Goal: Task Accomplishment & Management: Manage account settings

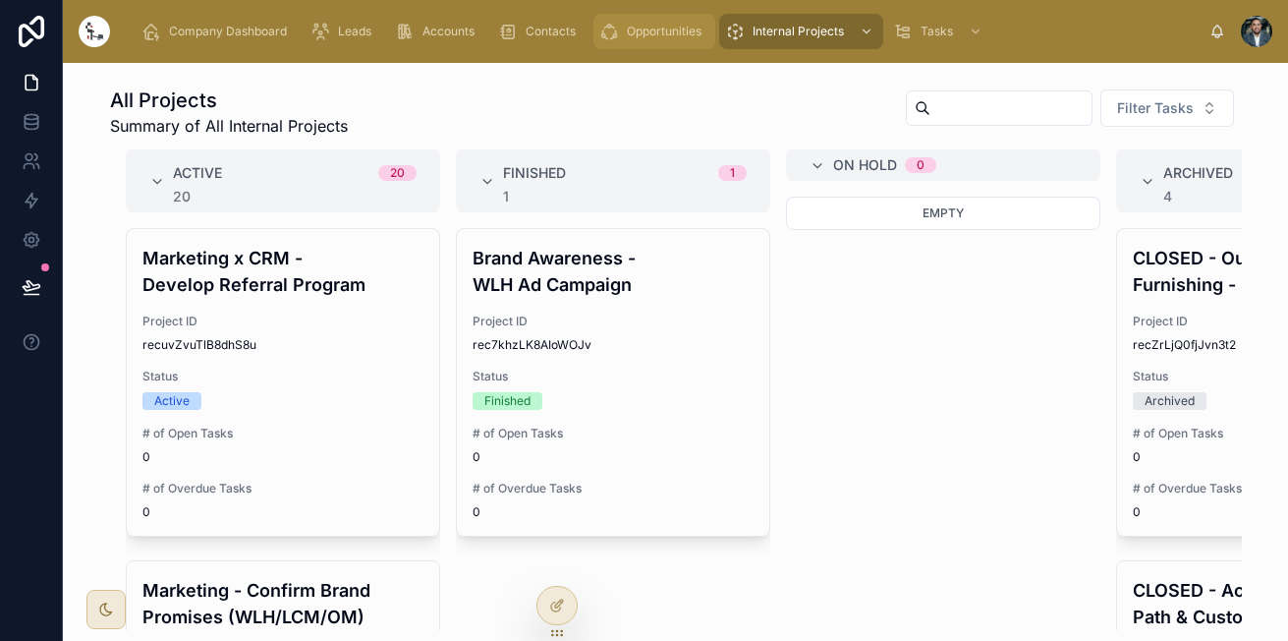
click at [659, 37] on span "Opportunities" at bounding box center [664, 32] width 75 height 16
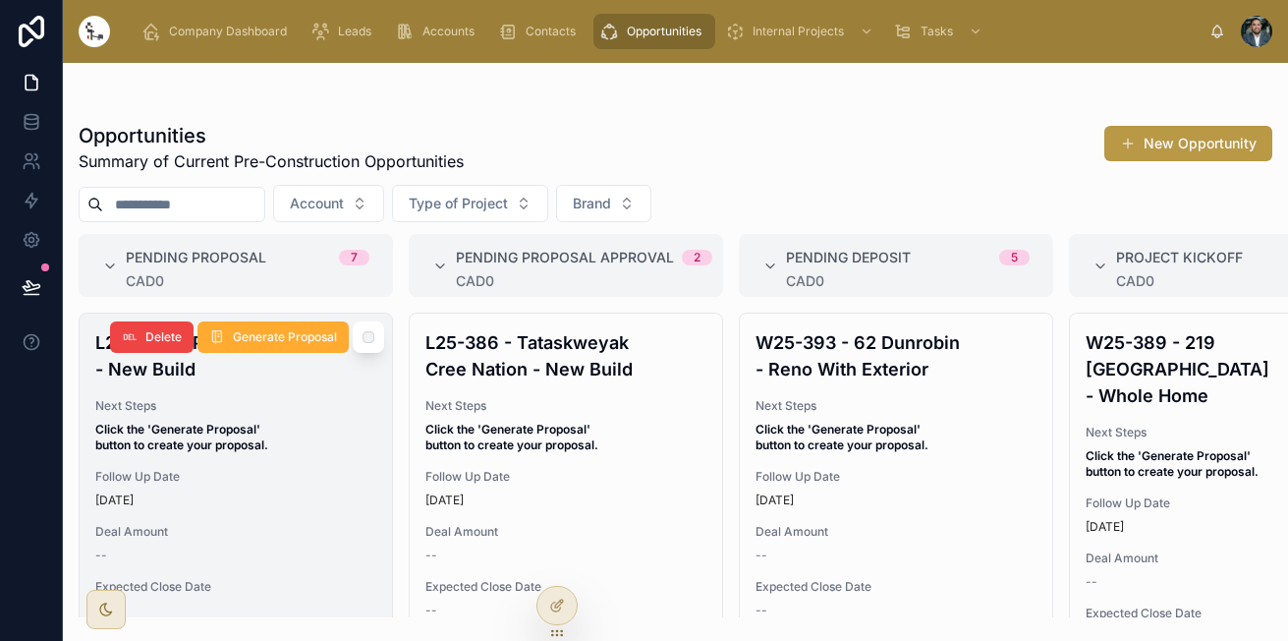
click at [290, 431] on span "Click the 'Generate Proposal' button to create your proposal." at bounding box center [235, 437] width 281 height 31
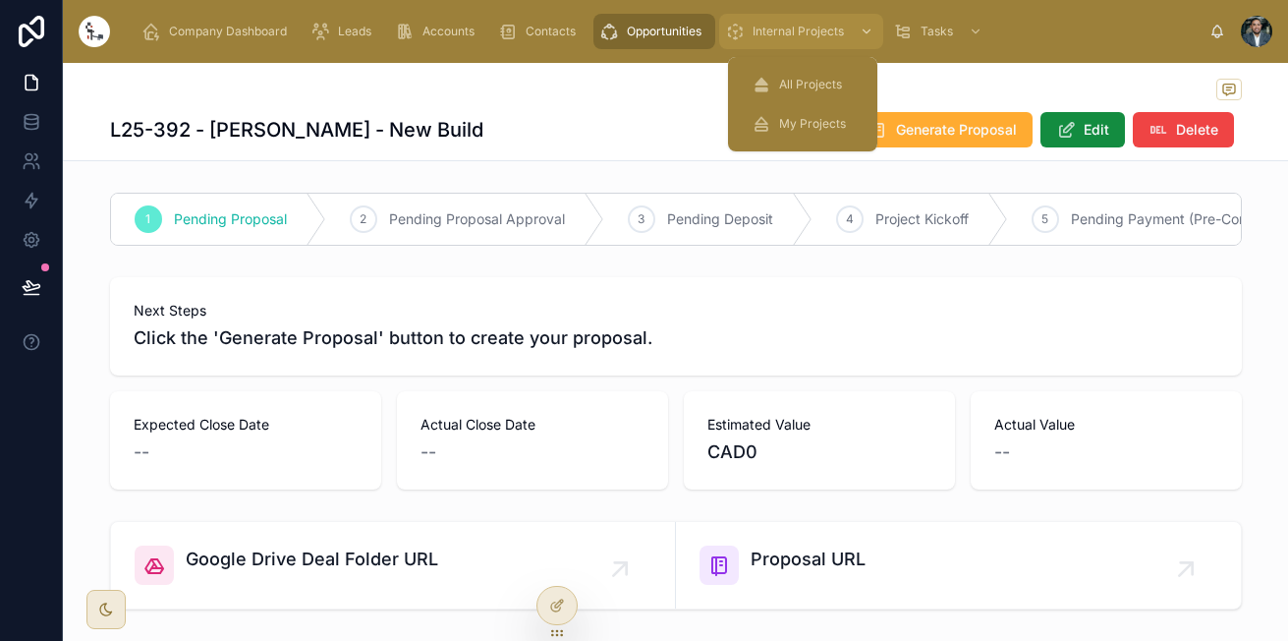
click at [775, 28] on span "Internal Projects" at bounding box center [798, 32] width 91 height 16
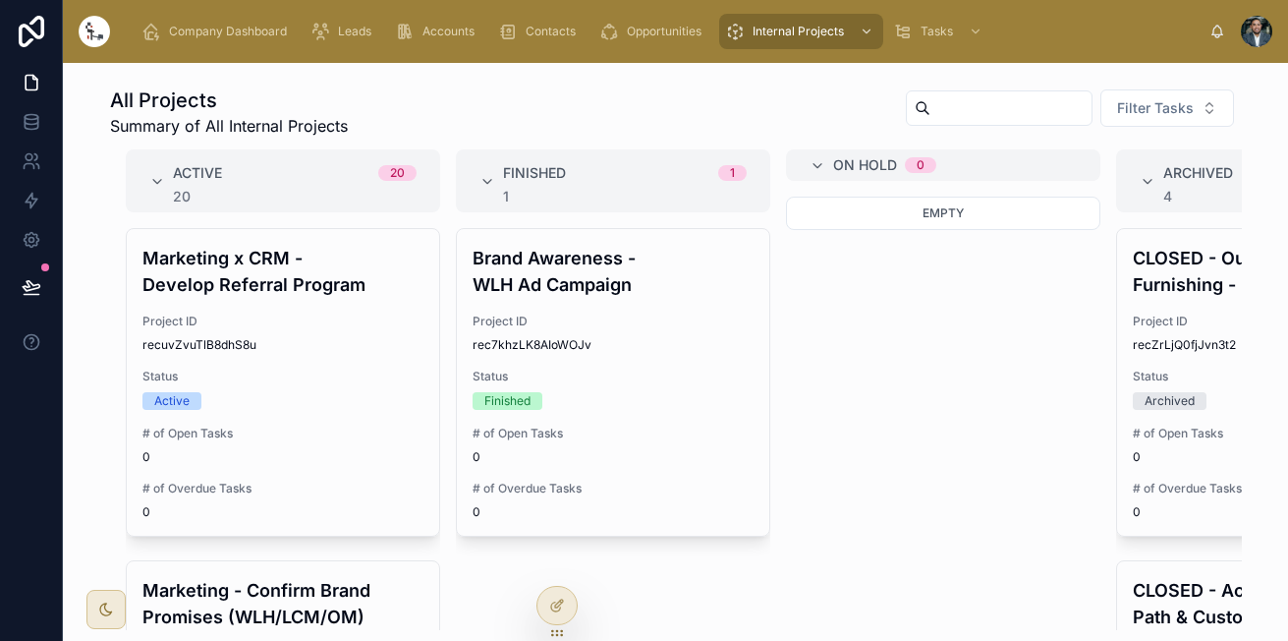
click at [581, 100] on div "All Projects Summary of All Internal Projects Filter Tasks" at bounding box center [676, 111] width 1132 height 51
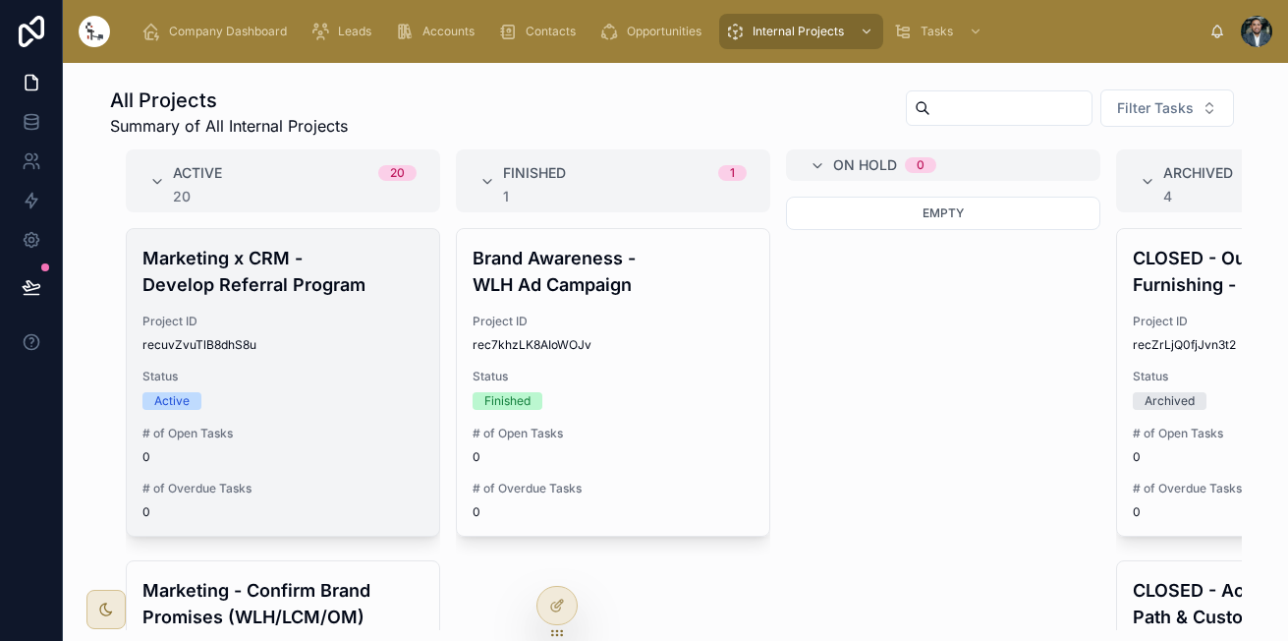
click at [262, 324] on span "Project ID" at bounding box center [282, 321] width 281 height 16
click at [262, 291] on h4 "Marketing x CRM - Develop Referral Program" at bounding box center [282, 271] width 281 height 53
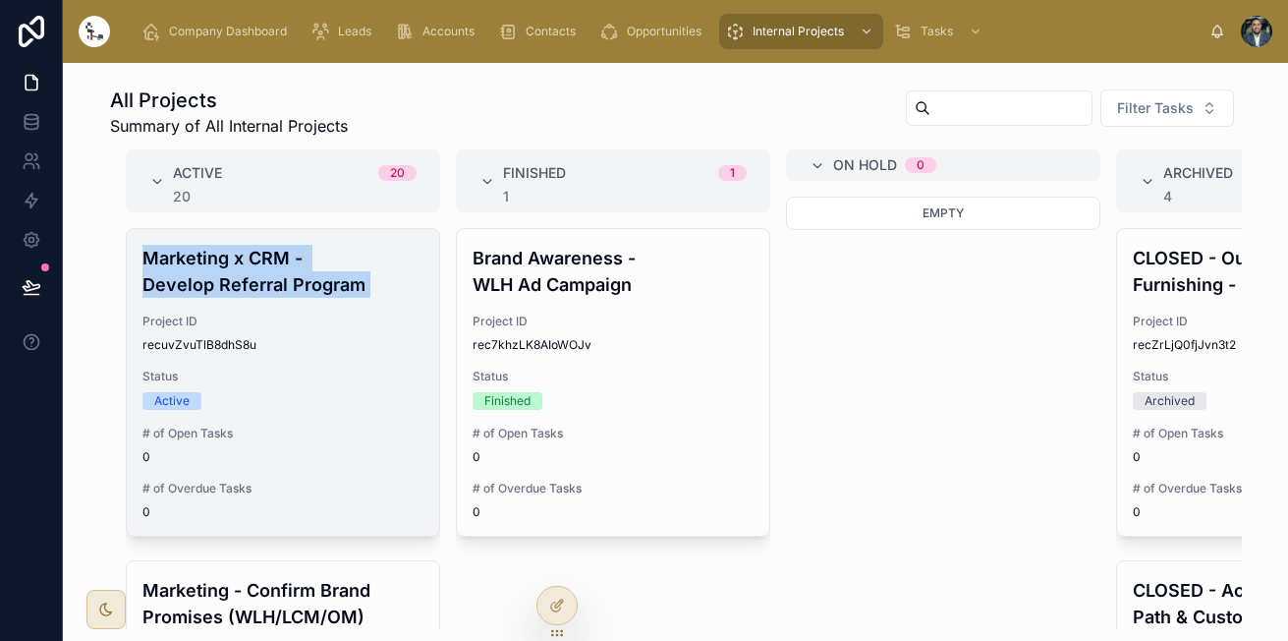
click at [262, 291] on h4 "Marketing x CRM - Develop Referral Program" at bounding box center [282, 271] width 281 height 53
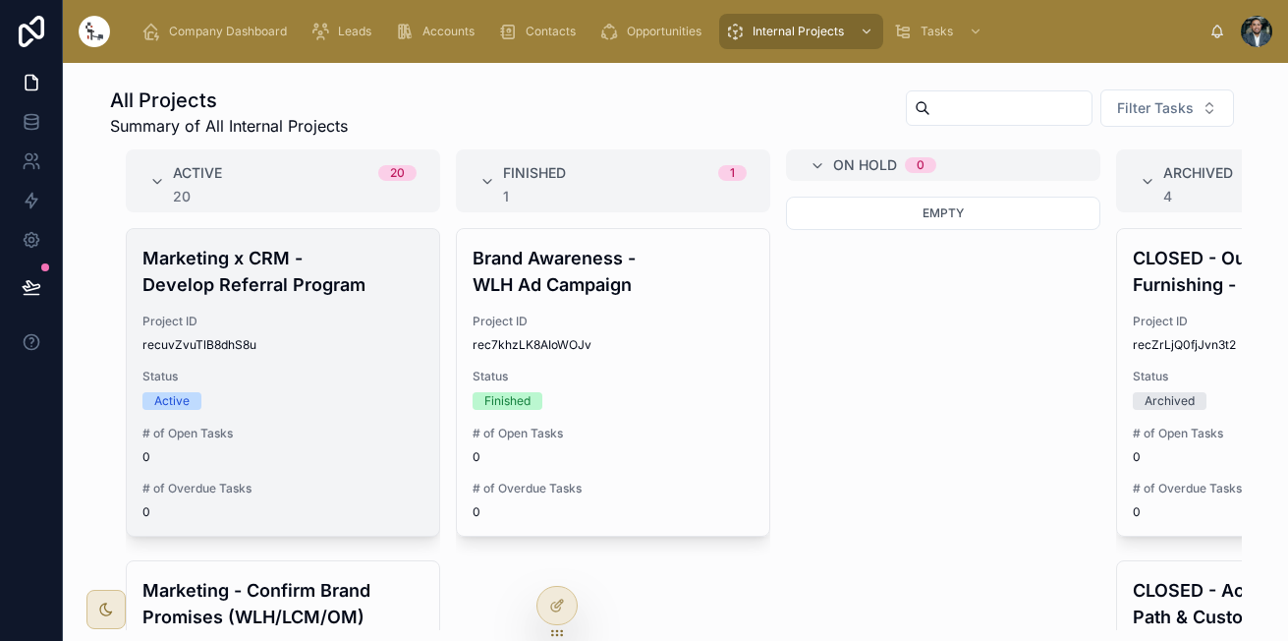
drag, startPoint x: 262, startPoint y: 291, endPoint x: 311, endPoint y: 346, distance: 73.1
click at [311, 346] on span "recuvZvuTlB8dhS8u" at bounding box center [282, 345] width 281 height 16
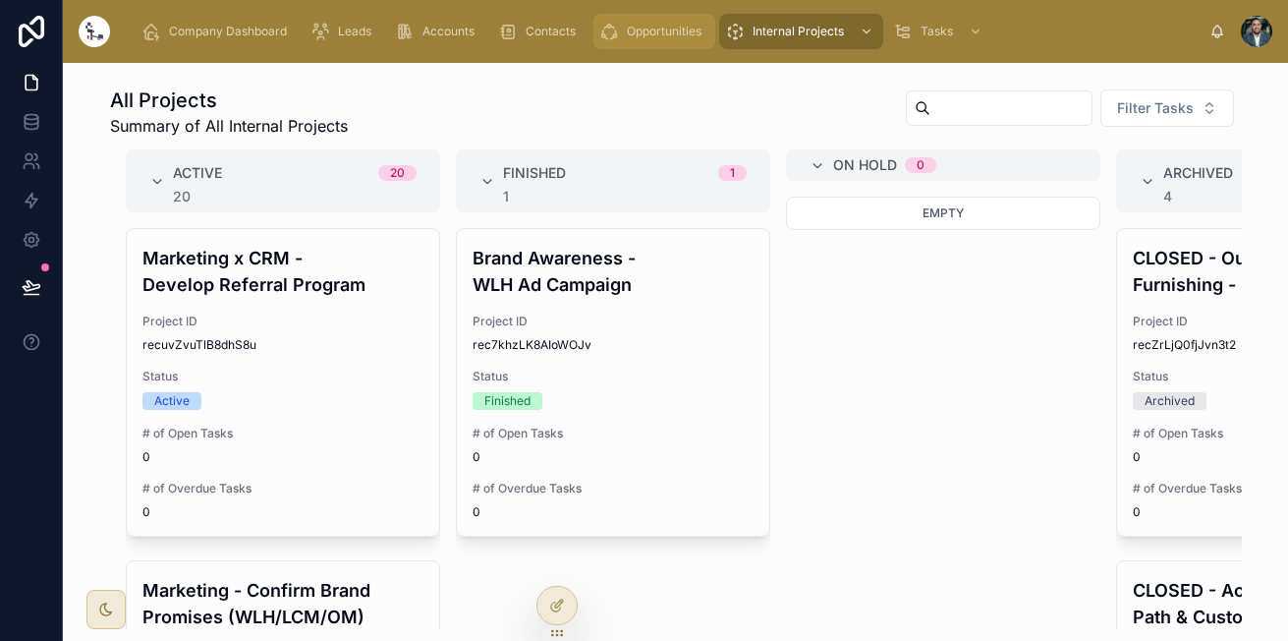
click at [650, 22] on div "Opportunities" at bounding box center [654, 31] width 110 height 31
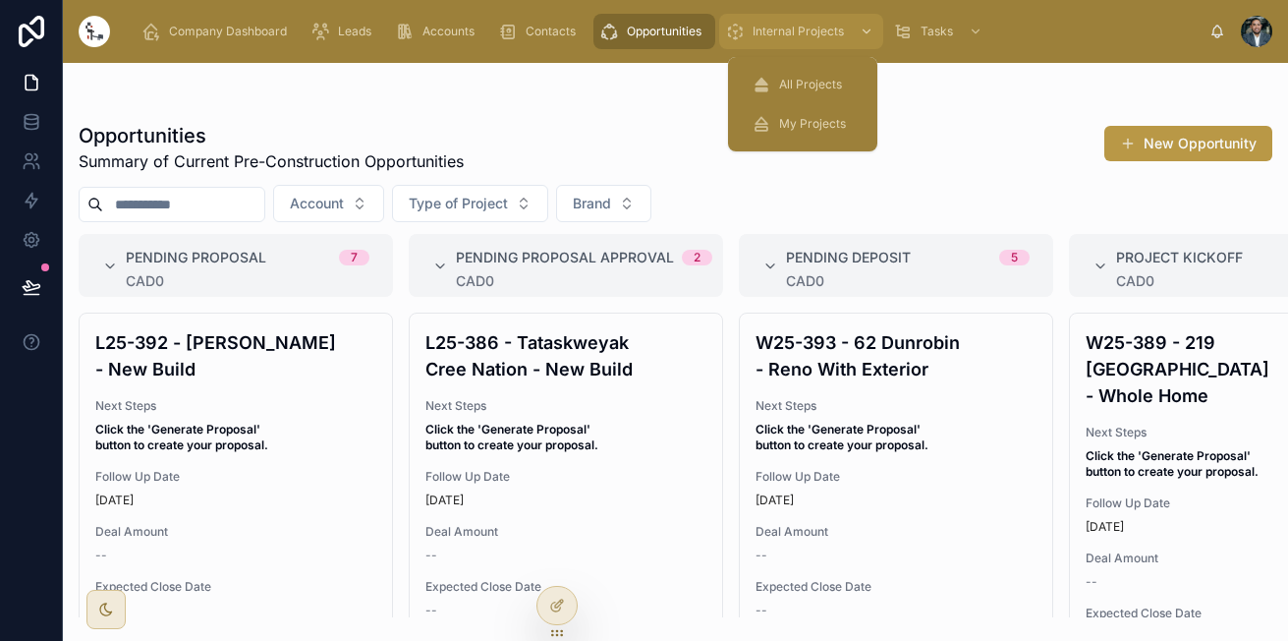
click at [767, 29] on span "Internal Projects" at bounding box center [798, 32] width 91 height 16
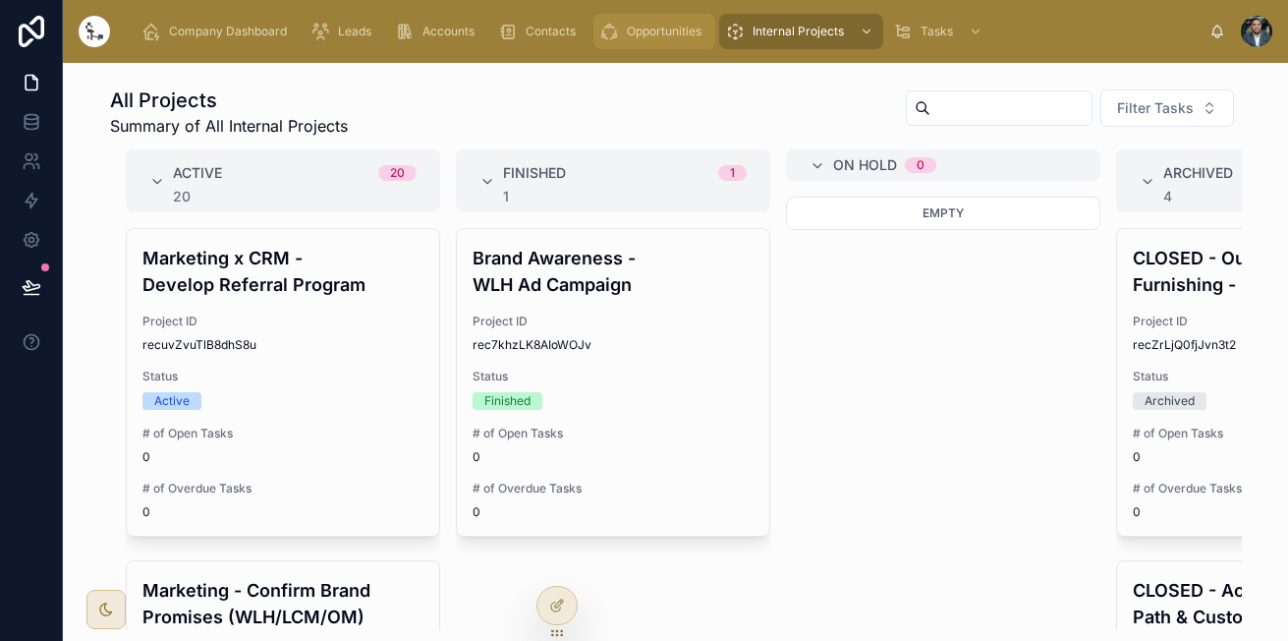
click at [678, 32] on span "Opportunities" at bounding box center [664, 32] width 75 height 16
click at [649, 30] on span "Opportunities" at bounding box center [664, 32] width 75 height 16
click at [814, 12] on div "Company Dashboard Leads Accounts Contacts Opportunities Internal Projects Tasks" at bounding box center [668, 31] width 1084 height 43
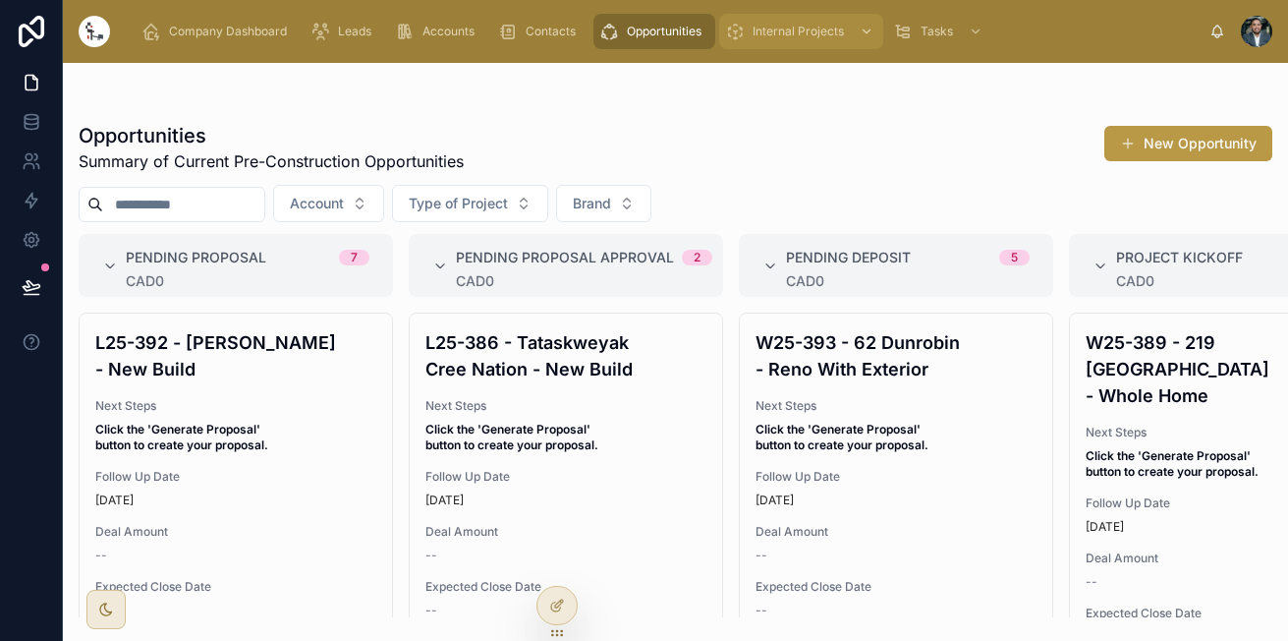
click at [798, 38] on span "Internal Projects" at bounding box center [798, 32] width 91 height 16
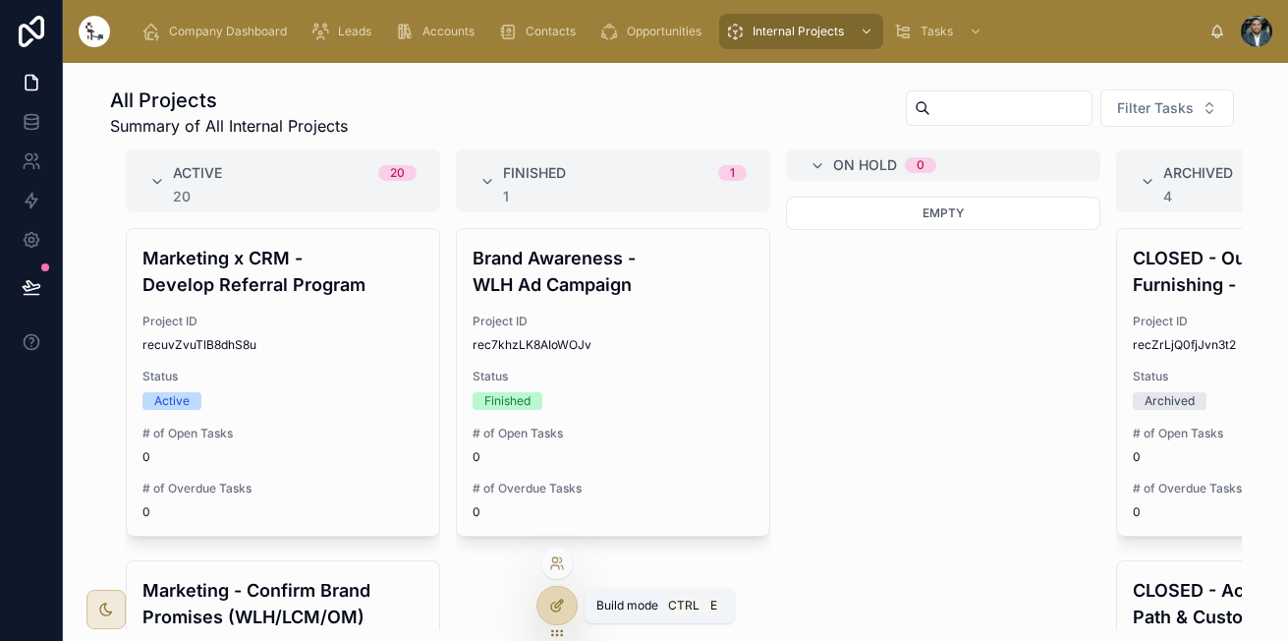
click at [554, 601] on icon at bounding box center [557, 605] width 16 height 16
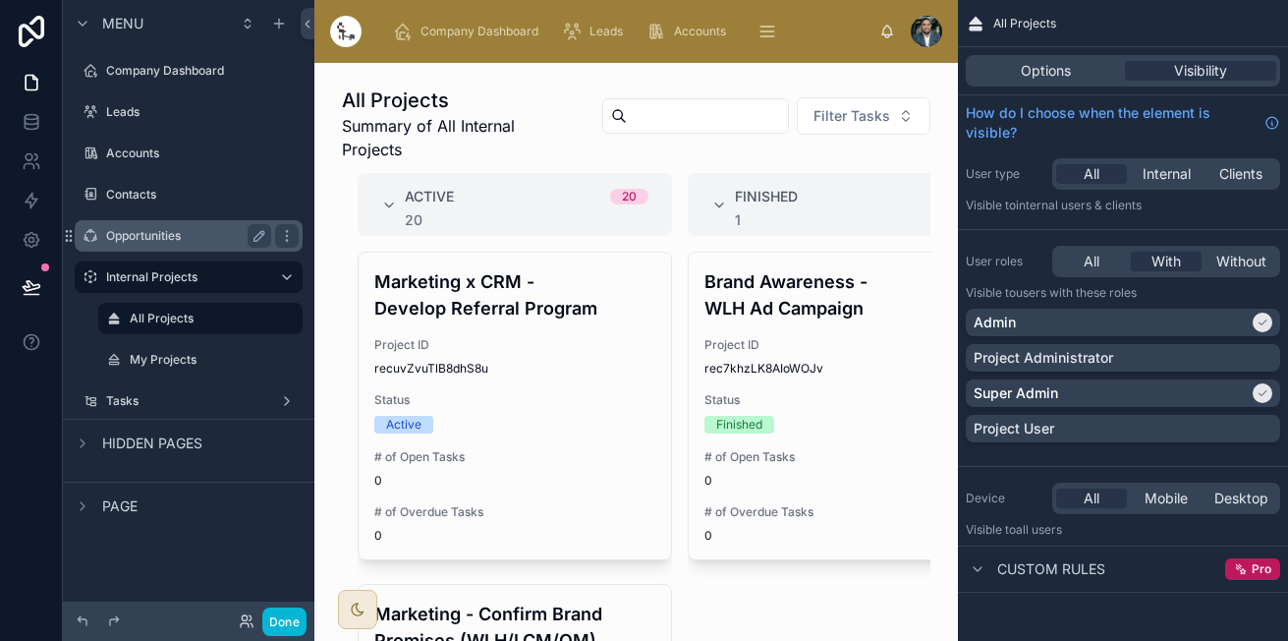
click at [182, 229] on label "Opportunities" at bounding box center [184, 236] width 157 height 16
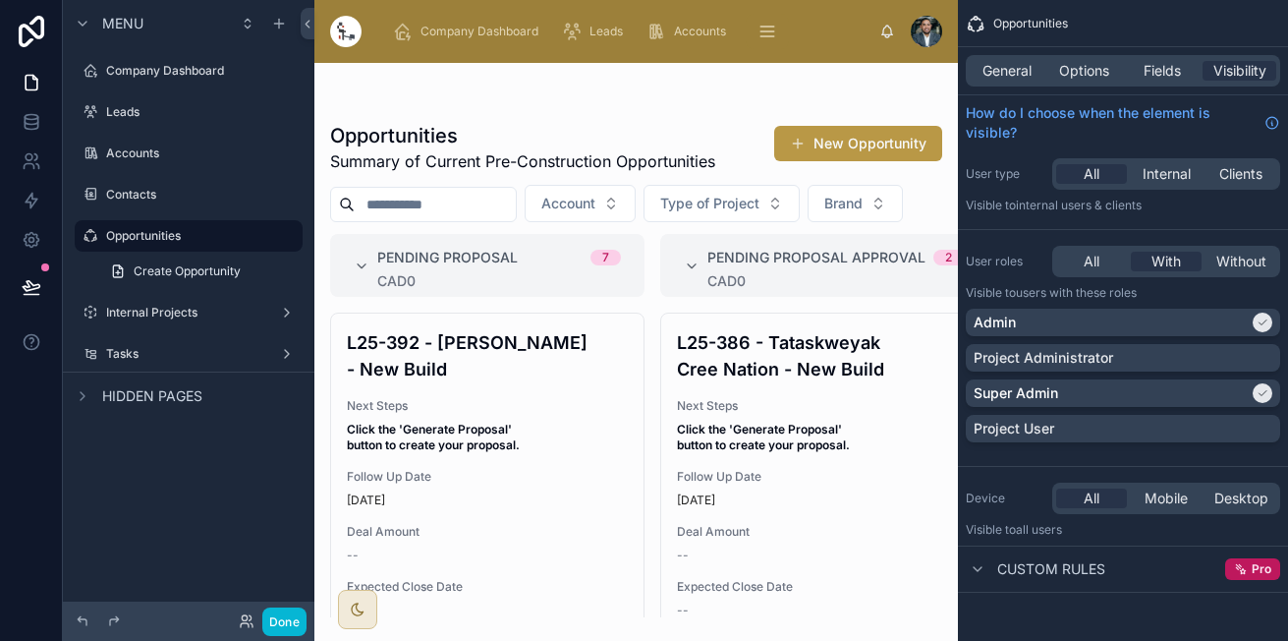
click at [500, 410] on div at bounding box center [636, 352] width 644 height 578
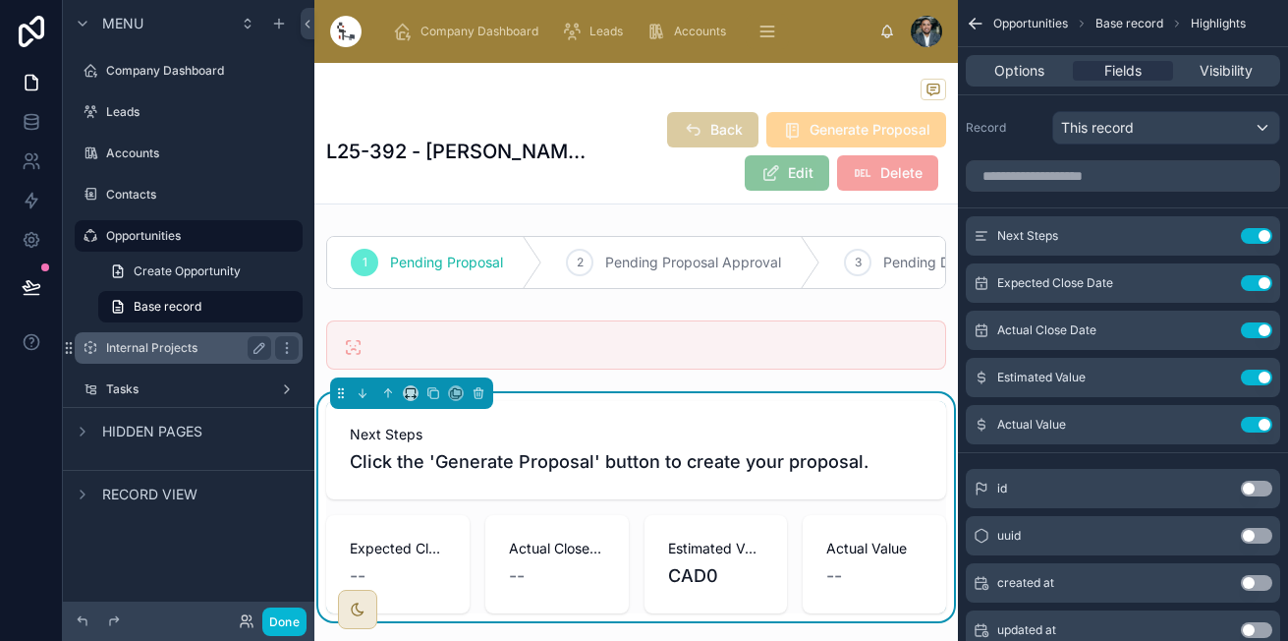
click at [210, 351] on label "Internal Projects" at bounding box center [184, 348] width 157 height 16
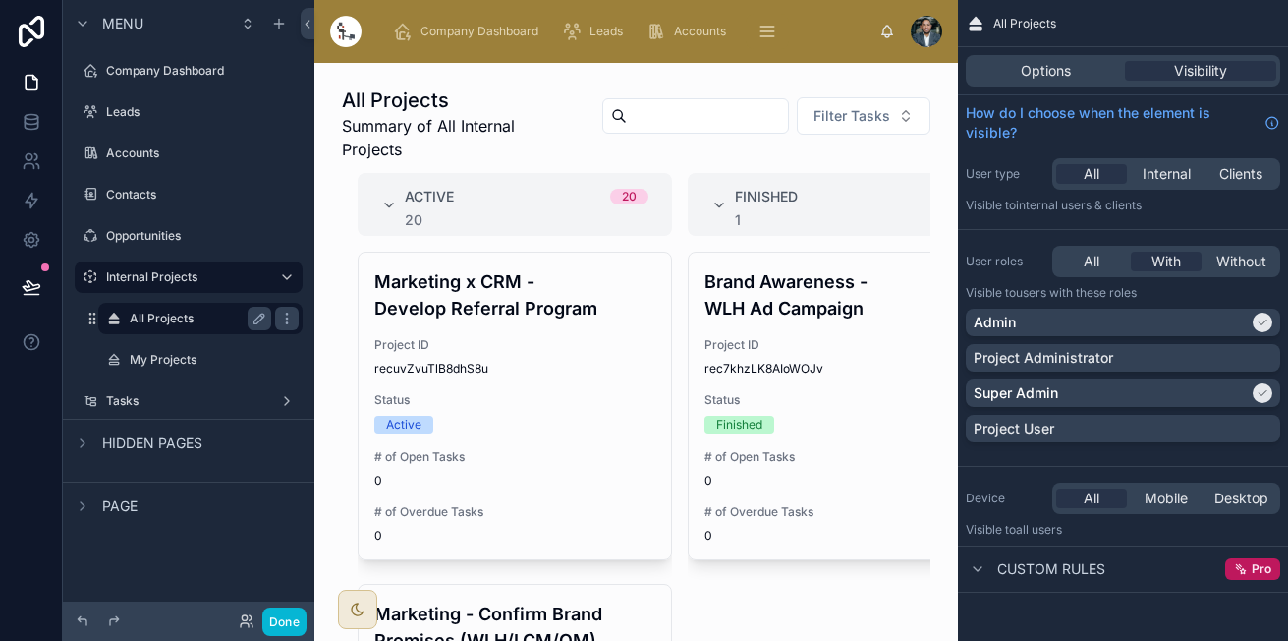
click at [187, 322] on label "All Projects" at bounding box center [197, 319] width 134 height 16
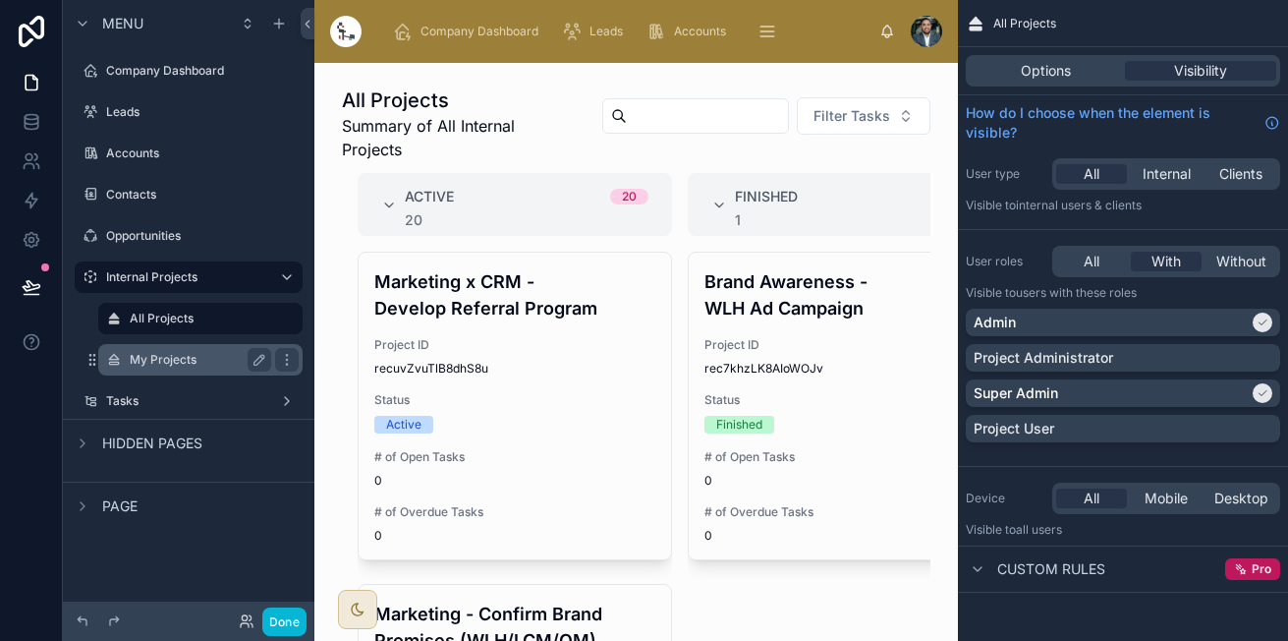
click at [221, 367] on div "My Projects" at bounding box center [200, 360] width 141 height 24
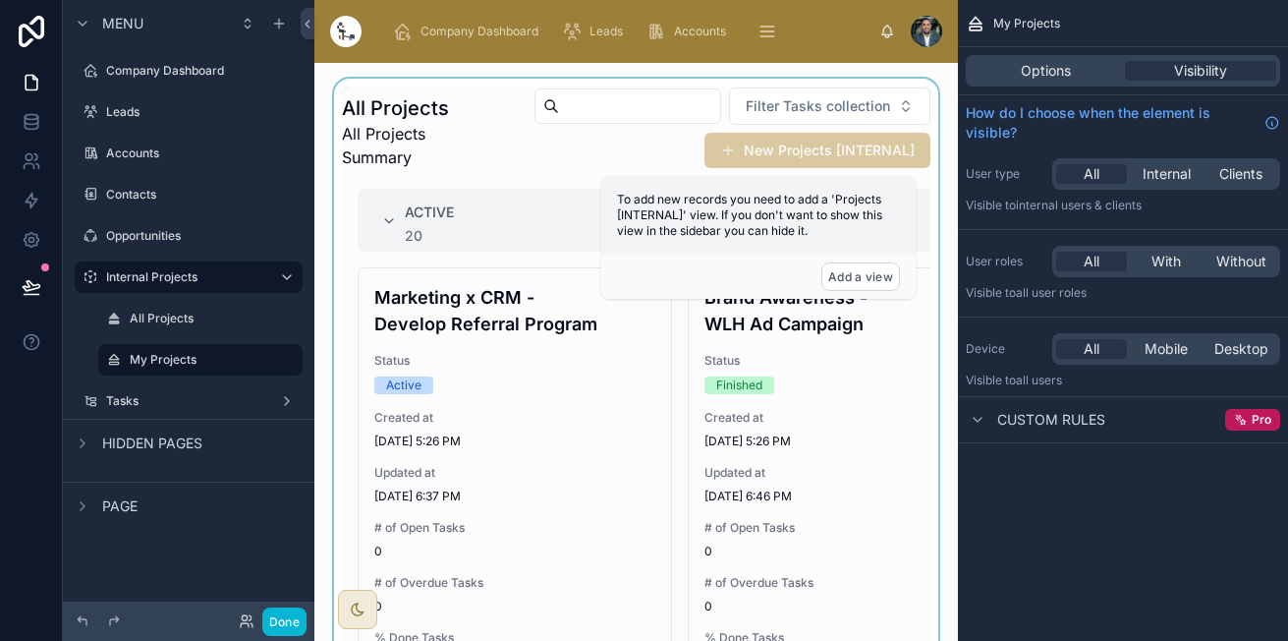
click at [579, 150] on div at bounding box center [636, 378] width 612 height 598
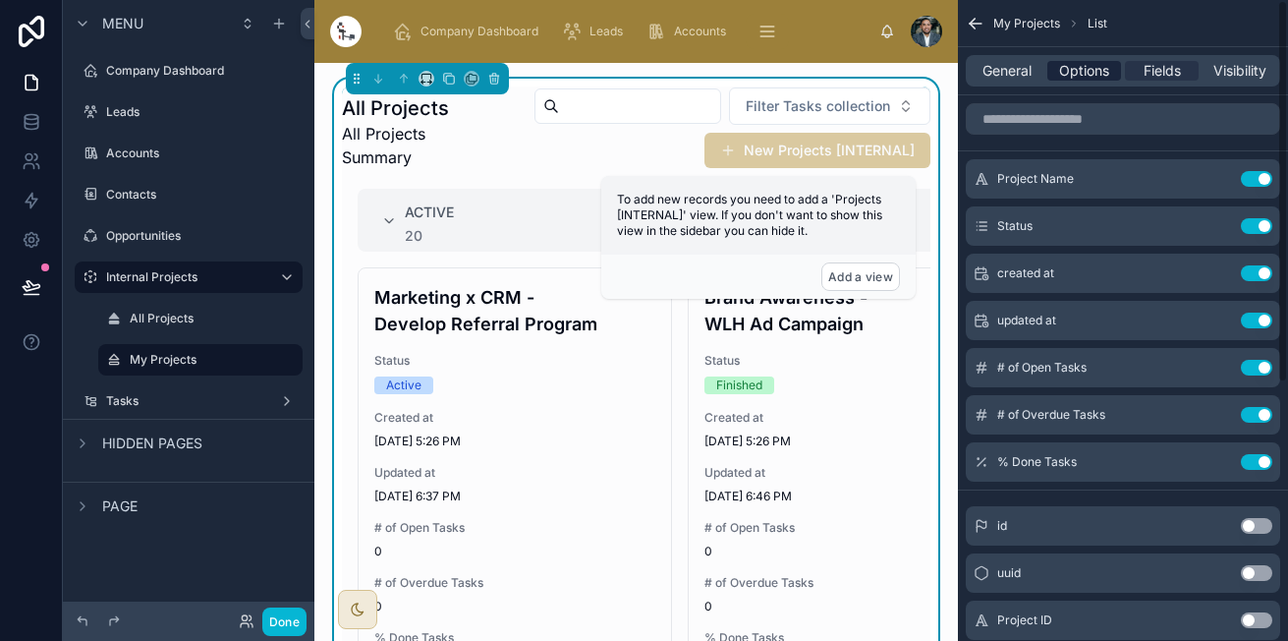
click at [1078, 78] on span "Options" at bounding box center [1084, 71] width 50 height 20
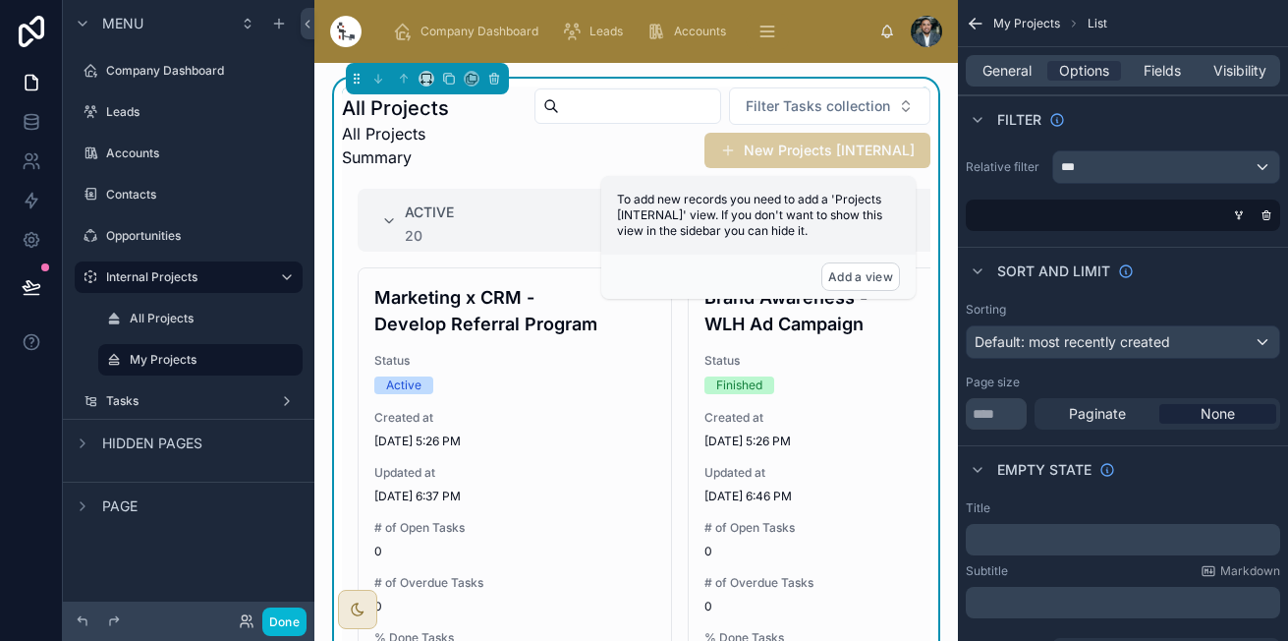
click at [1162, 216] on div "scrollable content" at bounding box center [1119, 214] width 314 height 31
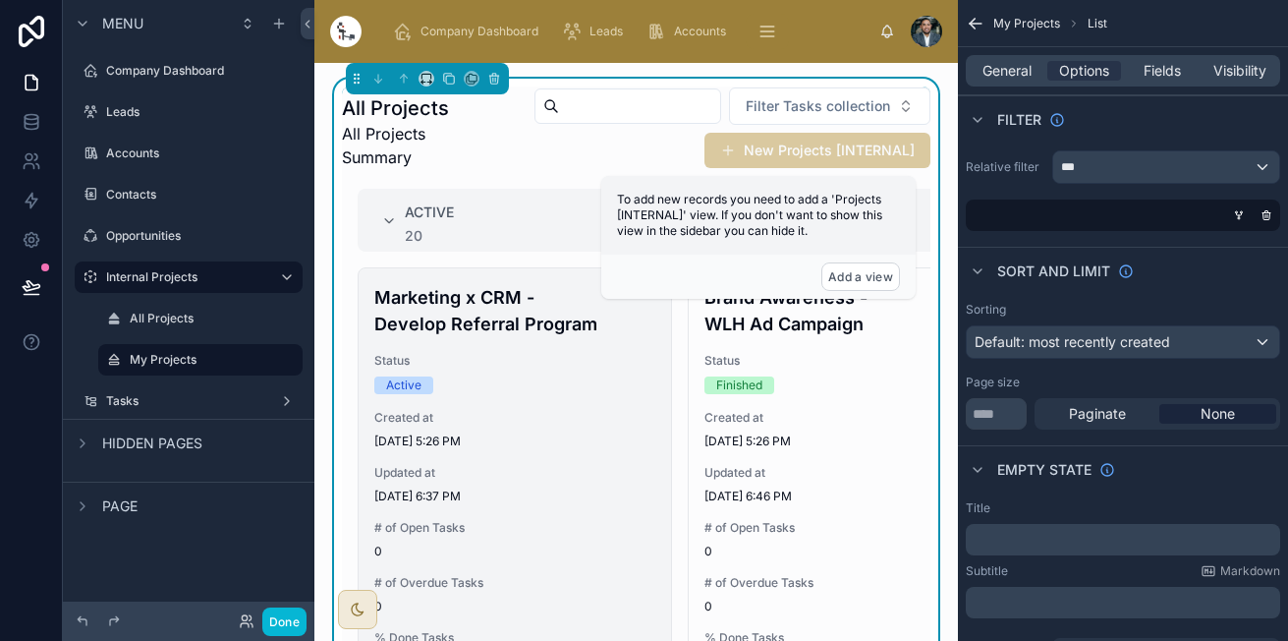
click at [512, 383] on div "Active" at bounding box center [514, 385] width 281 height 18
click at [557, 296] on h4 "Marketing x CRM - Develop Referral Program" at bounding box center [514, 310] width 281 height 53
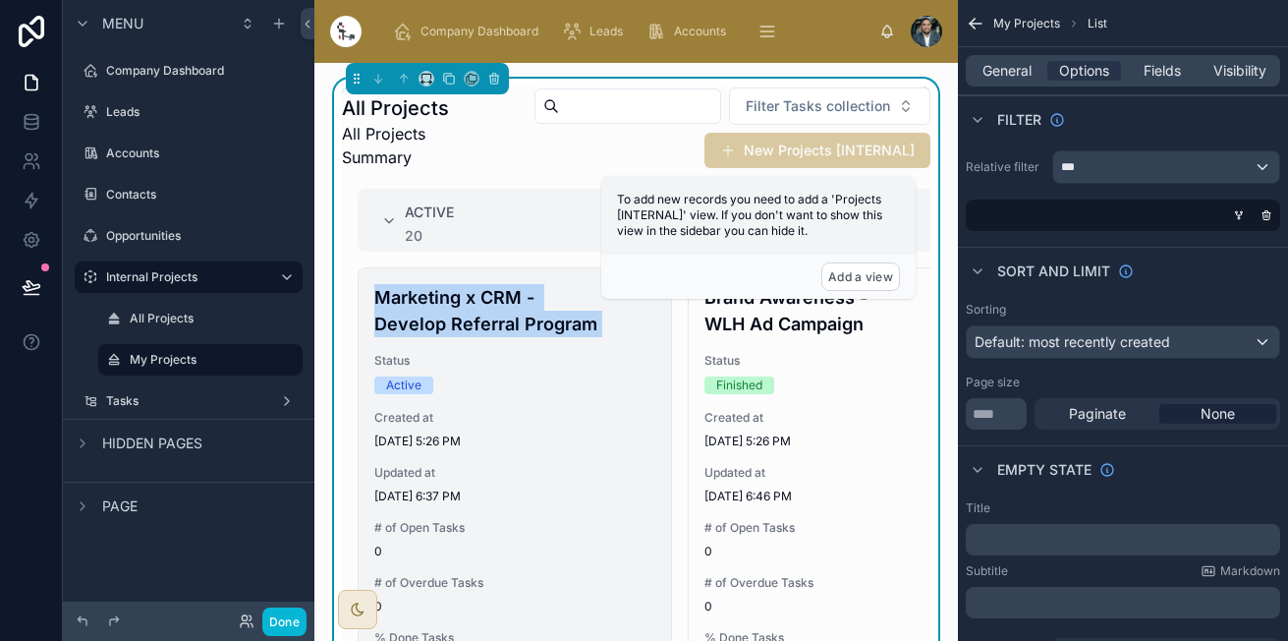
click at [557, 296] on h4 "Marketing x CRM - Develop Referral Program" at bounding box center [514, 310] width 281 height 53
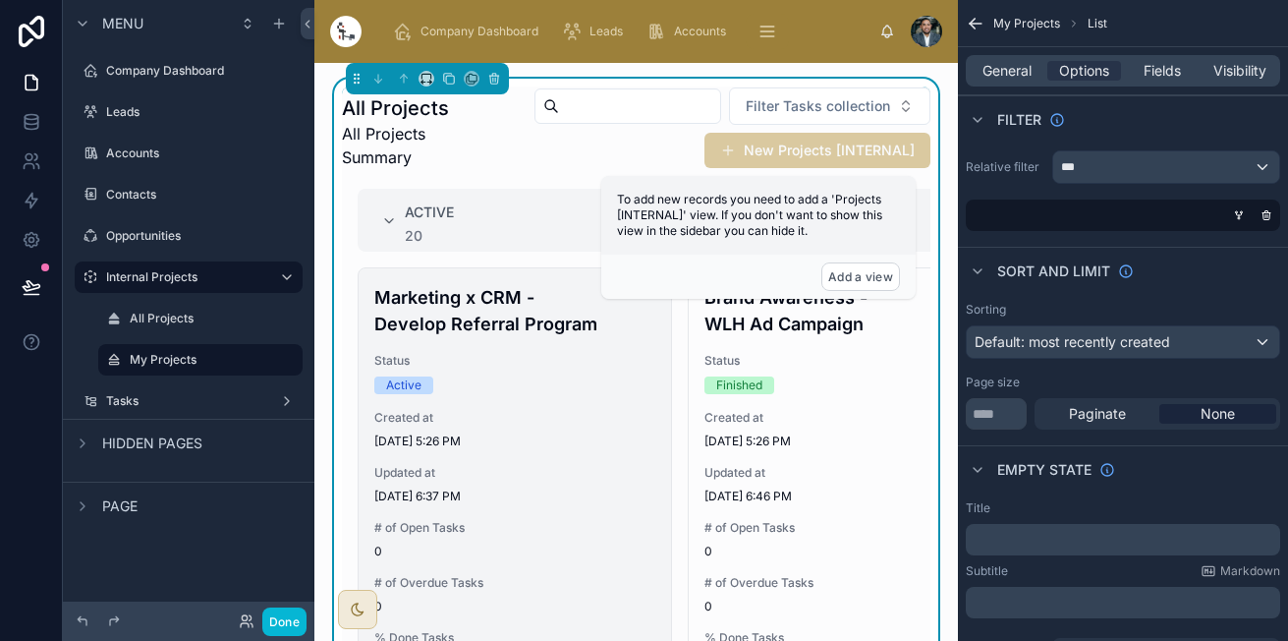
drag, startPoint x: 557, startPoint y: 296, endPoint x: 527, endPoint y: 411, distance: 118.9
click at [527, 411] on span "Created at" at bounding box center [514, 418] width 281 height 16
drag, startPoint x: 527, startPoint y: 411, endPoint x: 471, endPoint y: 390, distance: 59.7
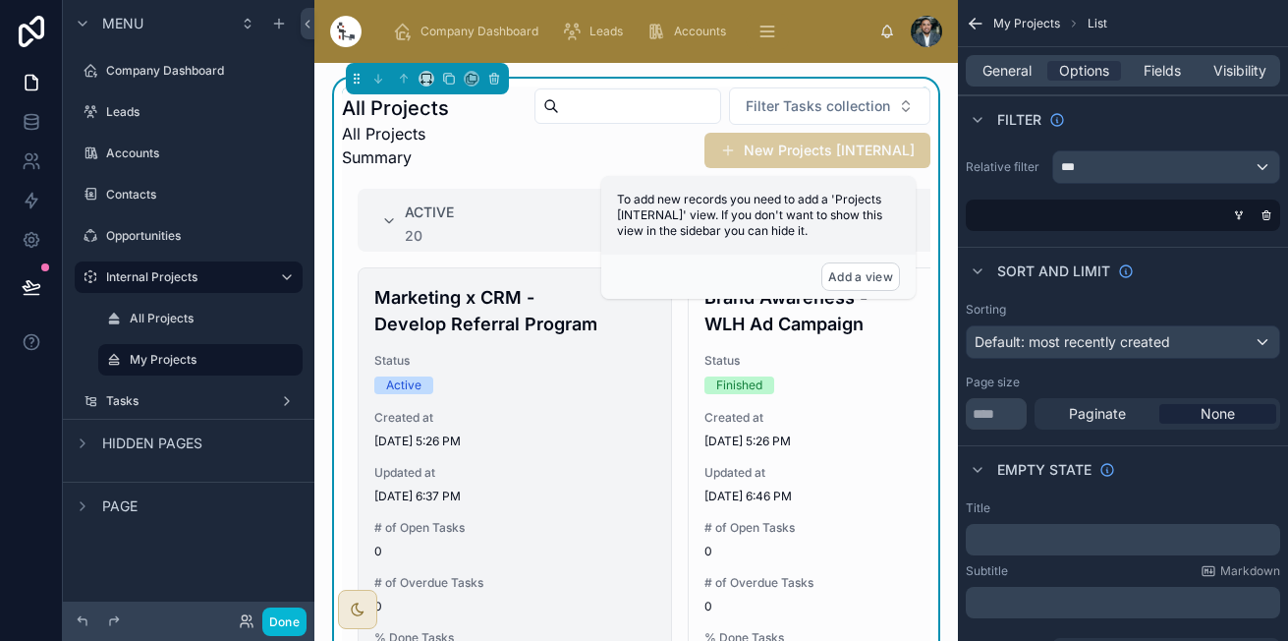
click at [471, 390] on div "Active" at bounding box center [514, 385] width 281 height 18
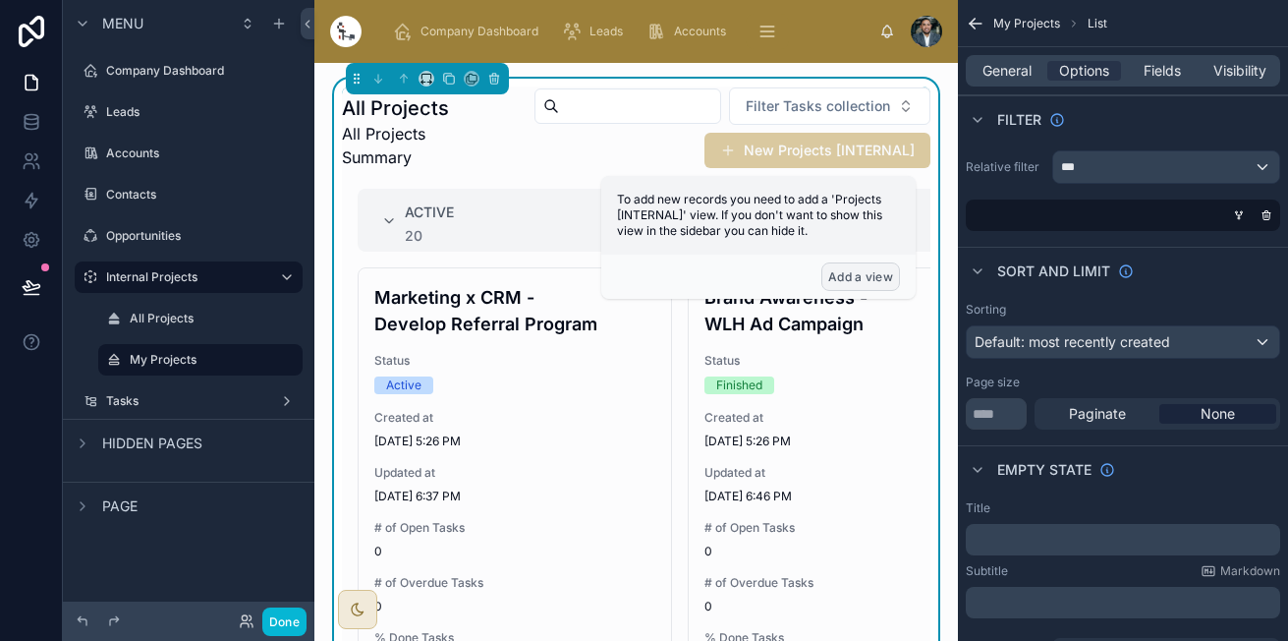
click at [853, 275] on button "Add a view" at bounding box center [860, 276] width 79 height 28
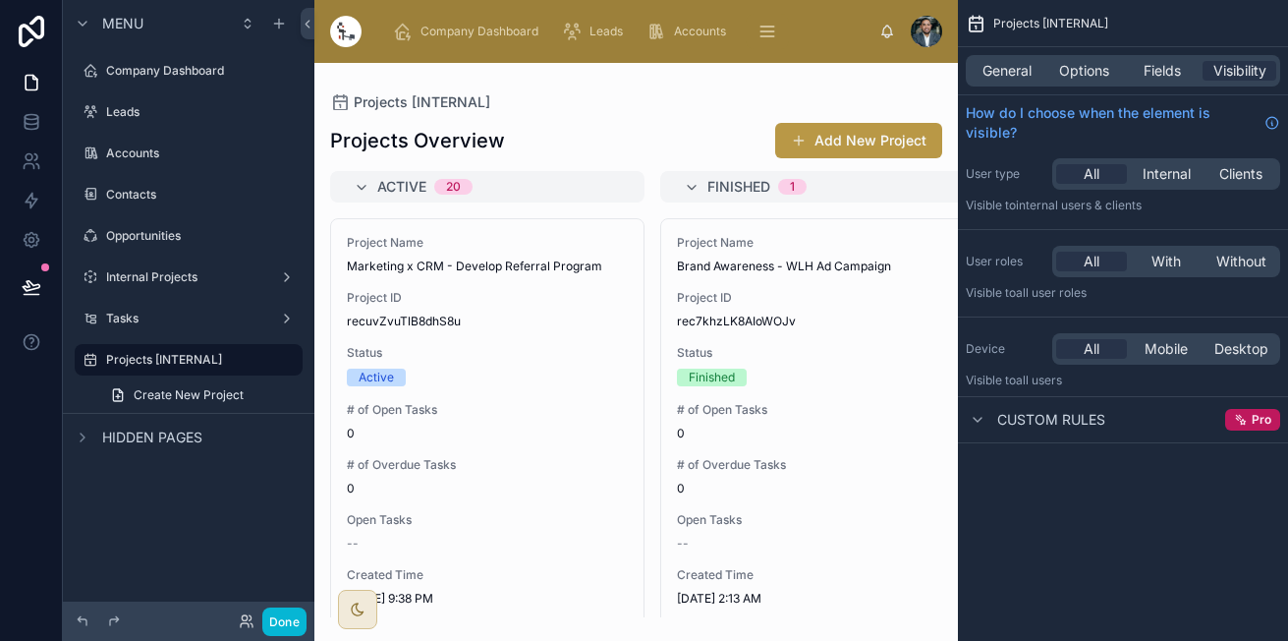
click at [580, 313] on div at bounding box center [636, 352] width 644 height 578
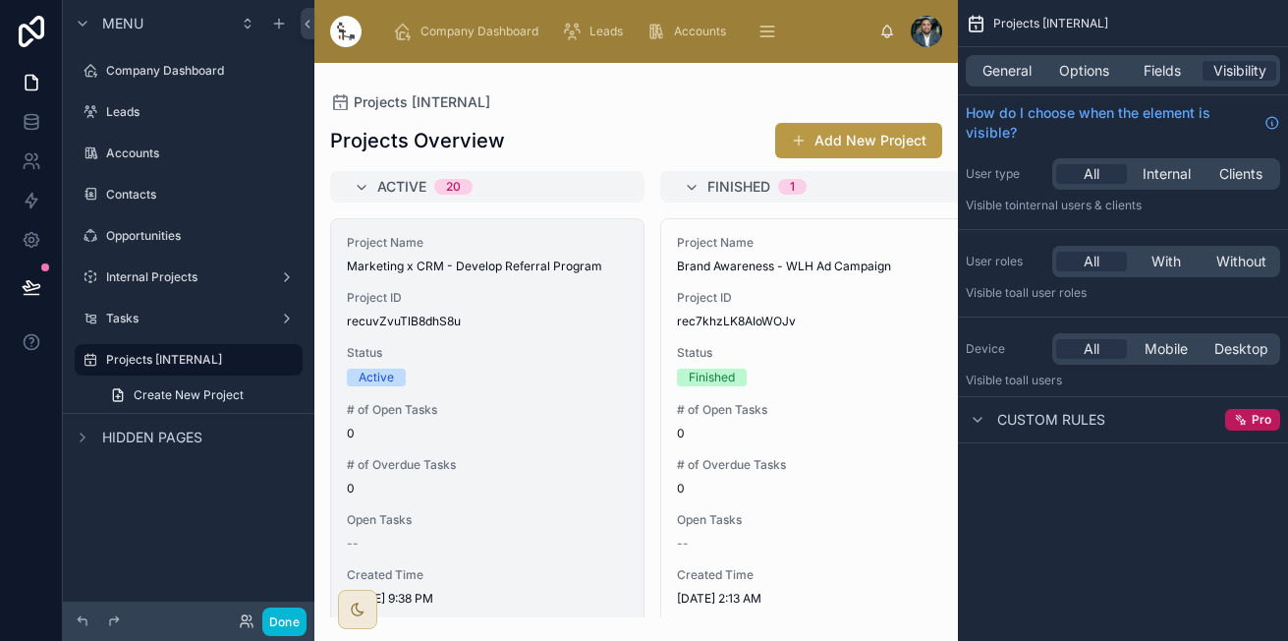
click at [532, 264] on span "Marketing x CRM - Develop Referral Program" at bounding box center [487, 266] width 281 height 16
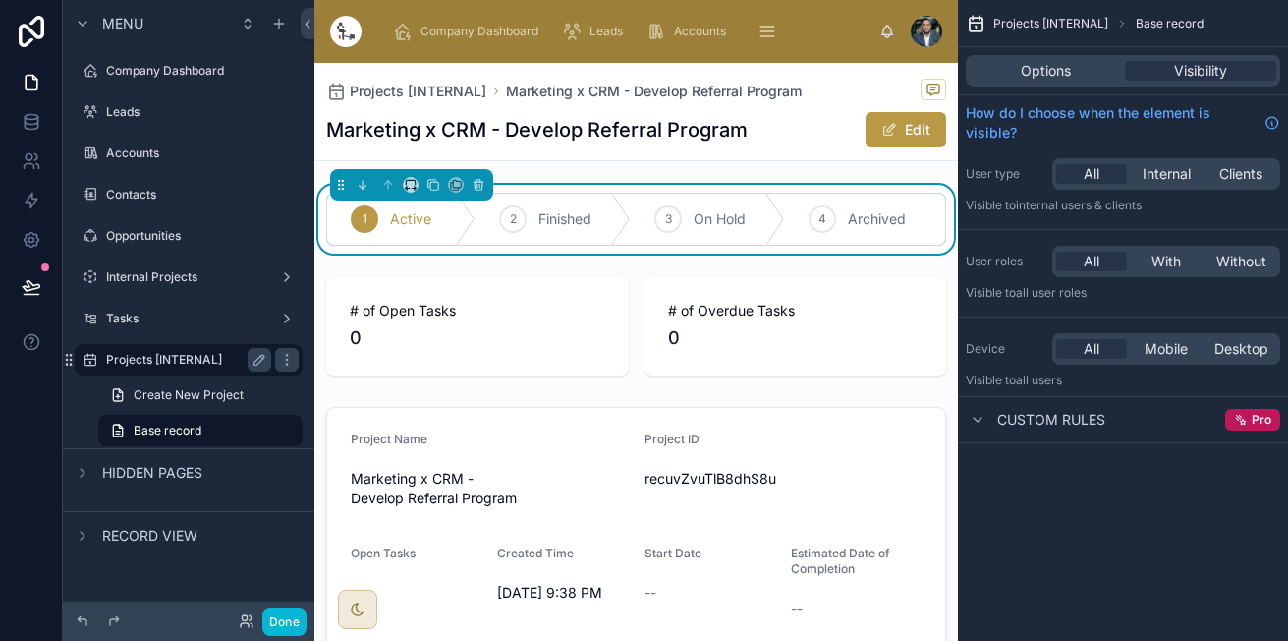
click at [150, 359] on label "Projects [INTERNAL]" at bounding box center [184, 360] width 157 height 16
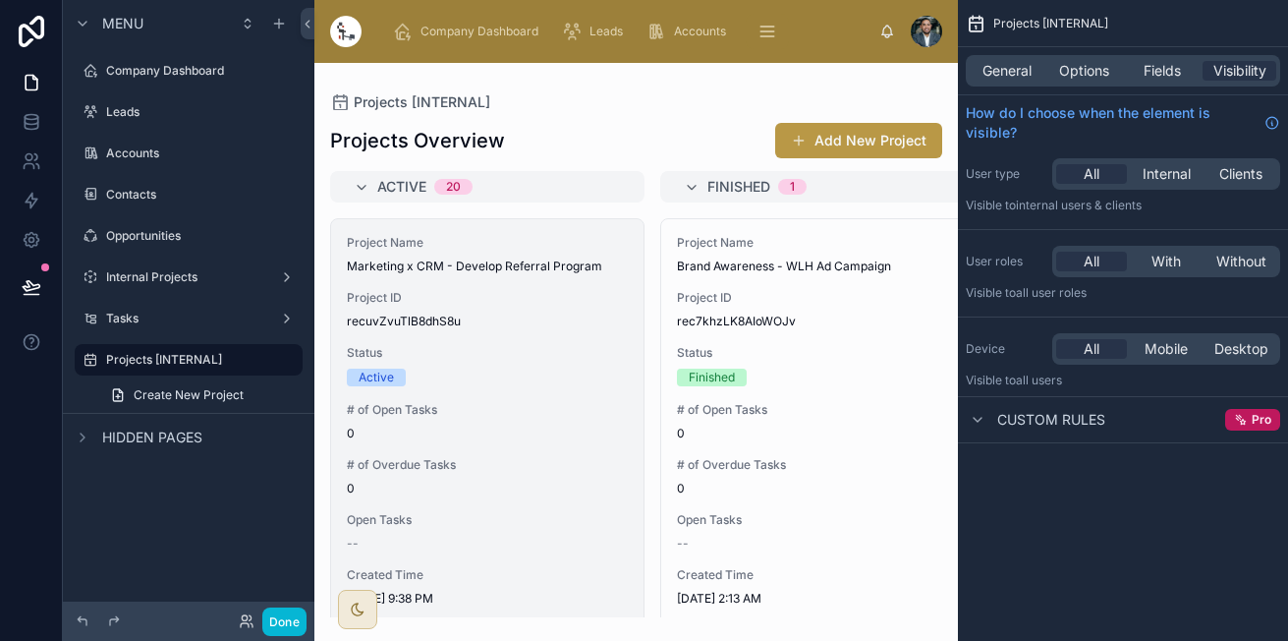
click at [508, 309] on div "Project ID recuvZvuTlB8dhS8u" at bounding box center [487, 309] width 281 height 39
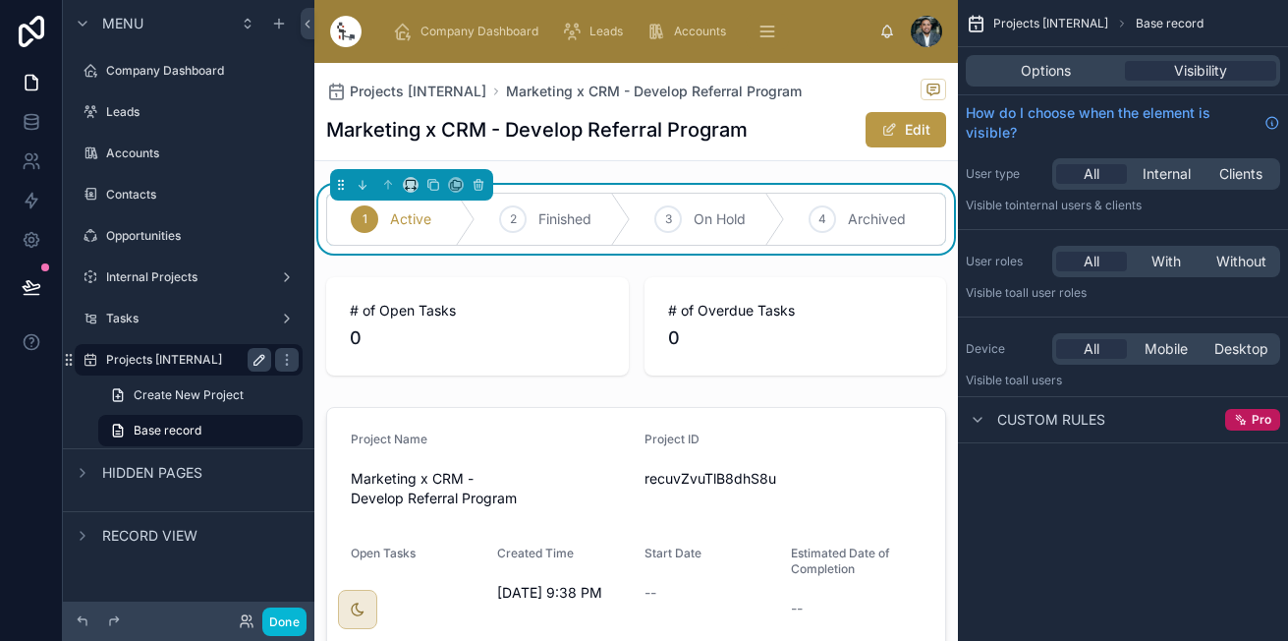
click at [256, 365] on icon "scrollable content" at bounding box center [259, 360] width 10 height 10
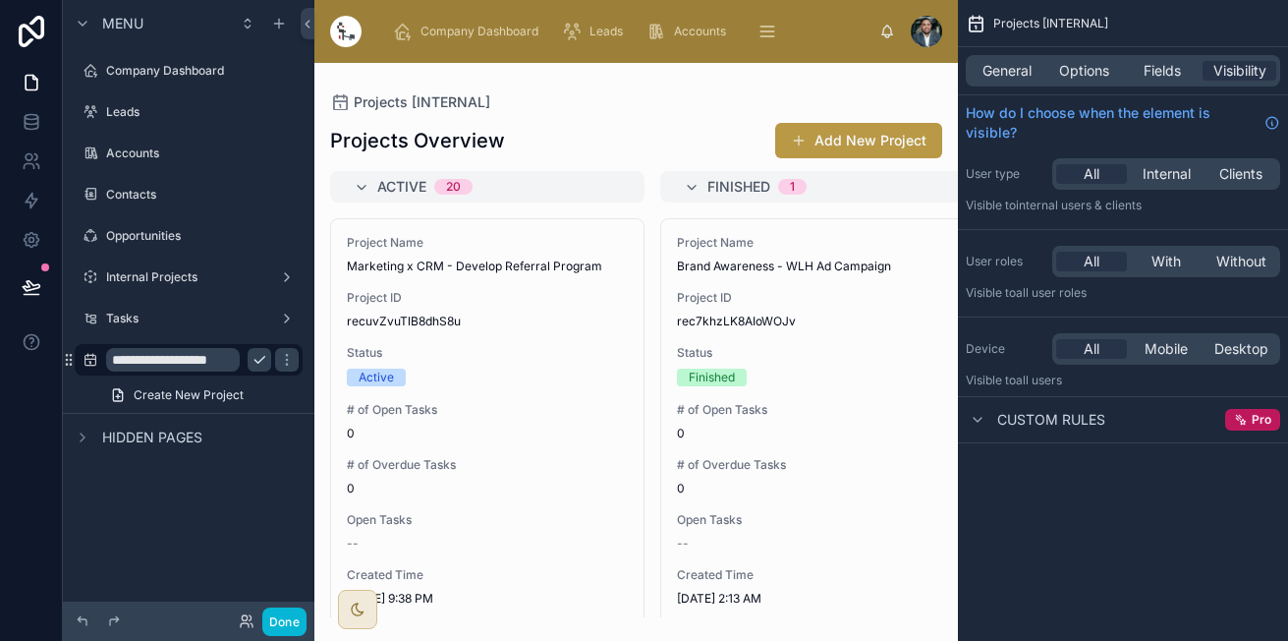
click at [221, 360] on input "**********" at bounding box center [173, 360] width 134 height 24
click at [228, 360] on input "**********" at bounding box center [173, 360] width 134 height 24
click at [275, 365] on button "scrollable content" at bounding box center [287, 360] width 24 height 24
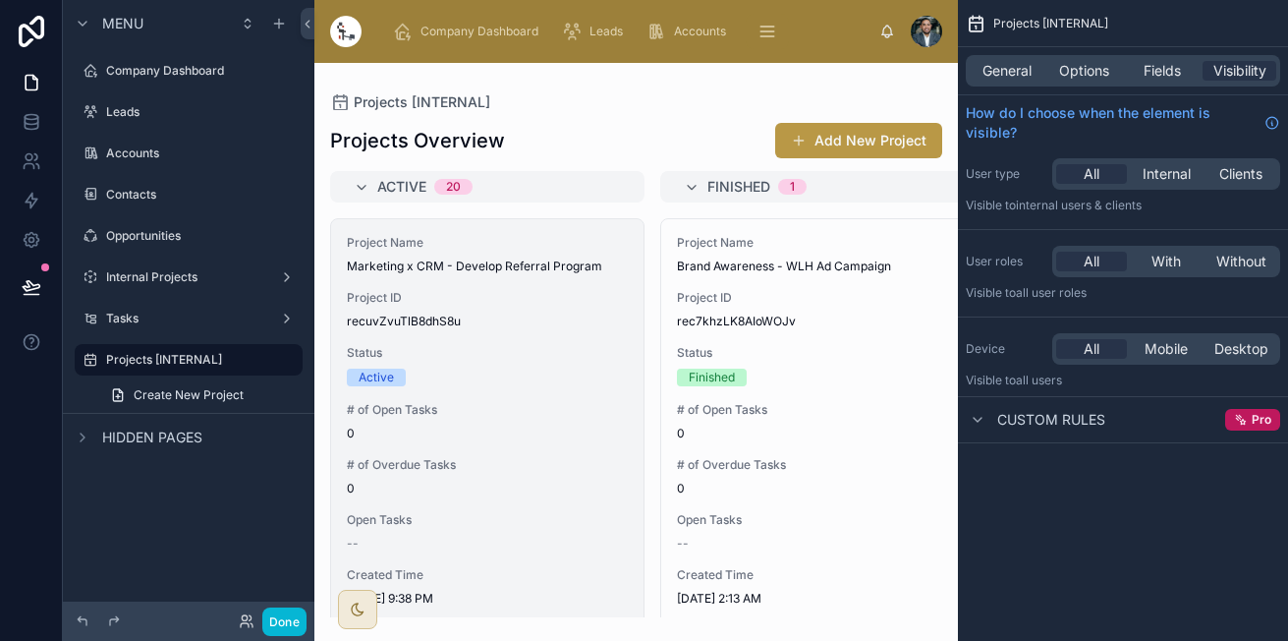
click at [525, 350] on span "Status" at bounding box center [487, 353] width 281 height 16
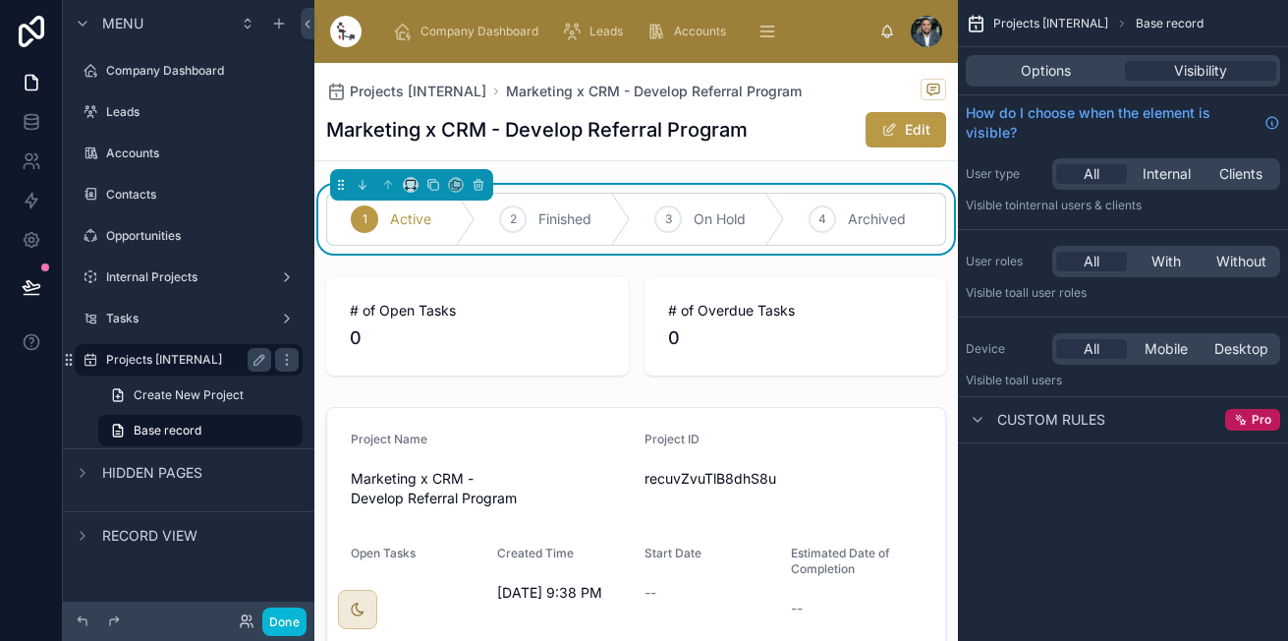
click at [141, 367] on label "Projects [INTERNAL]" at bounding box center [184, 360] width 157 height 16
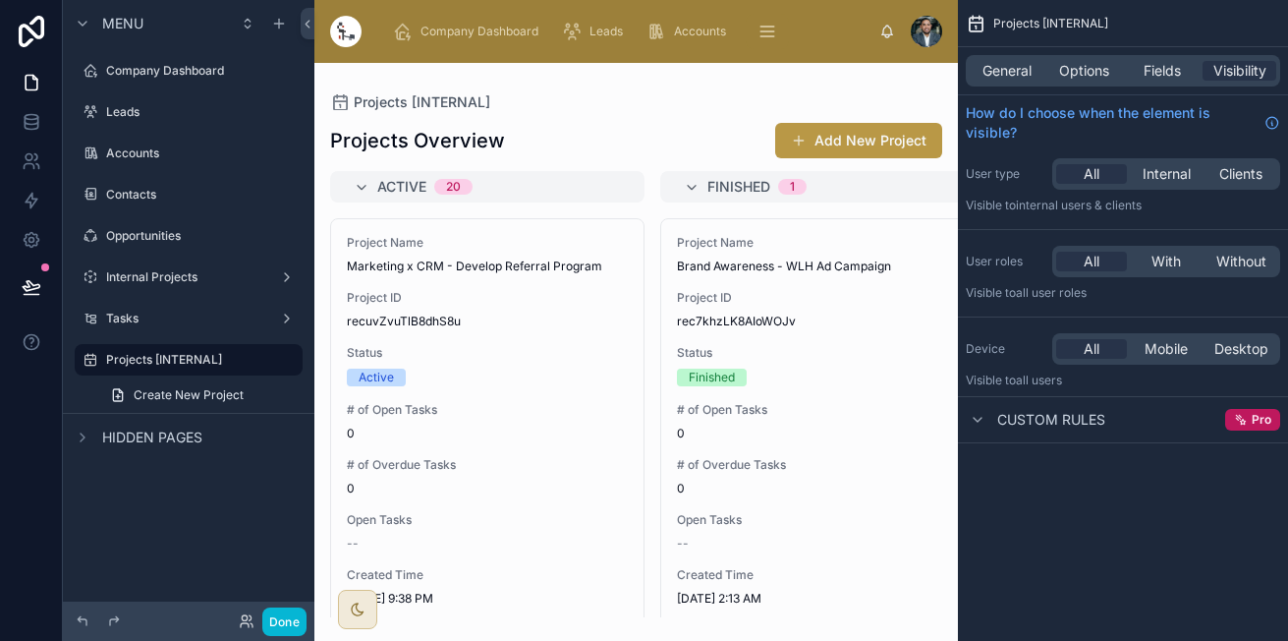
click at [586, 149] on div "Projects Overview Add New Project" at bounding box center [636, 140] width 612 height 37
click at [499, 176] on div "Active 20" at bounding box center [499, 186] width 244 height 31
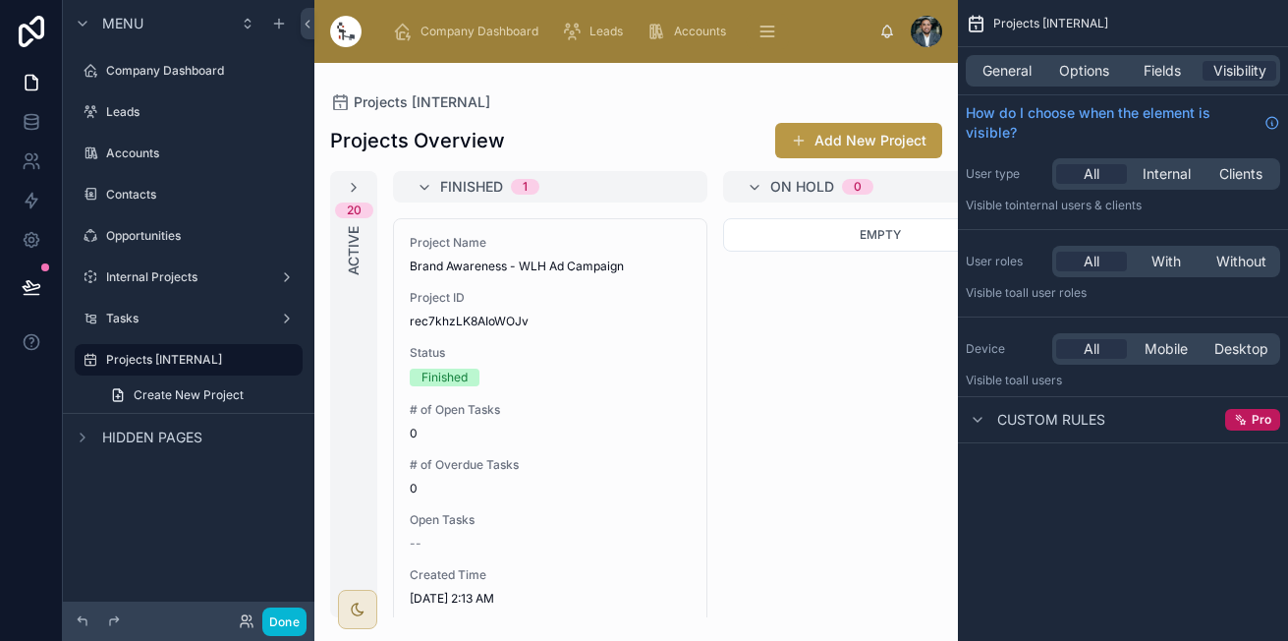
click at [361, 175] on div "20 Active" at bounding box center [353, 394] width 47 height 446
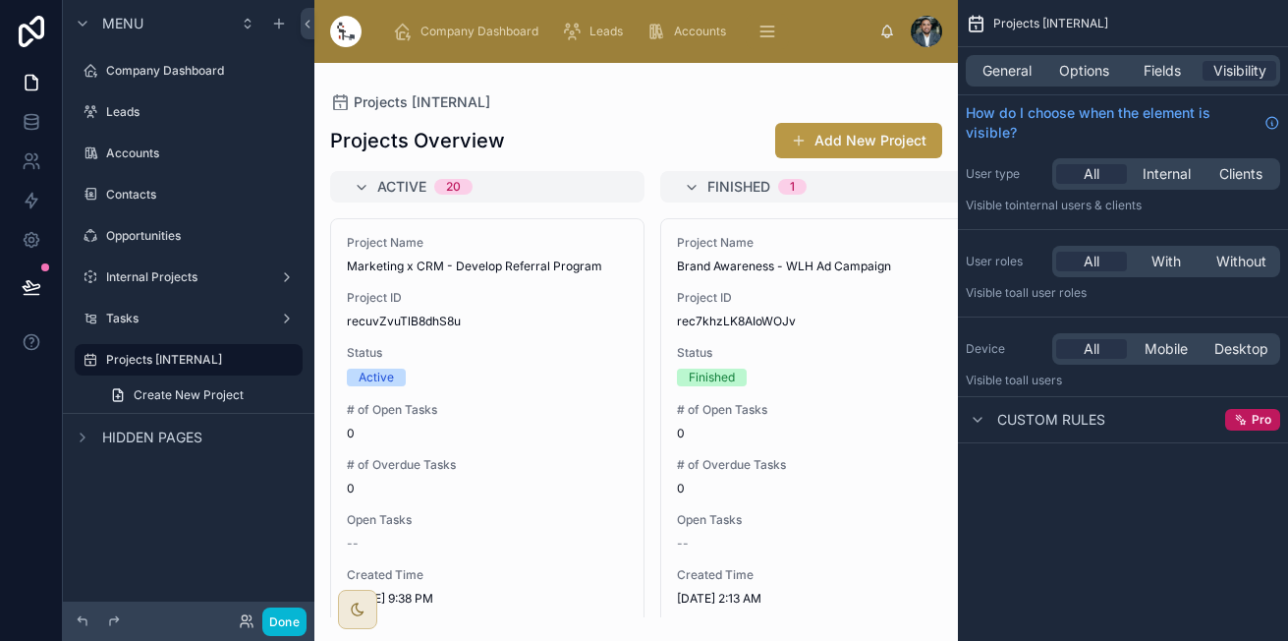
click at [539, 125] on div "Projects Overview Add New Project" at bounding box center [636, 140] width 612 height 37
click at [681, 123] on div "Projects Overview Add New Project" at bounding box center [636, 140] width 612 height 37
click at [1084, 73] on span "Options" at bounding box center [1084, 71] width 50 height 20
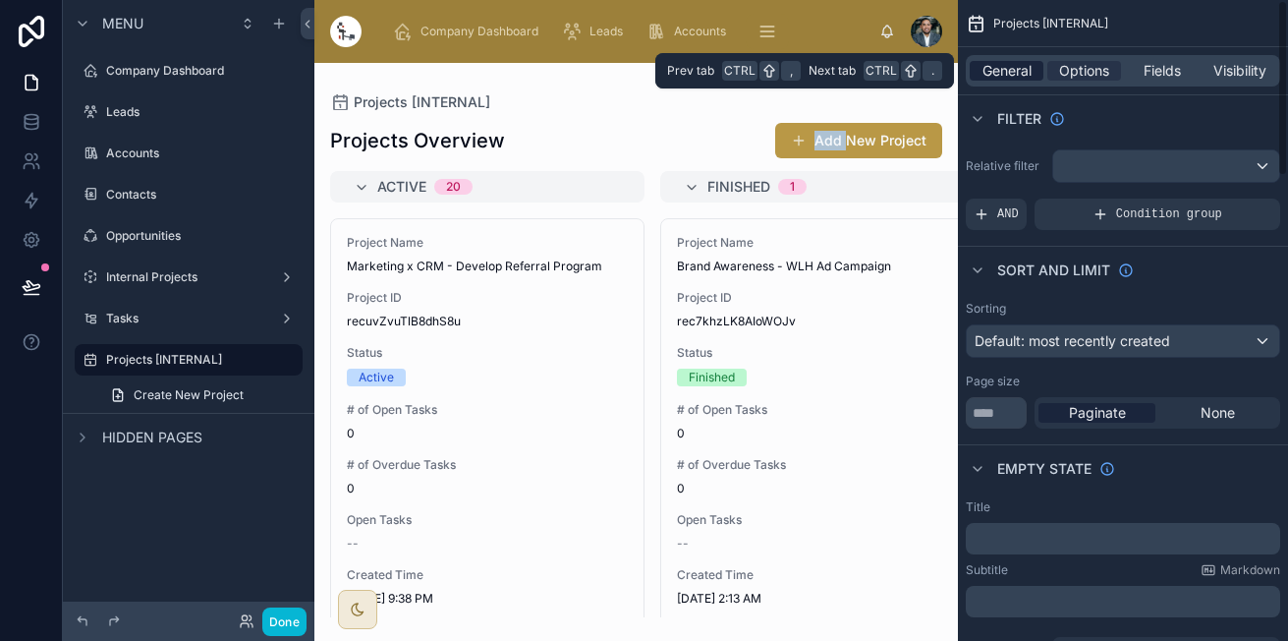
click at [1012, 77] on span "General" at bounding box center [1007, 71] width 49 height 20
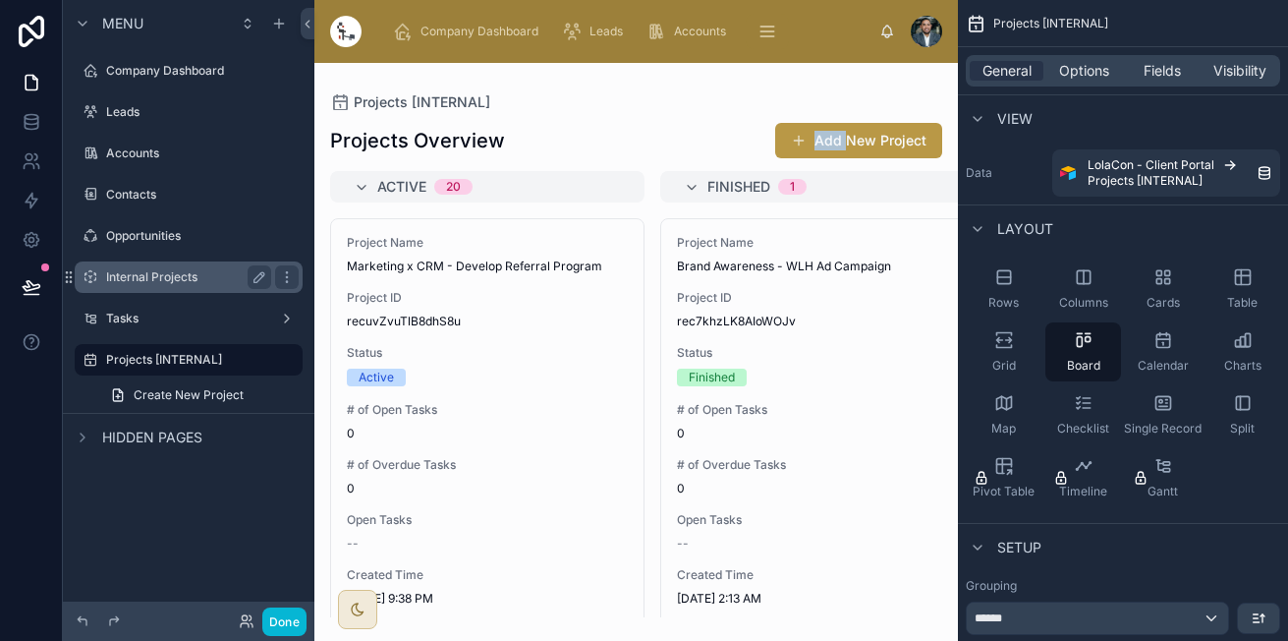
click at [199, 275] on label "Internal Projects" at bounding box center [184, 277] width 157 height 16
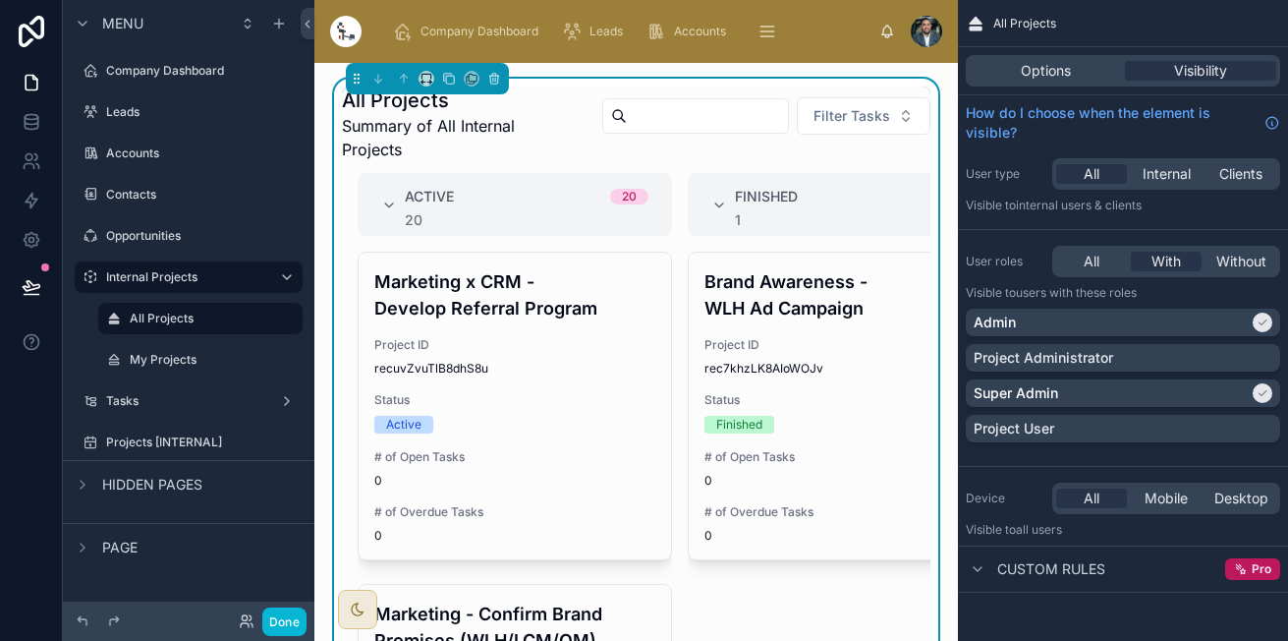
click at [626, 135] on div "Filter Tasks" at bounding box center [755, 119] width 351 height 47
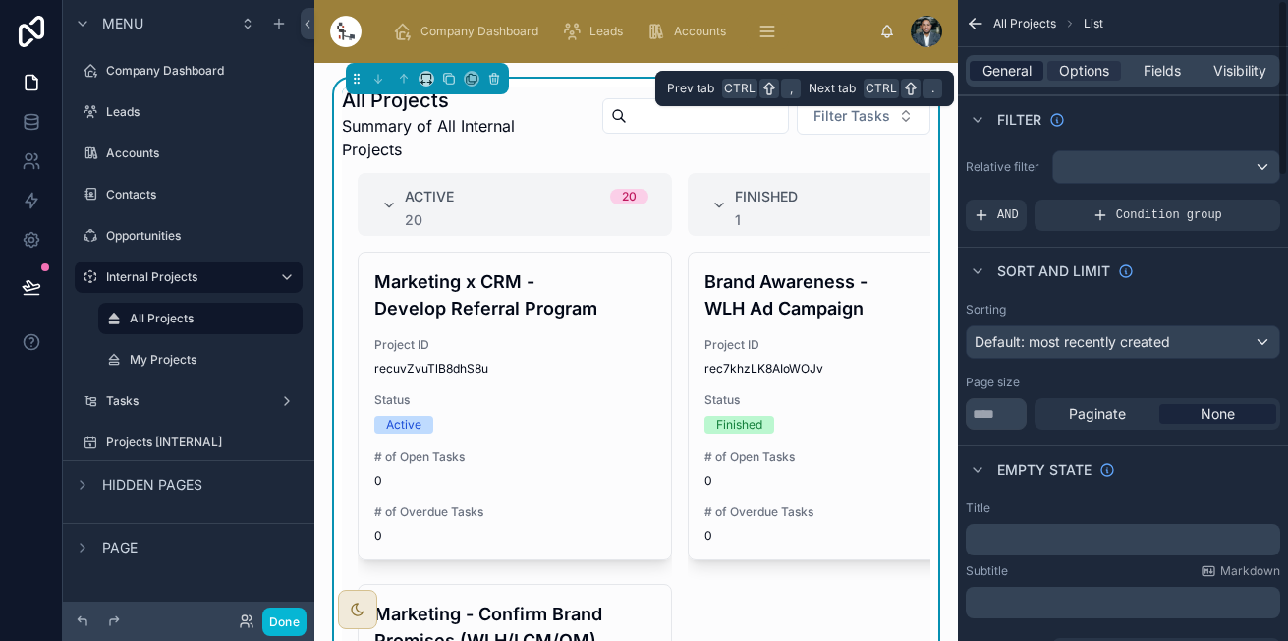
click at [1017, 75] on span "General" at bounding box center [1007, 71] width 49 height 20
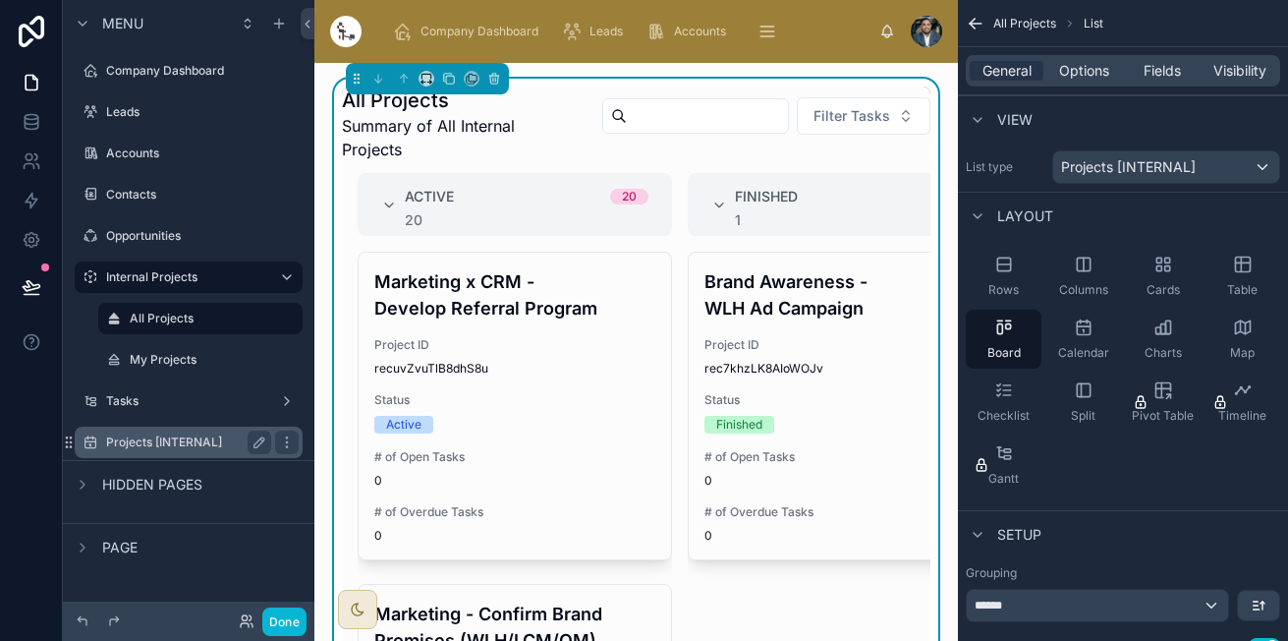
click at [171, 455] on div "Projects [INTERNAL]" at bounding box center [189, 441] width 220 height 31
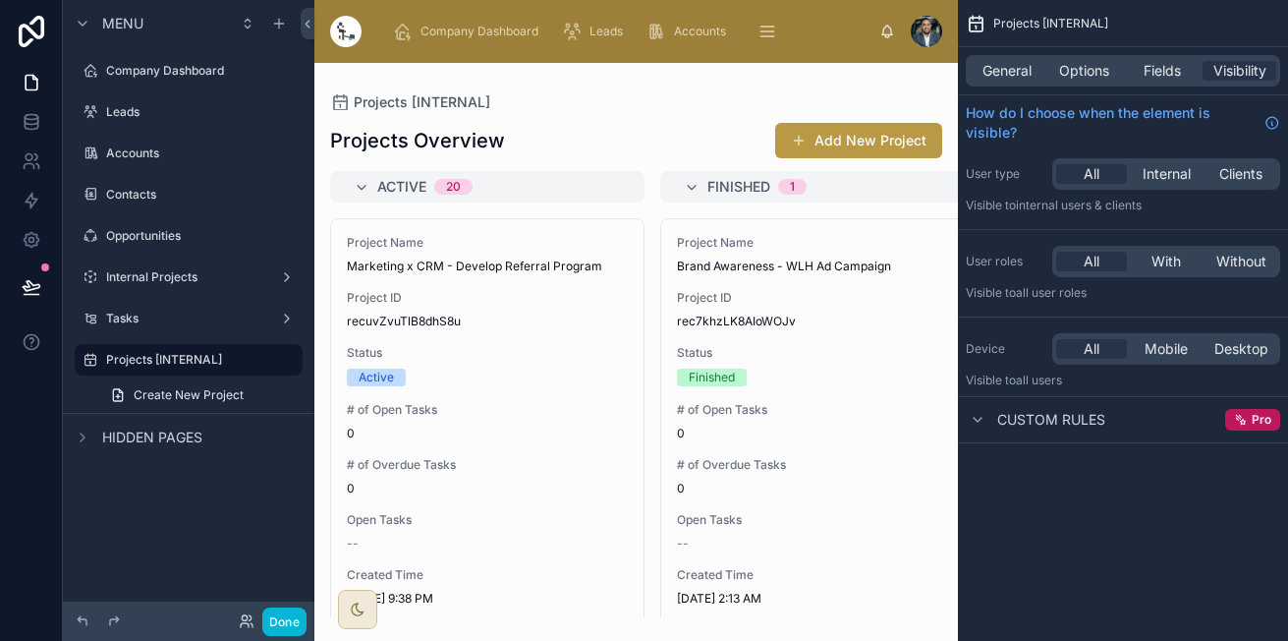
click at [1009, 59] on div "General Options Fields Visibility" at bounding box center [1123, 70] width 314 height 31
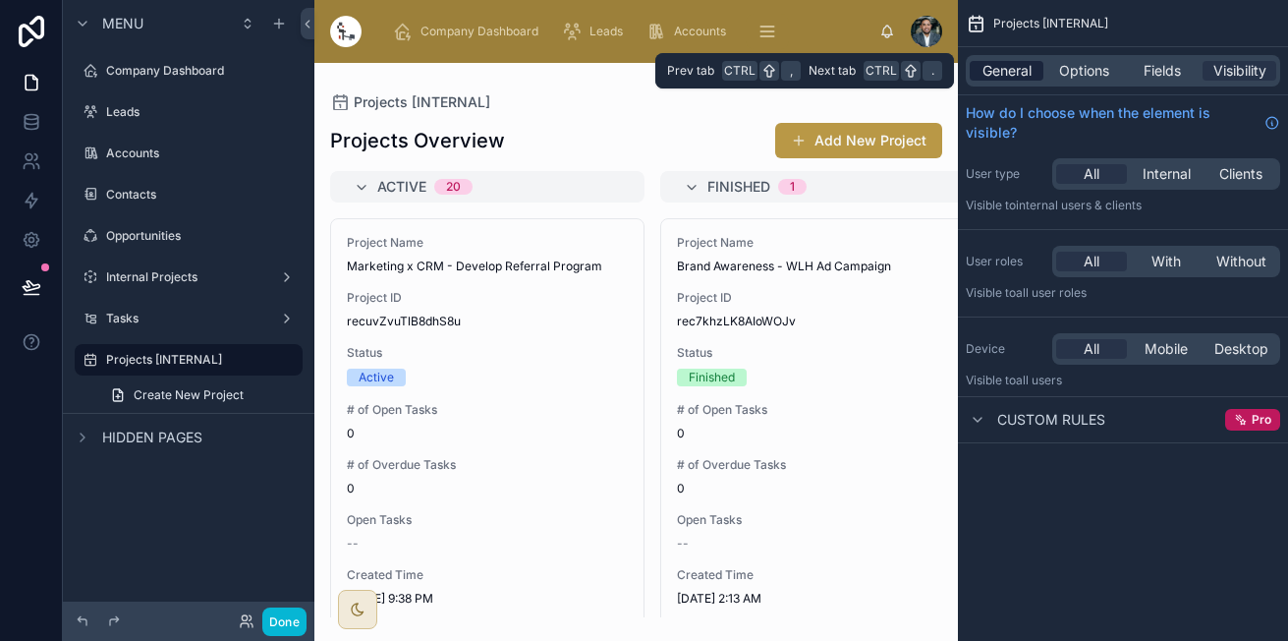
click at [1011, 66] on span "General" at bounding box center [1007, 71] width 49 height 20
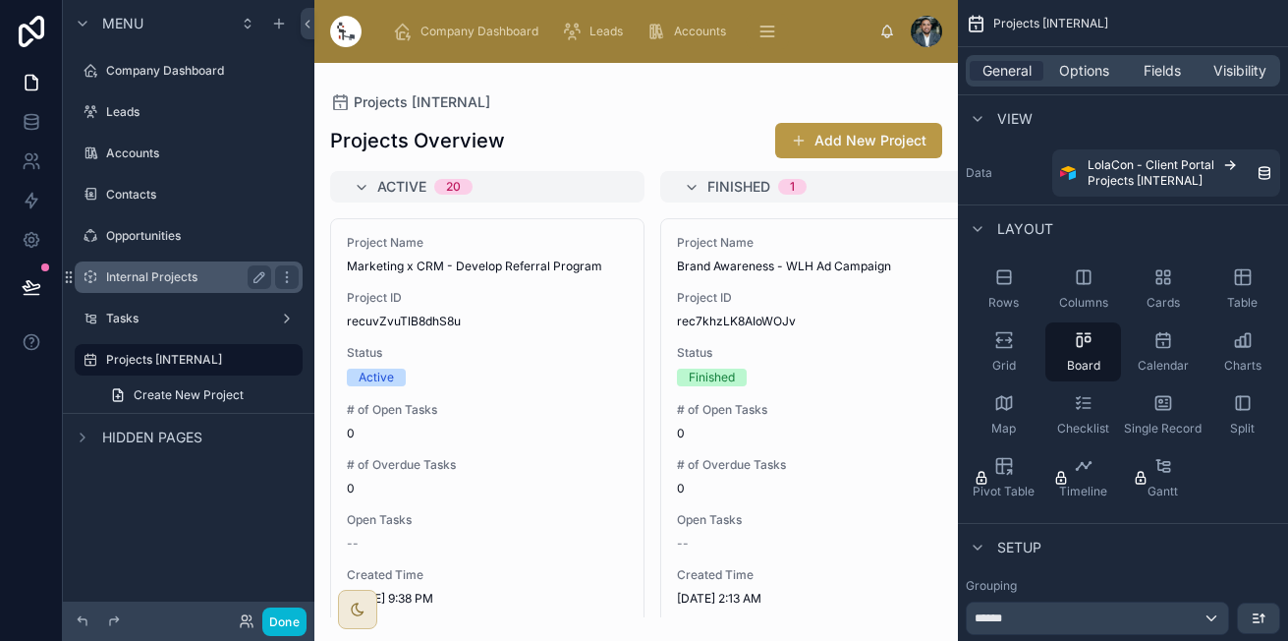
click at [137, 280] on label "Internal Projects" at bounding box center [184, 277] width 157 height 16
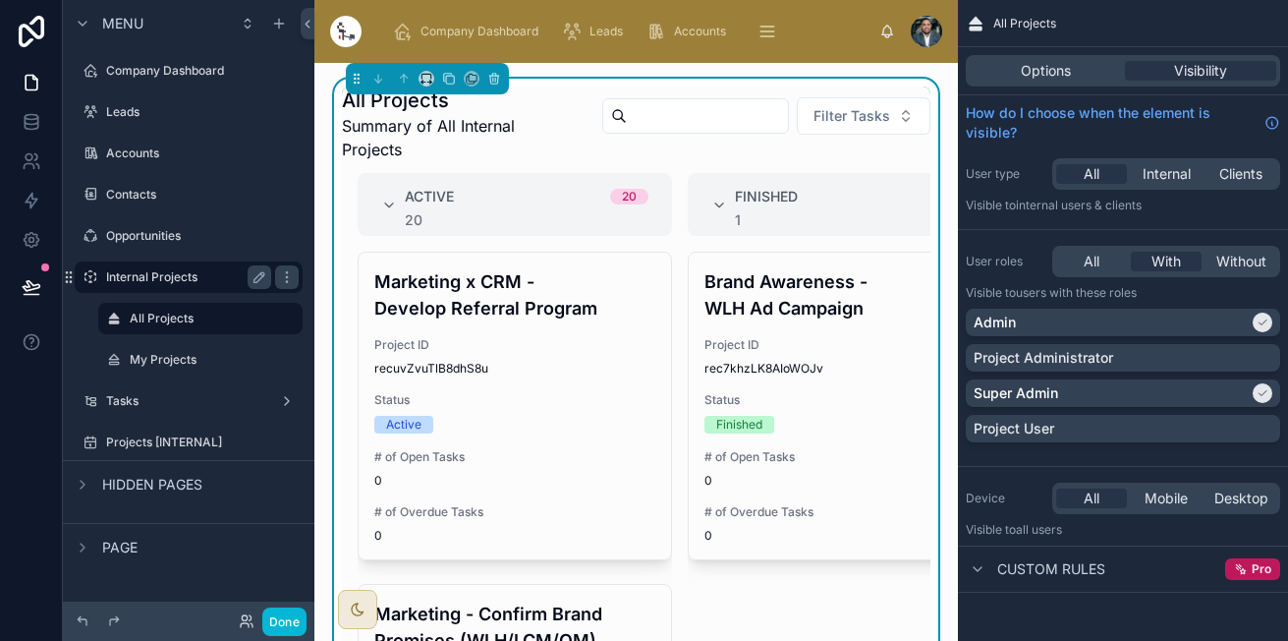
click at [144, 361] on label "My Projects" at bounding box center [214, 360] width 169 height 16
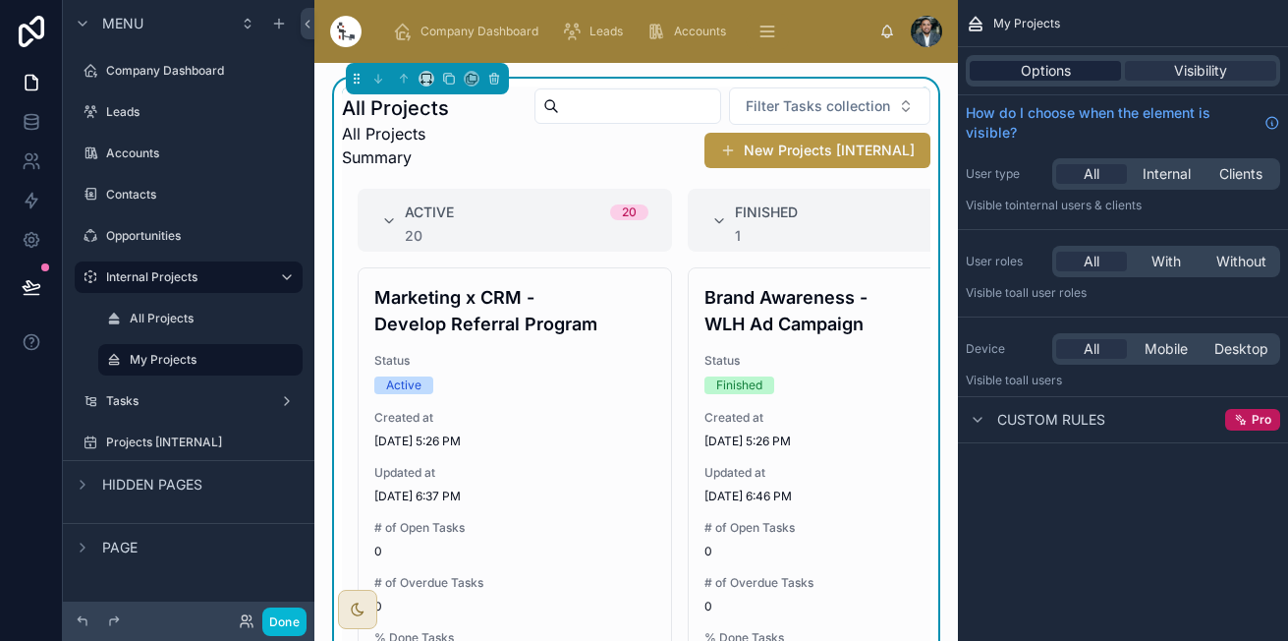
click at [1026, 61] on span "Options" at bounding box center [1046, 71] width 50 height 20
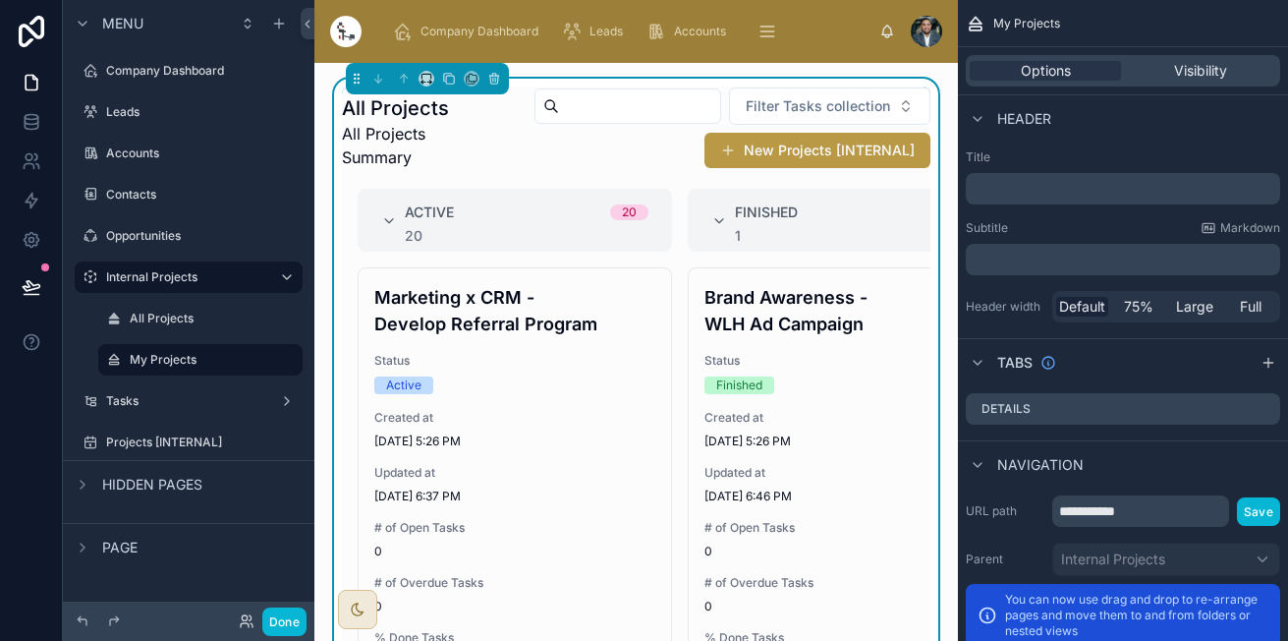
click at [580, 176] on div "All Projects All Projects Summary Filter Tasks collection New Projects [INTERNA…" at bounding box center [636, 131] width 589 height 90
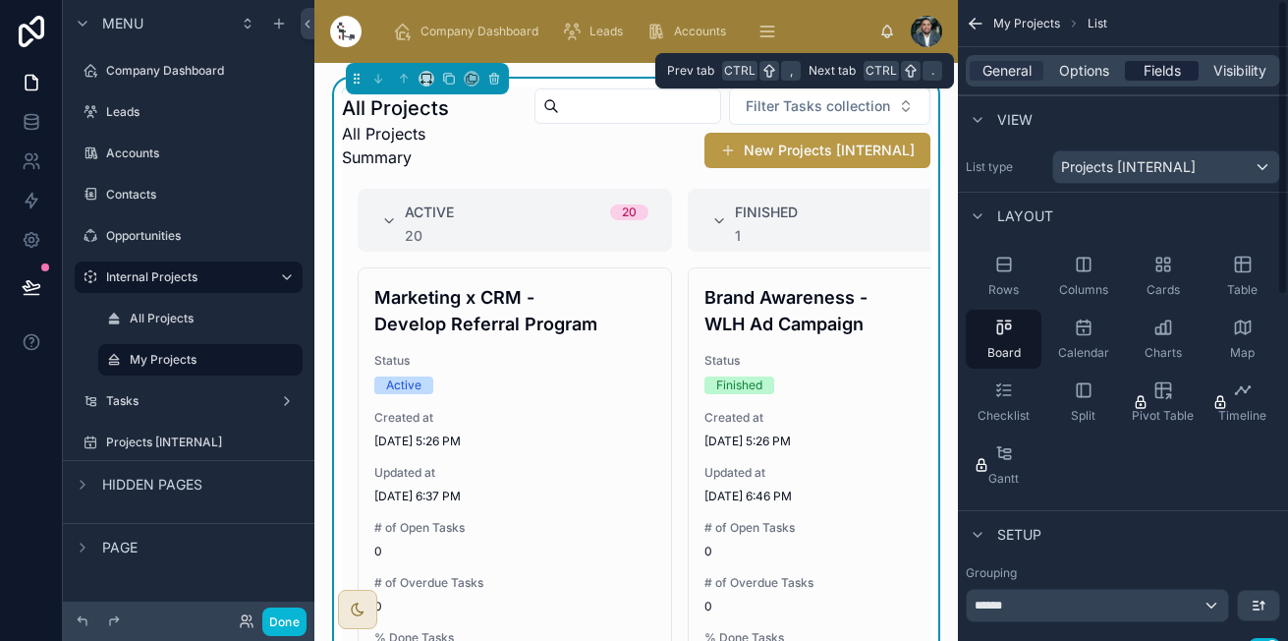
click at [1166, 78] on span "Fields" at bounding box center [1162, 71] width 37 height 20
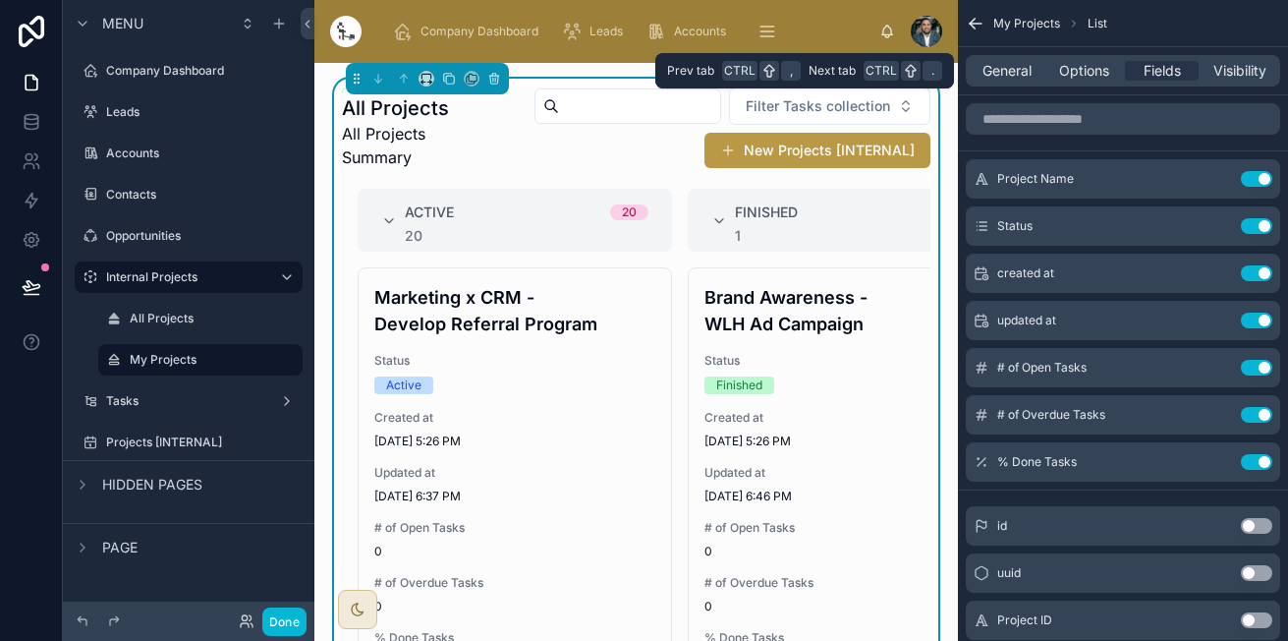
click at [1110, 83] on div "General Options Fields Visibility" at bounding box center [1123, 70] width 314 height 31
click at [1087, 69] on span "Options" at bounding box center [1084, 71] width 50 height 20
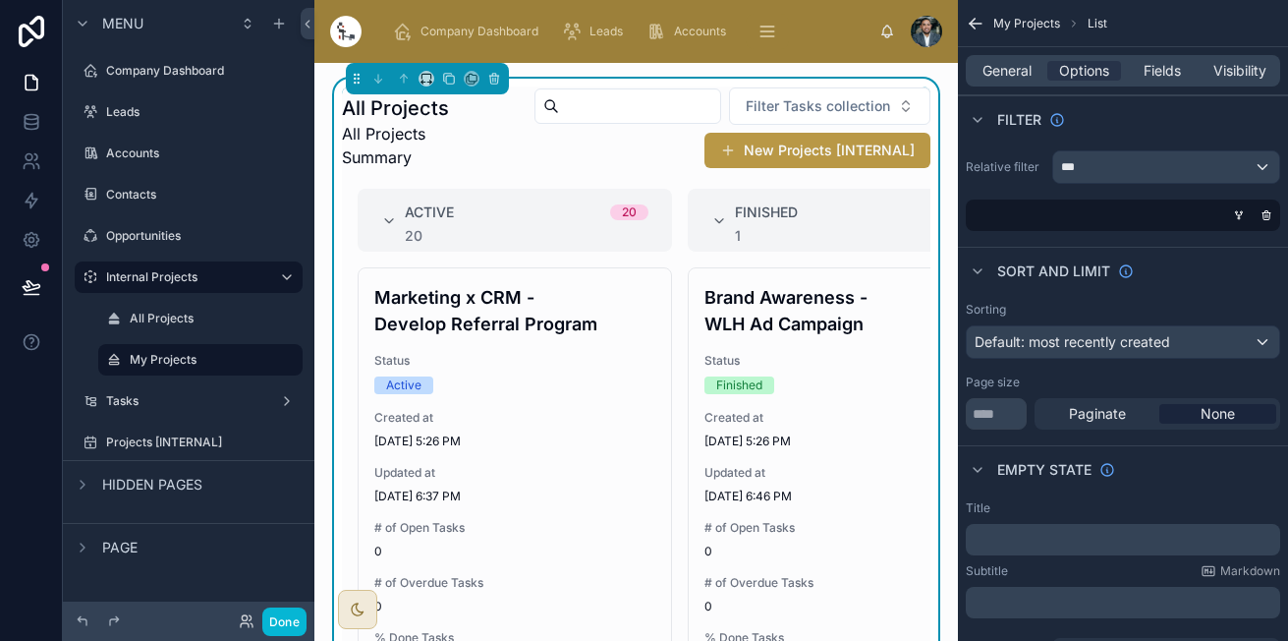
click at [1102, 214] on div "scrollable content" at bounding box center [1119, 214] width 314 height 31
click at [1243, 219] on div "scrollable content" at bounding box center [1239, 215] width 20 height 20
click at [1234, 217] on icon "scrollable content" at bounding box center [1239, 215] width 12 height 12
click at [1235, 217] on icon "scrollable content" at bounding box center [1239, 215] width 12 height 12
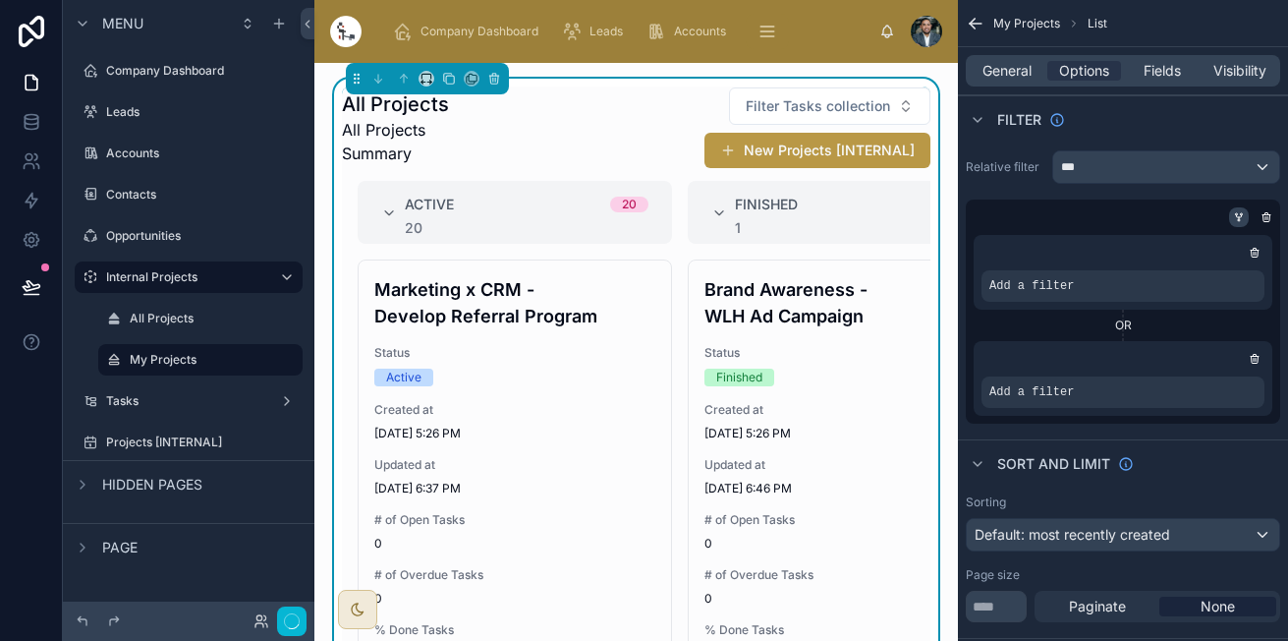
click at [1183, 281] on div "Add a filter" at bounding box center [1123, 285] width 283 height 31
click at [1254, 359] on icon "scrollable content" at bounding box center [1254, 360] width 0 height 3
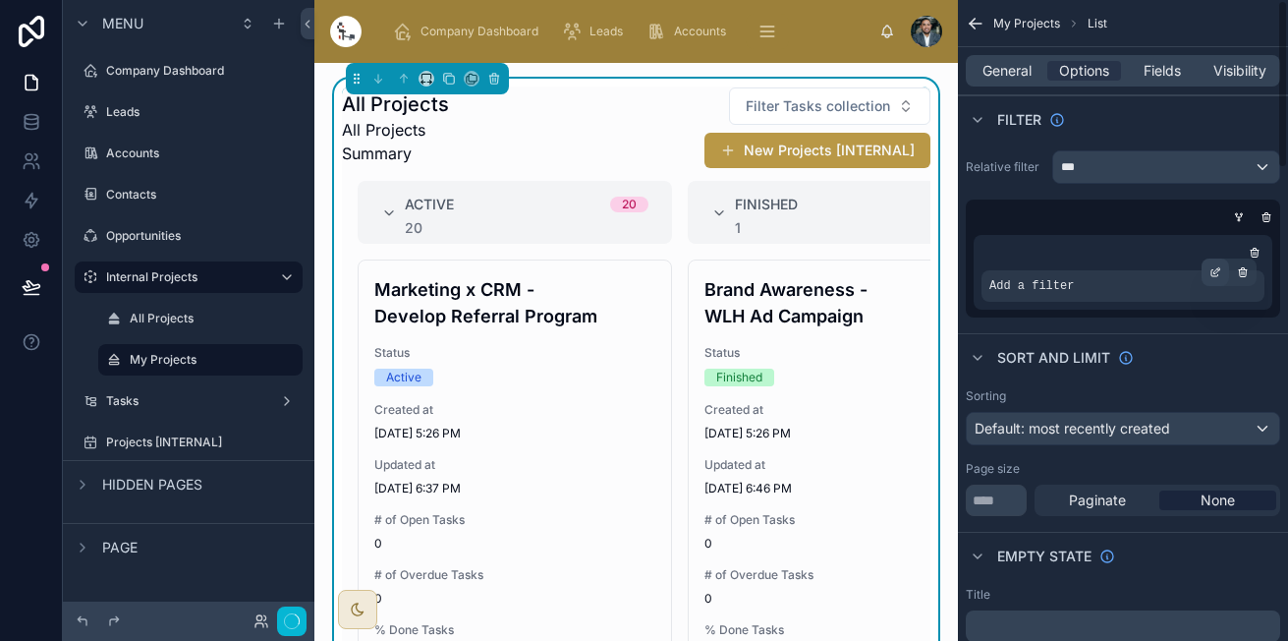
click at [1219, 276] on icon "scrollable content" at bounding box center [1216, 272] width 12 height 12
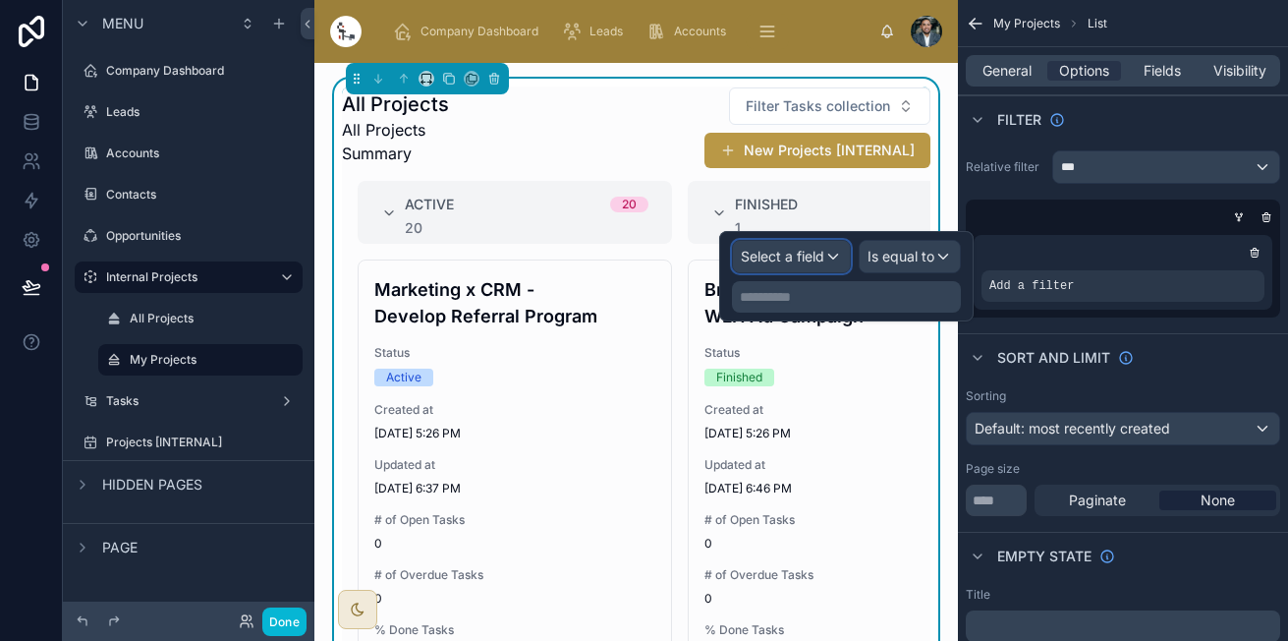
click at [829, 259] on div "Select a field" at bounding box center [791, 256] width 117 height 31
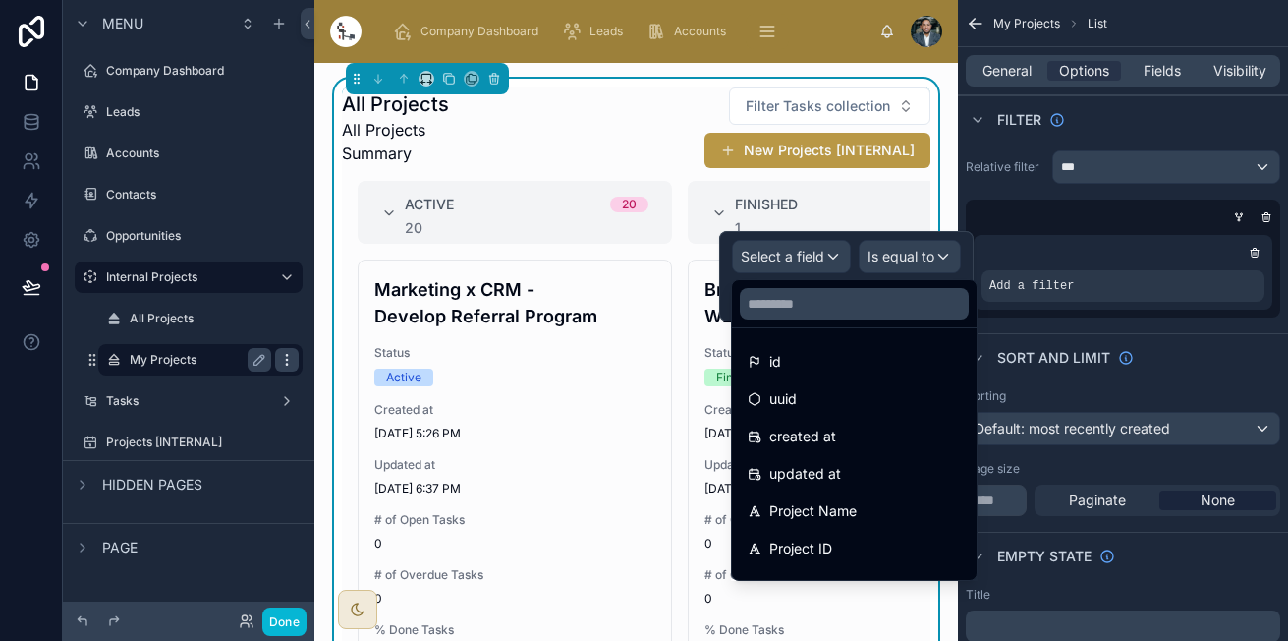
click at [285, 356] on icon "scrollable content" at bounding box center [287, 360] width 16 height 16
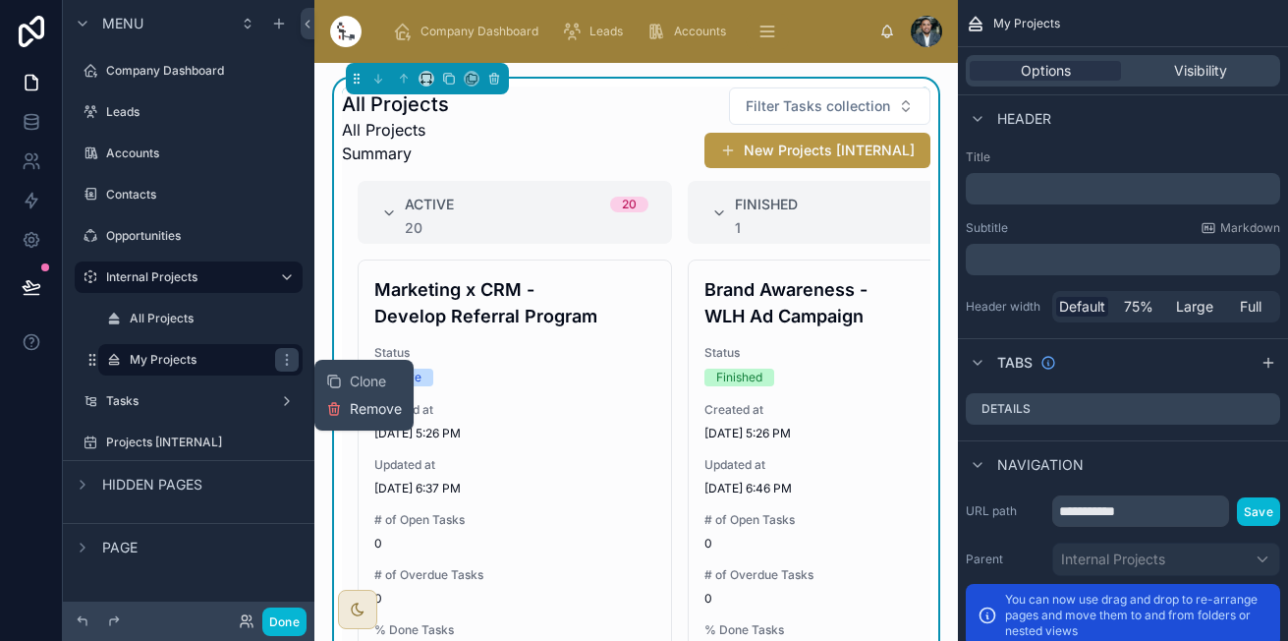
click at [351, 408] on span "Remove" at bounding box center [376, 409] width 52 height 20
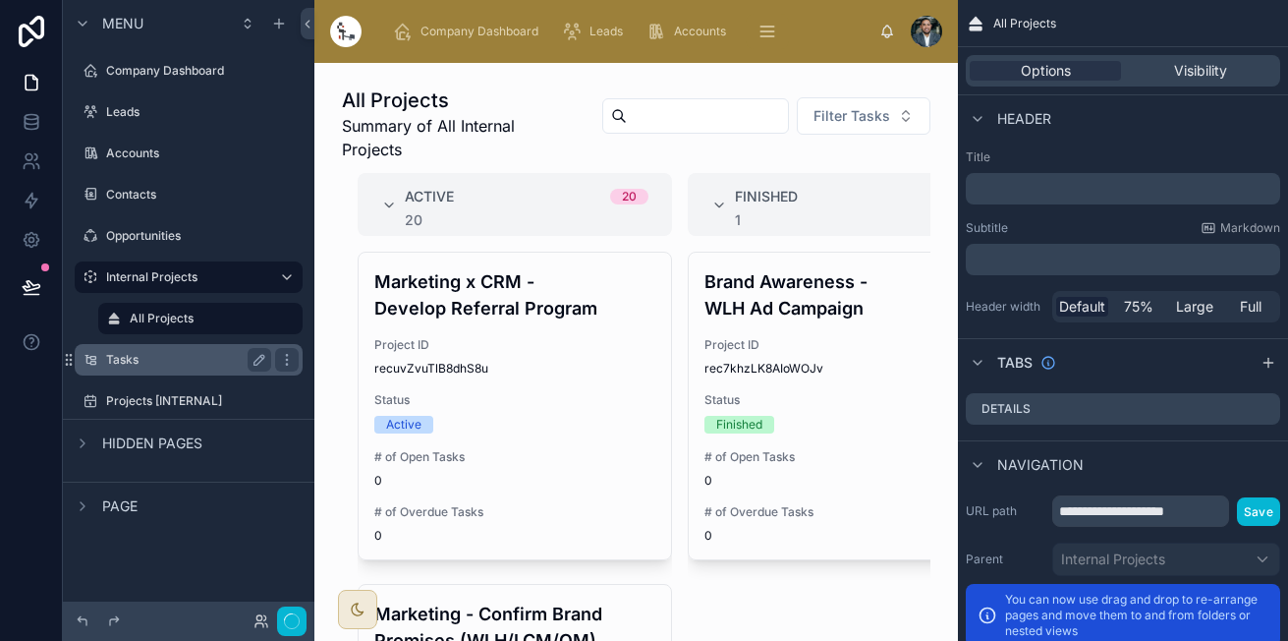
click at [205, 365] on label "Tasks" at bounding box center [184, 360] width 157 height 16
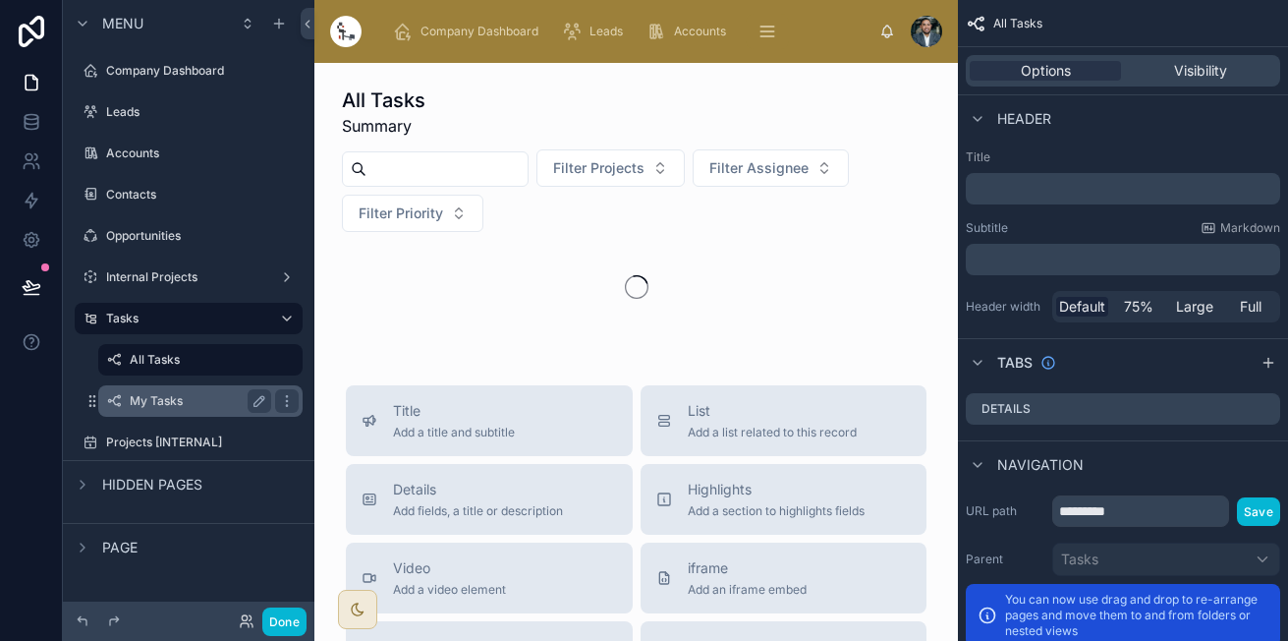
click at [189, 400] on label "My Tasks" at bounding box center [197, 401] width 134 height 16
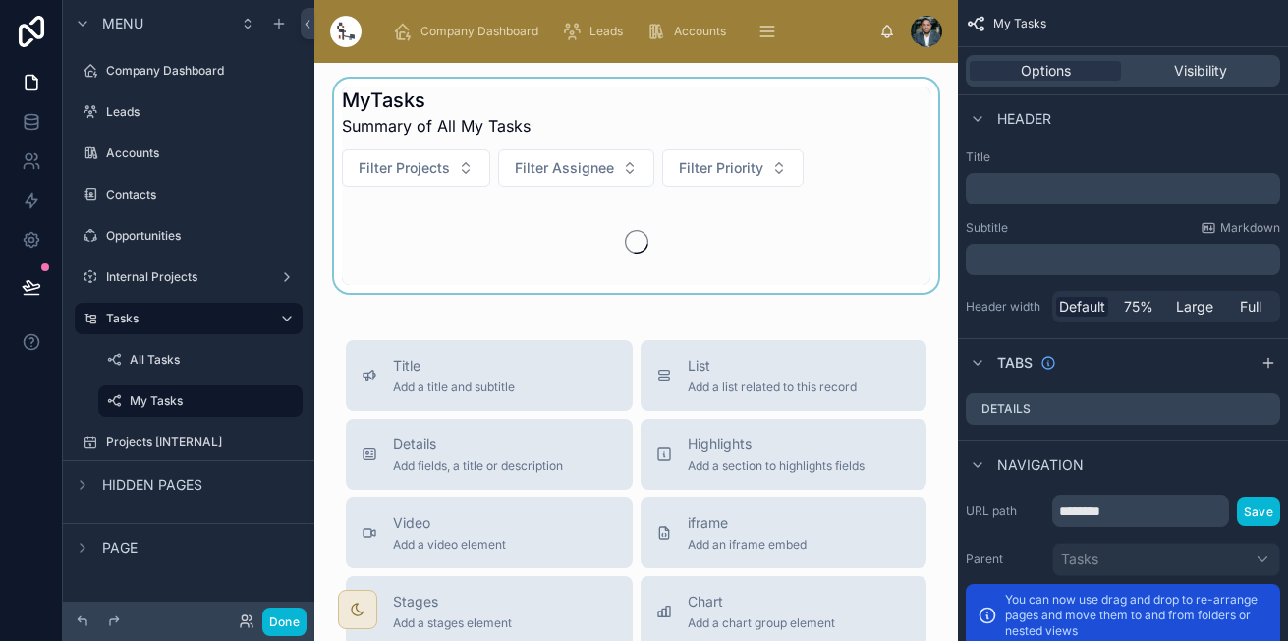
click at [802, 226] on div at bounding box center [636, 186] width 612 height 214
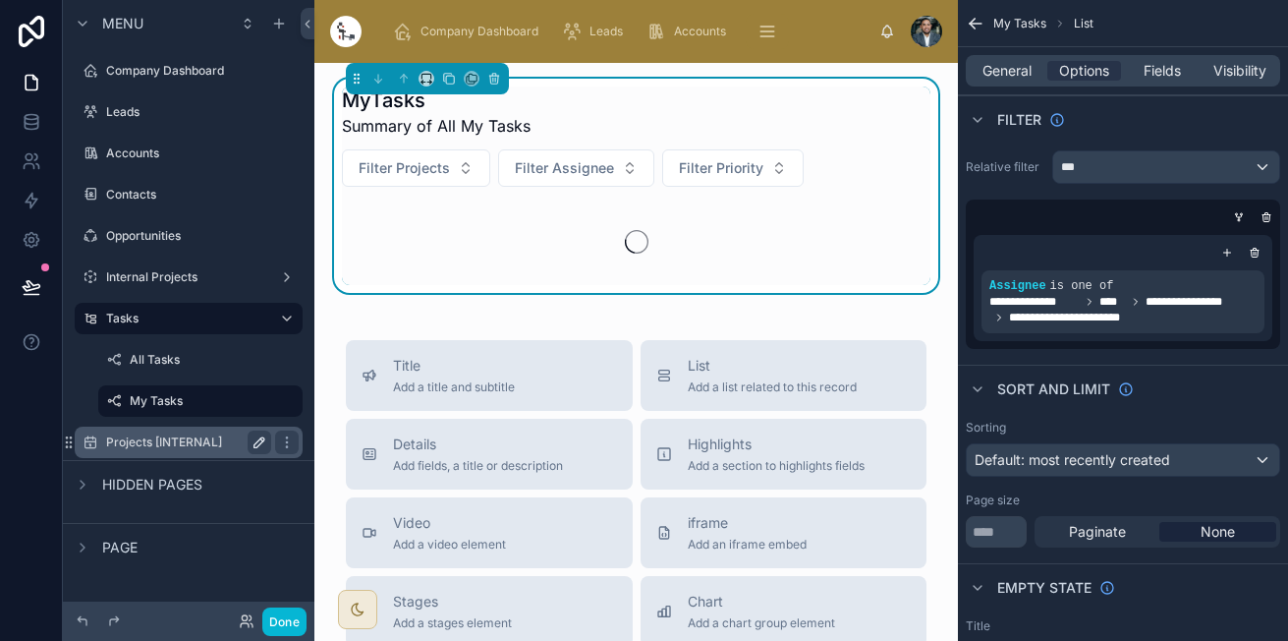
click at [250, 440] on button "scrollable content" at bounding box center [260, 442] width 24 height 24
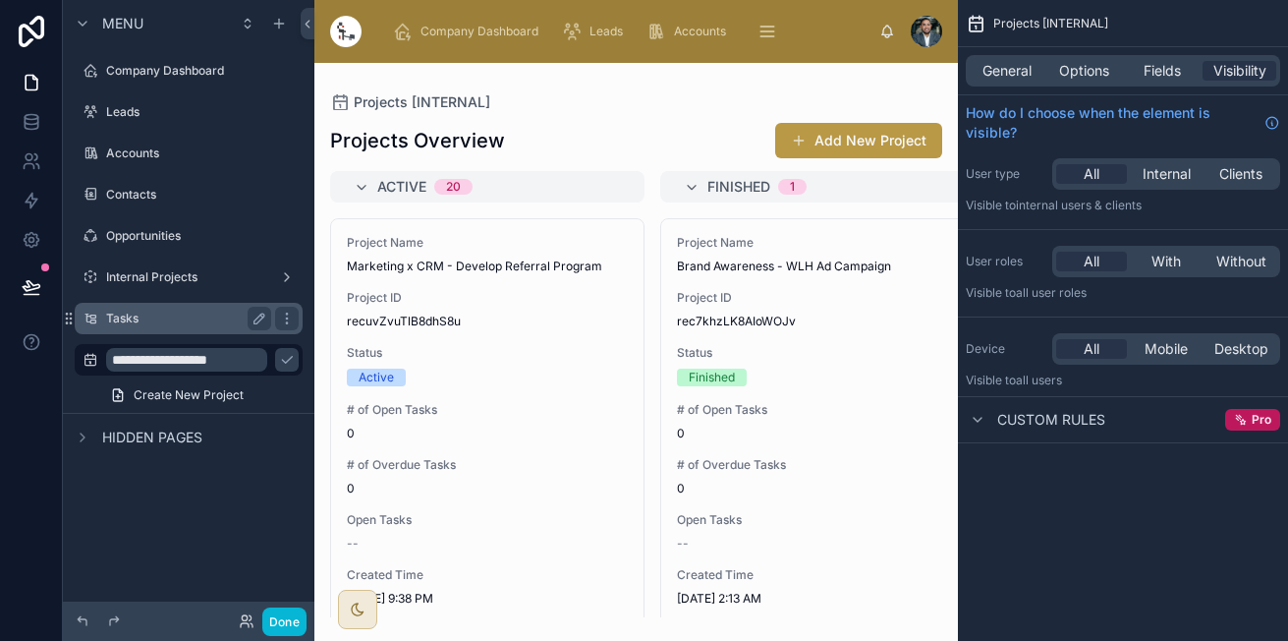
click at [119, 311] on label "Tasks" at bounding box center [184, 319] width 157 height 16
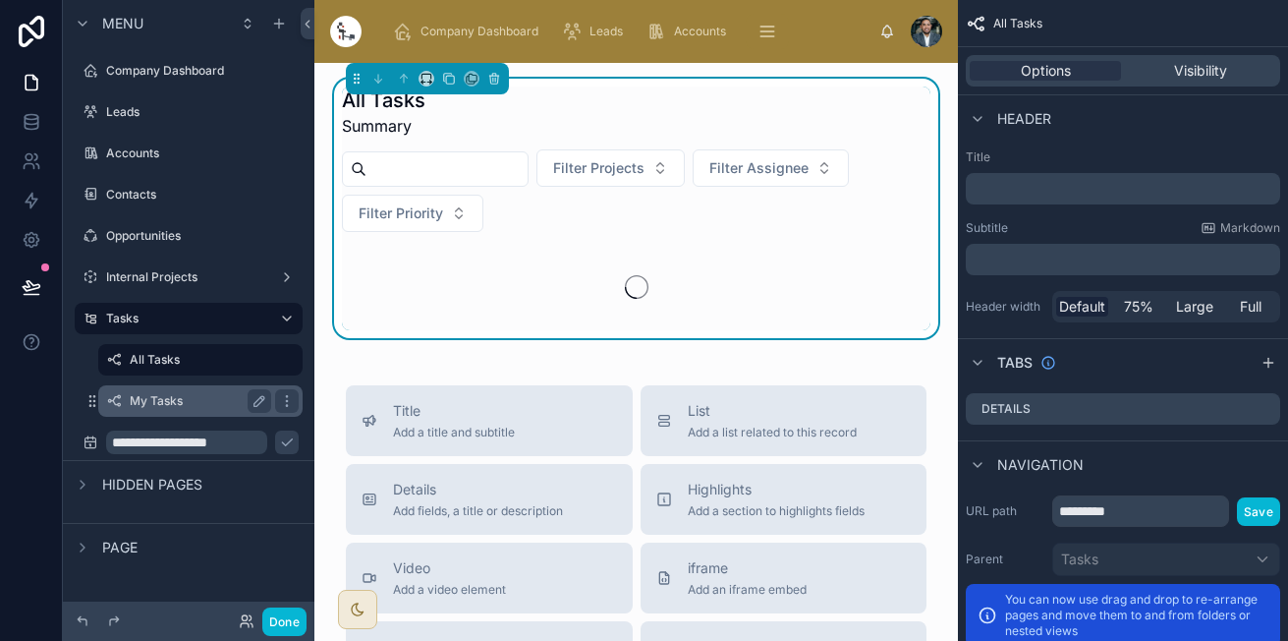
click at [139, 396] on label "My Tasks" at bounding box center [197, 401] width 134 height 16
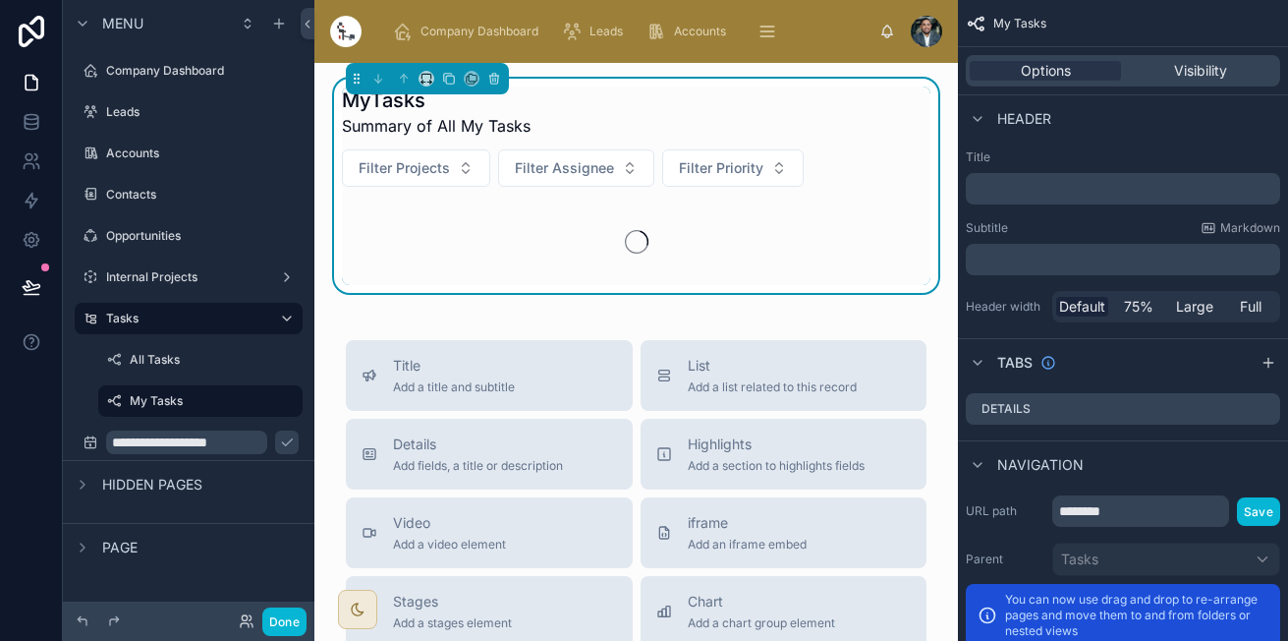
click at [418, 265] on div at bounding box center [636, 241] width 557 height 86
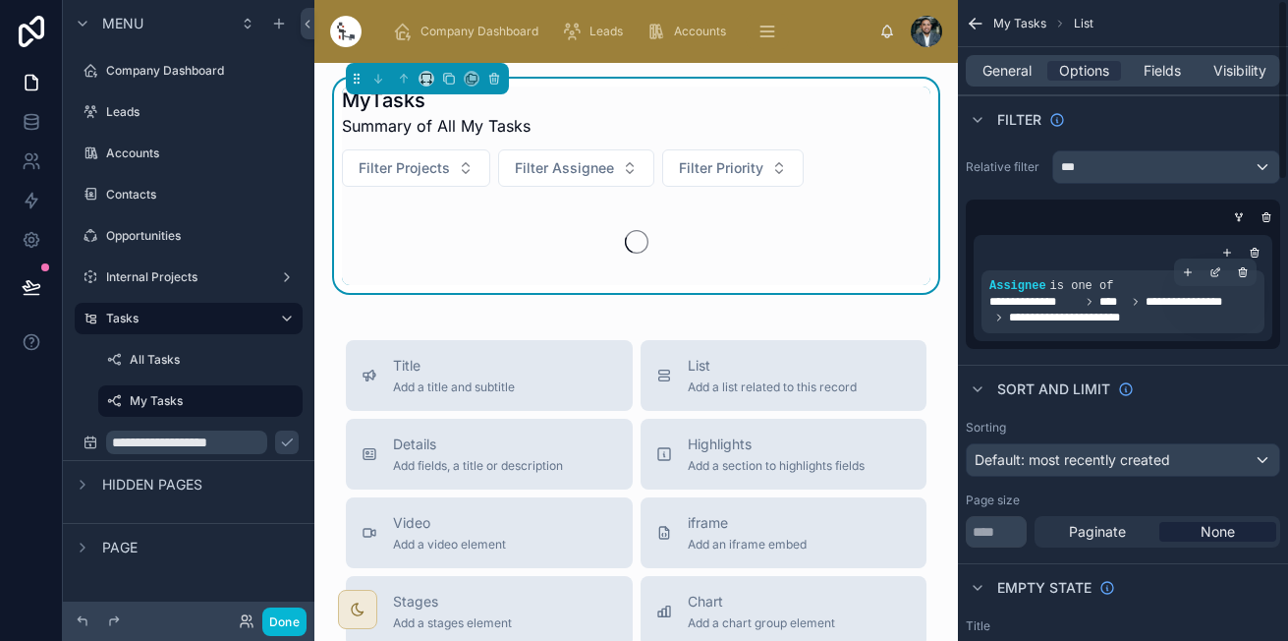
click at [1082, 279] on span "is one of" at bounding box center [1082, 286] width 64 height 14
click at [1217, 280] on div "scrollable content" at bounding box center [1216, 272] width 28 height 28
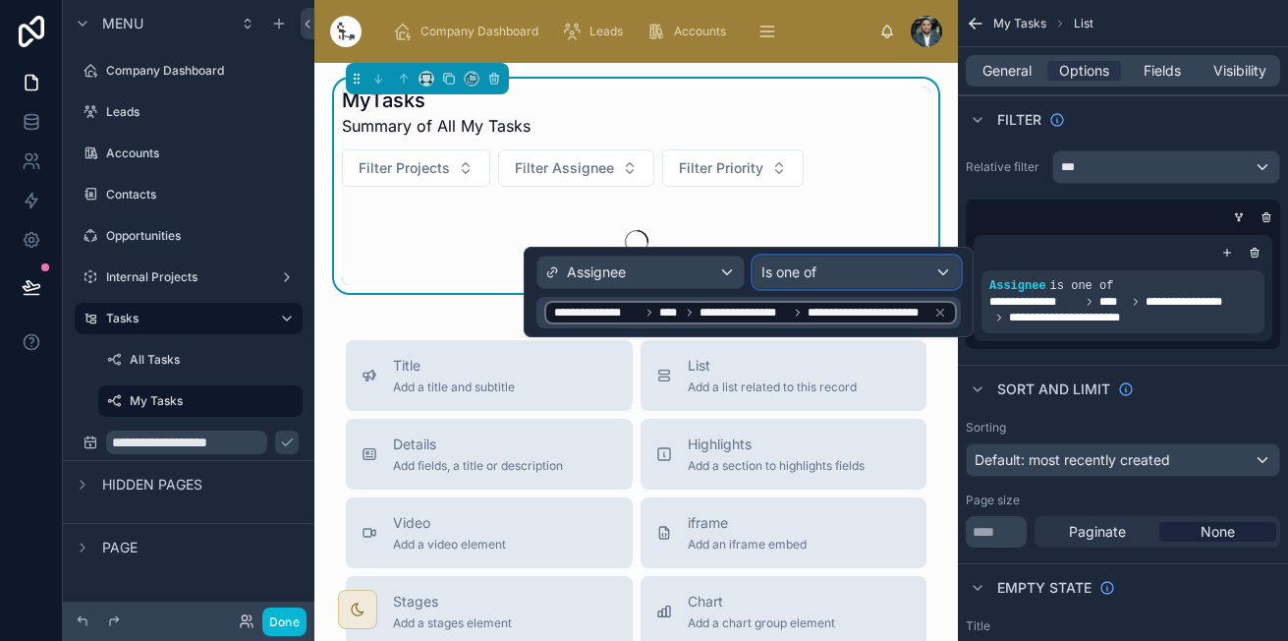
click at [845, 273] on div "Is one of" at bounding box center [857, 271] width 206 height 31
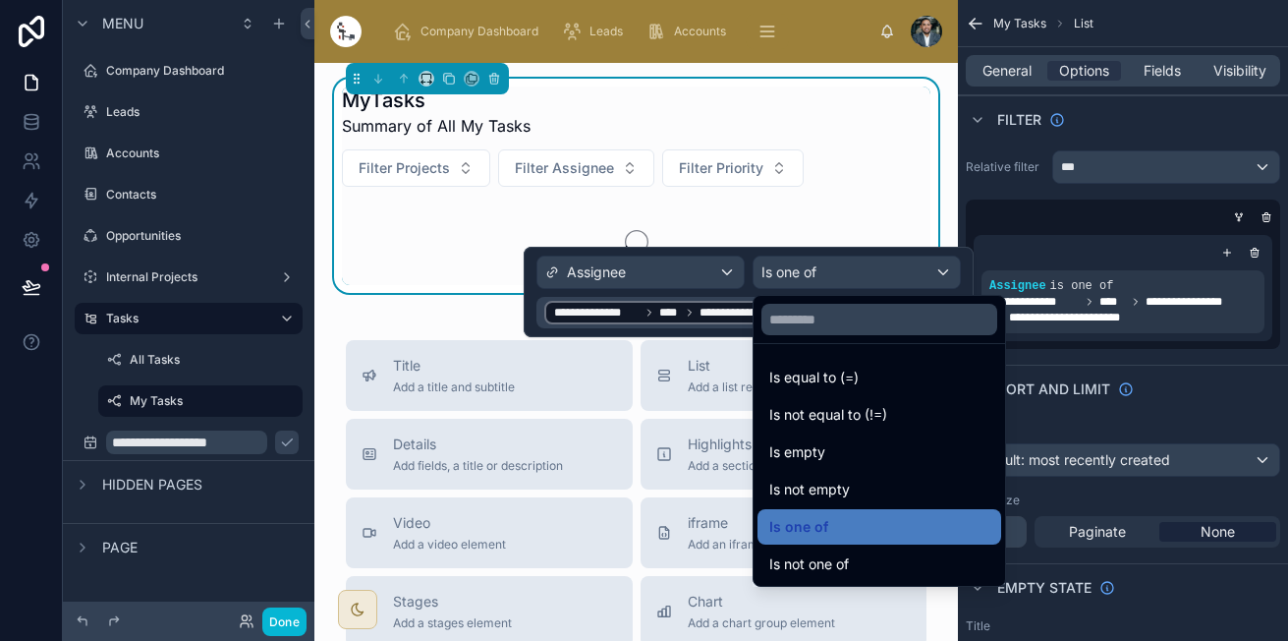
click at [656, 309] on div at bounding box center [749, 292] width 450 height 90
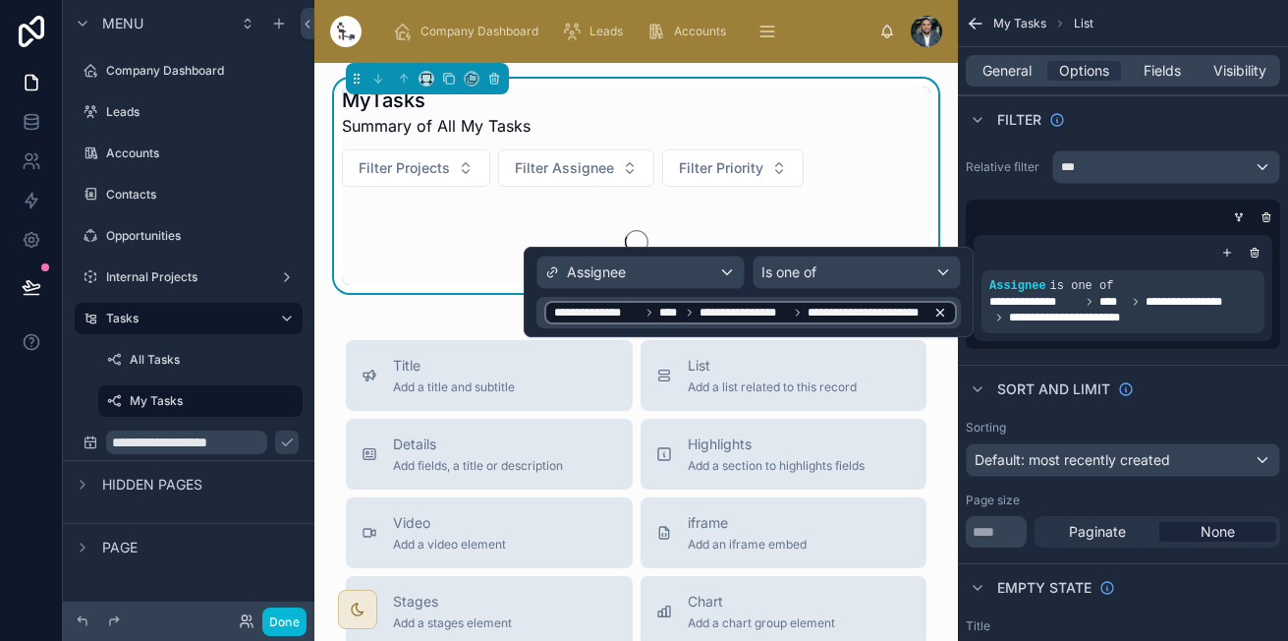
click at [944, 310] on icon at bounding box center [940, 313] width 14 height 14
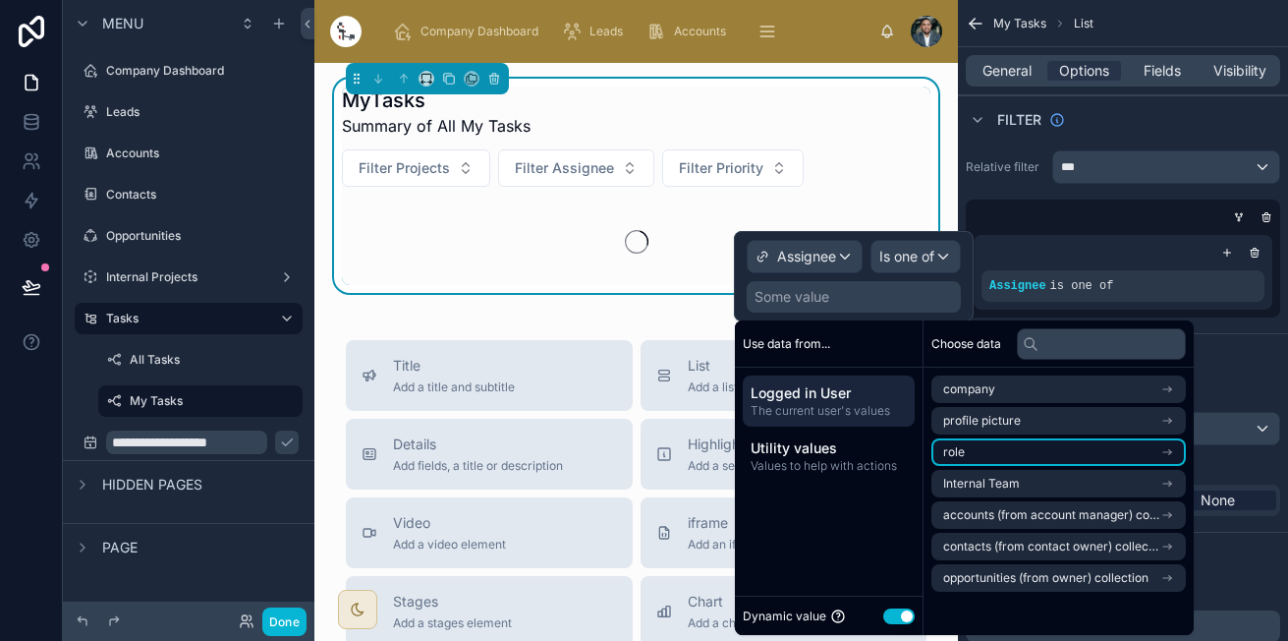
click at [988, 459] on li "role" at bounding box center [1059, 452] width 254 height 28
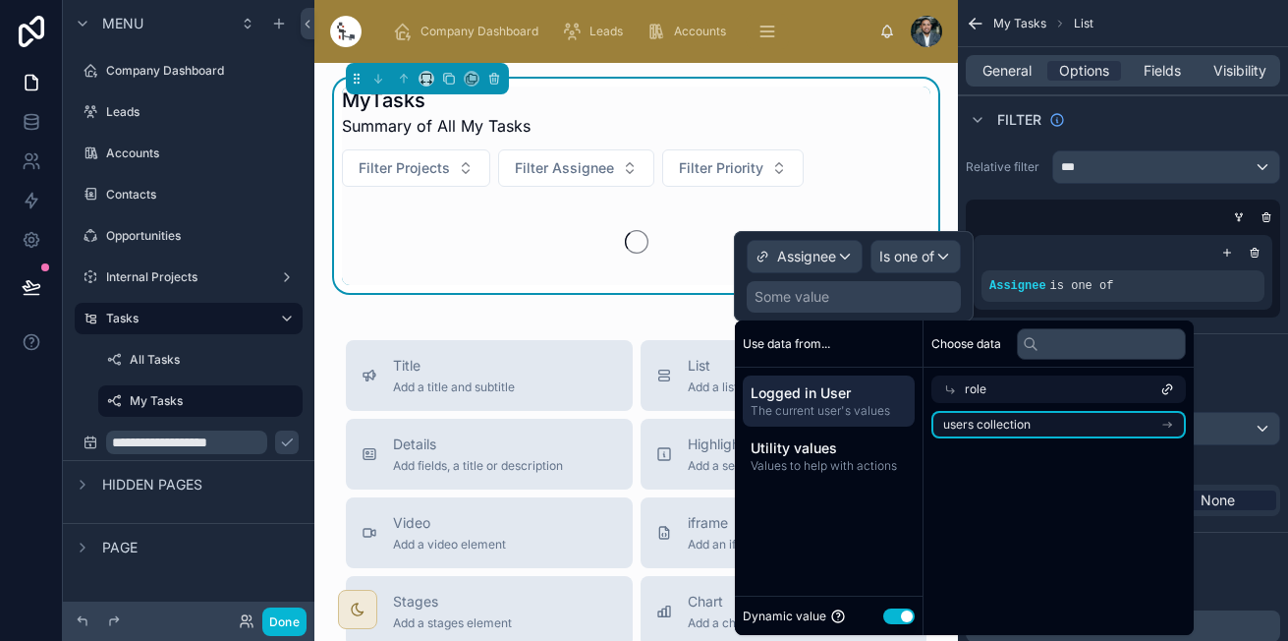
click at [1014, 428] on span "users collection" at bounding box center [986, 425] width 87 height 16
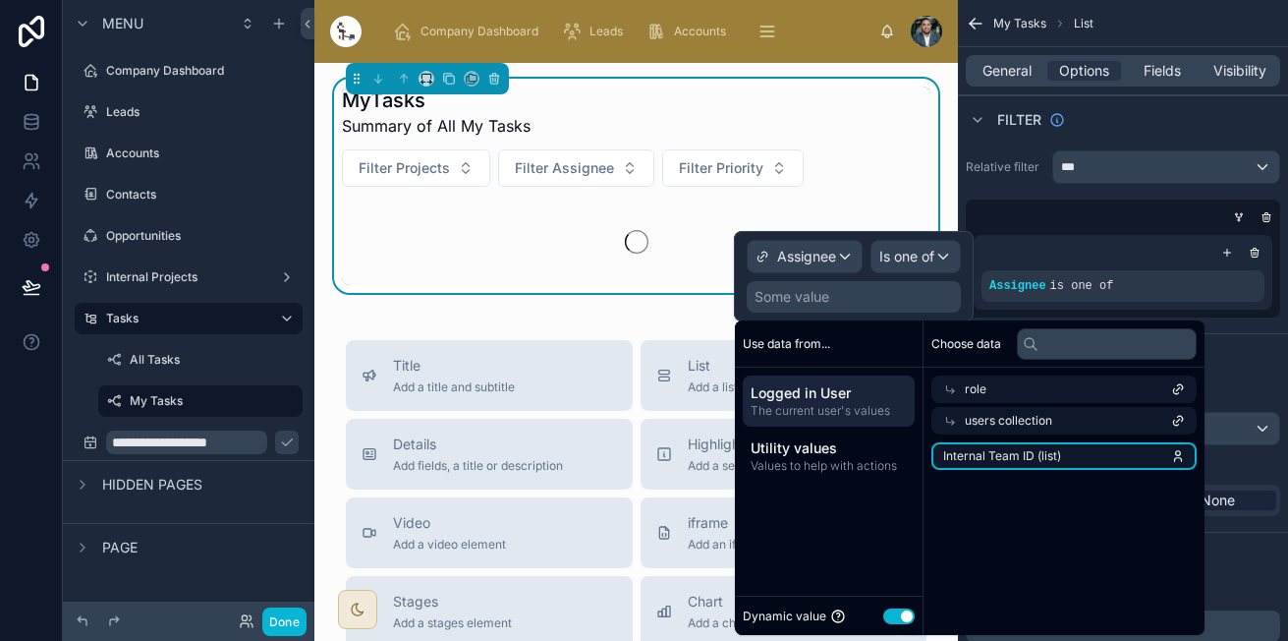
click at [996, 458] on span "Internal Team ID (list)" at bounding box center [1002, 456] width 118 height 16
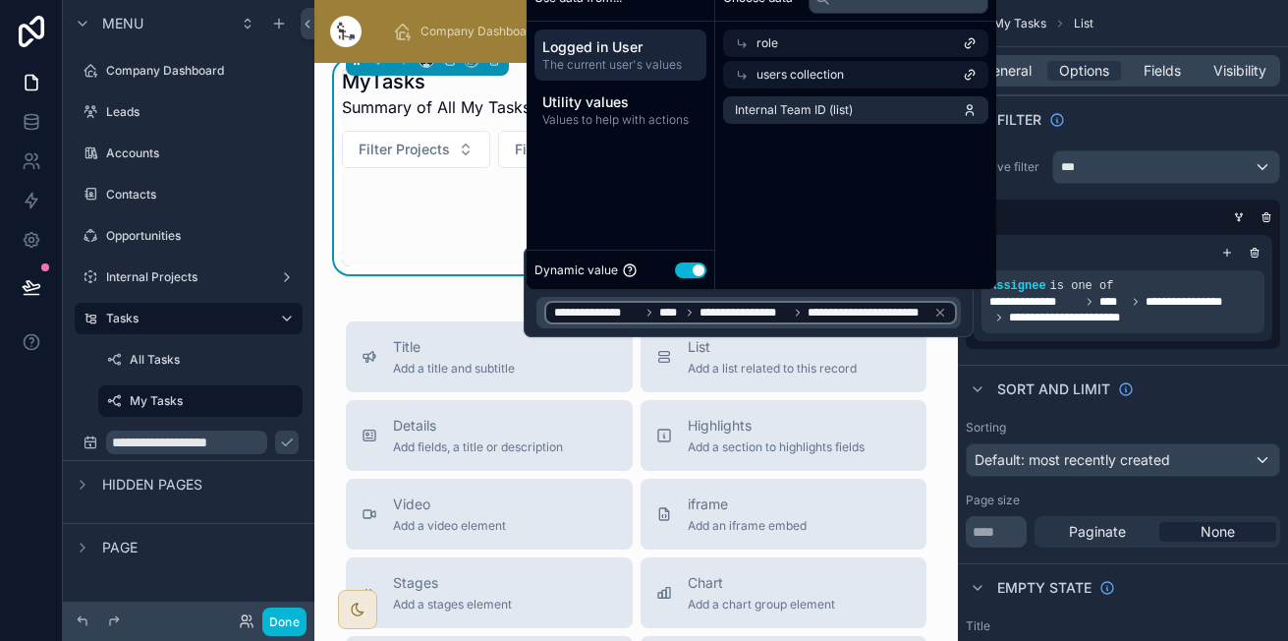
scroll to position [22, 0]
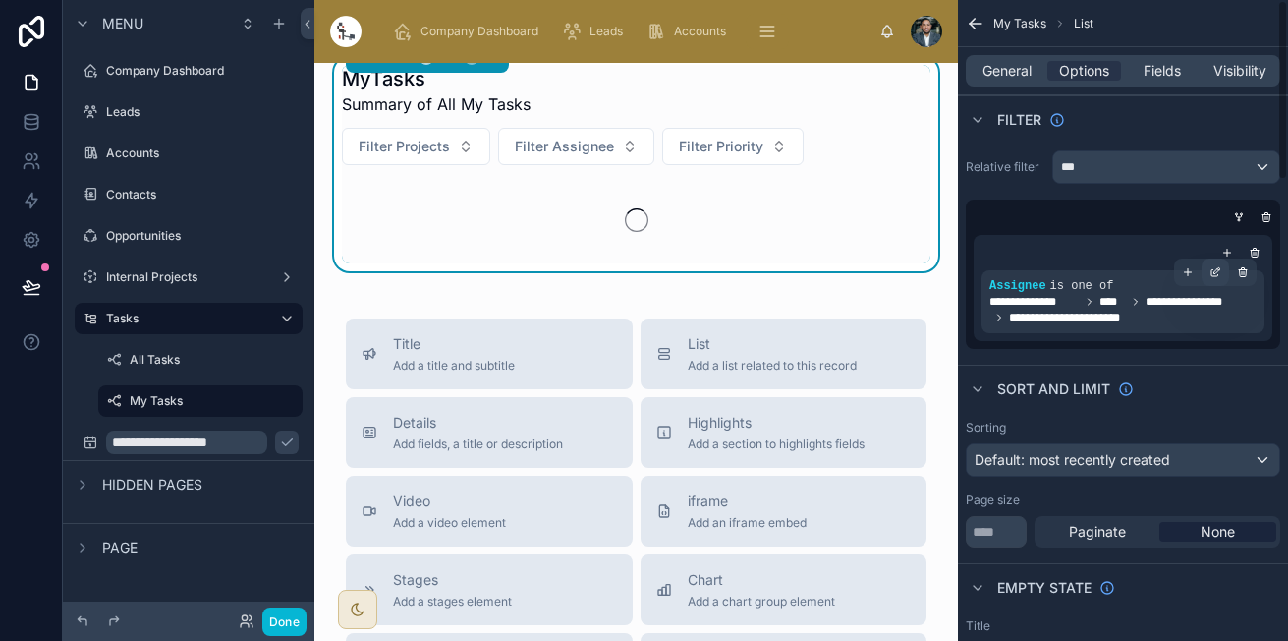
click at [1217, 274] on icon "scrollable content" at bounding box center [1216, 272] width 12 height 12
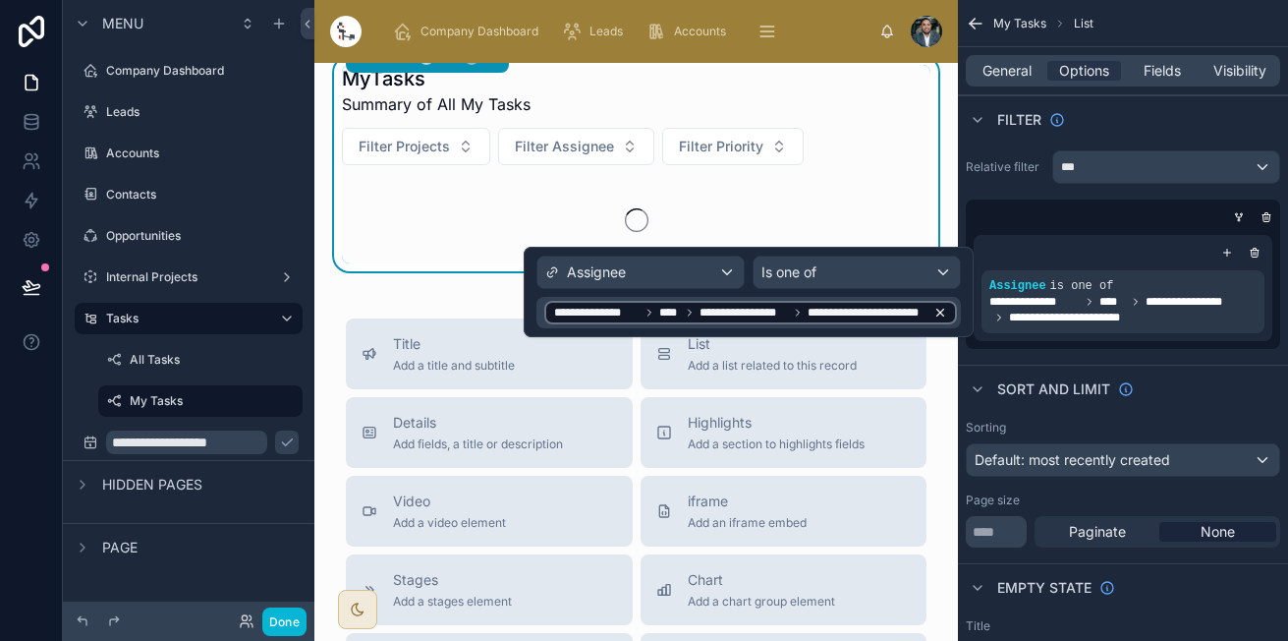
click at [845, 310] on span "**********" at bounding box center [867, 313] width 119 height 16
click at [937, 312] on icon at bounding box center [940, 313] width 14 height 14
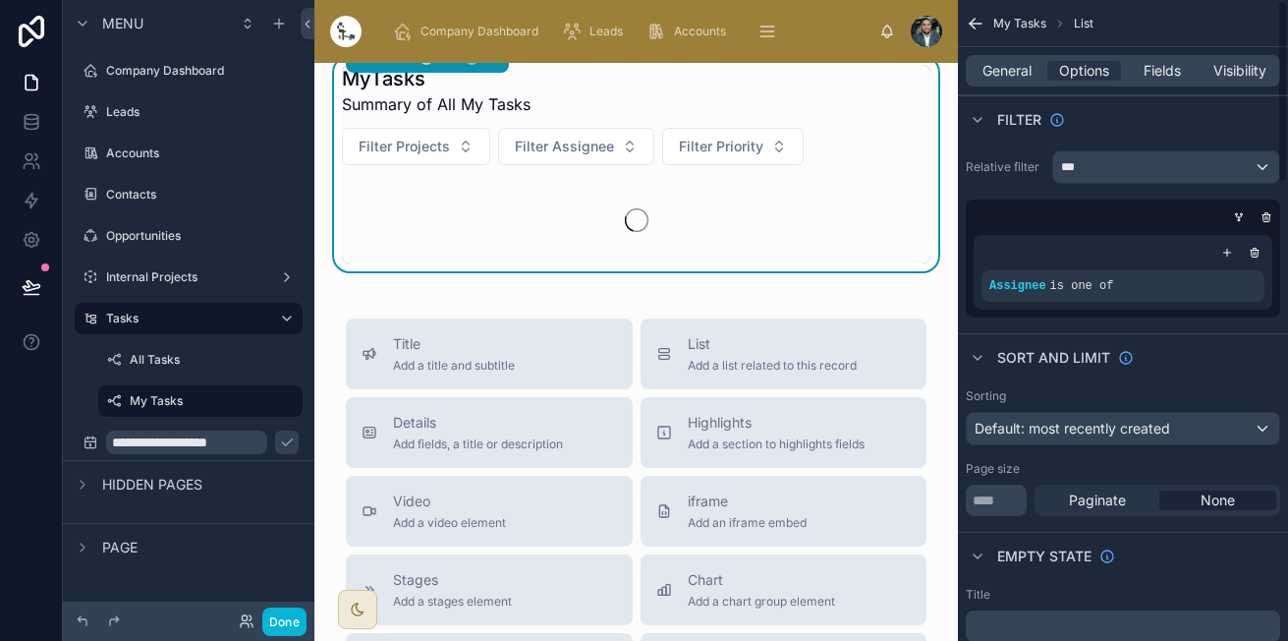
click at [940, 160] on div "MyTasks Summary of All My Tasks Filter Projects Filter Assignee Filter Priority…" at bounding box center [636, 623] width 644 height 1165
click at [282, 620] on button "Done" at bounding box center [284, 621] width 44 height 28
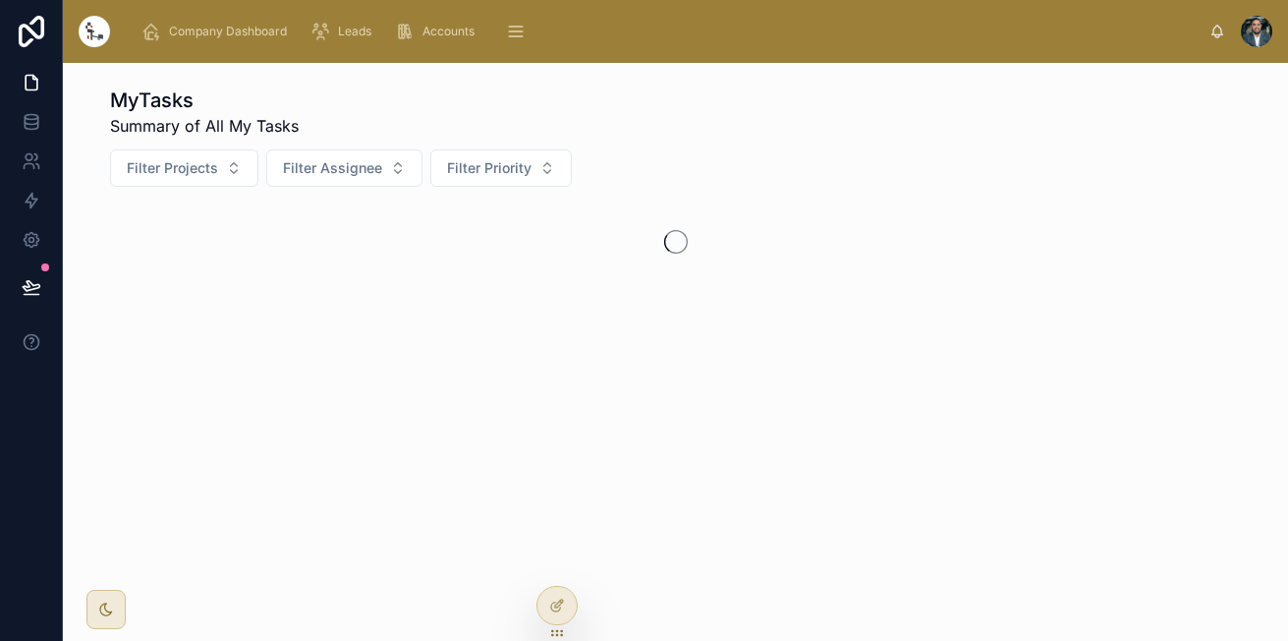
scroll to position [0, 0]
click at [970, 27] on icon "scrollable content" at bounding box center [976, 32] width 14 height 14
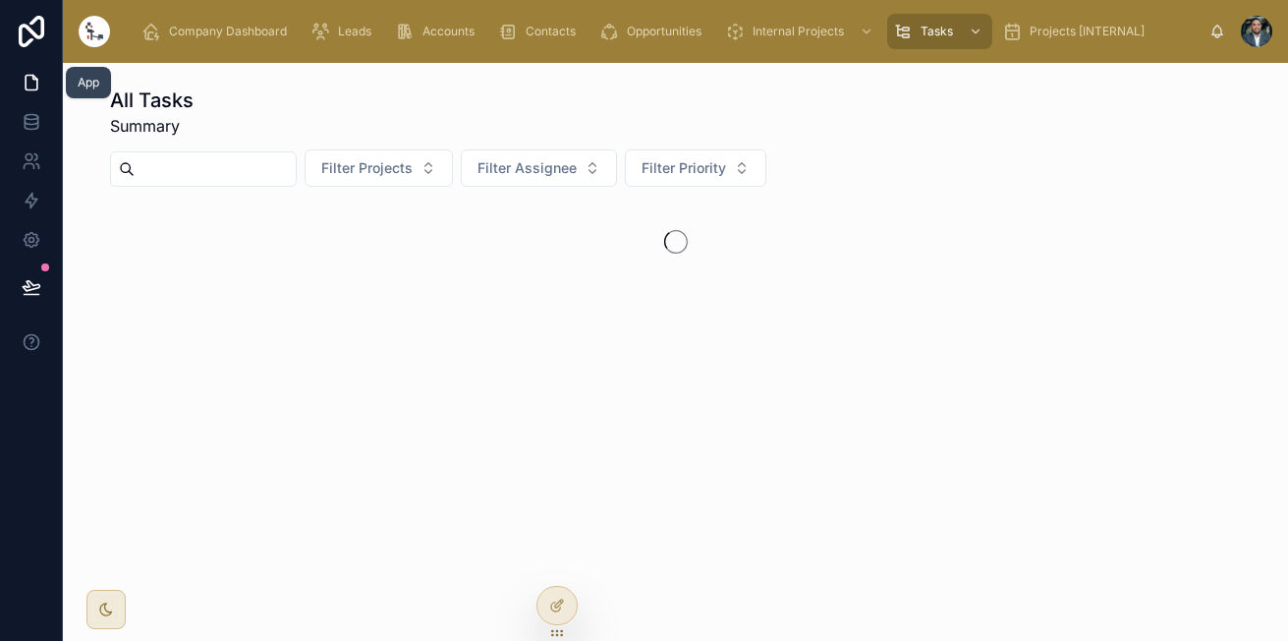
click at [41, 86] on link at bounding box center [31, 82] width 62 height 39
click at [33, 118] on icon at bounding box center [32, 122] width 20 height 20
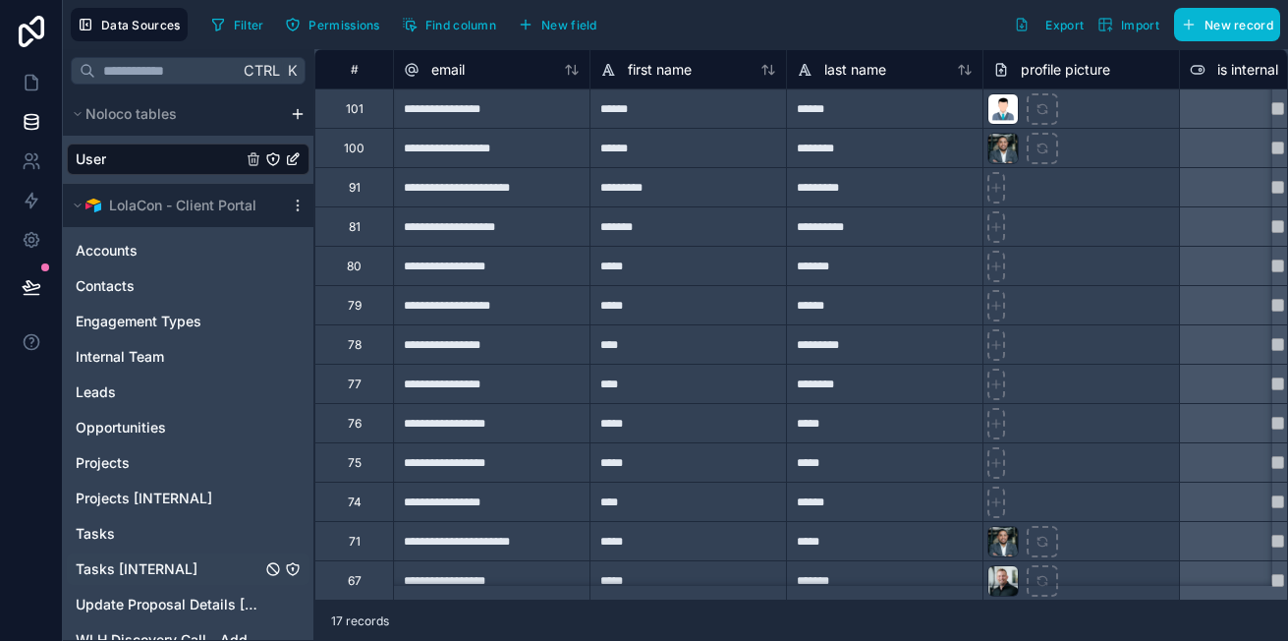
click at [181, 563] on span "Tasks [INTERNAL]" at bounding box center [137, 569] width 122 height 20
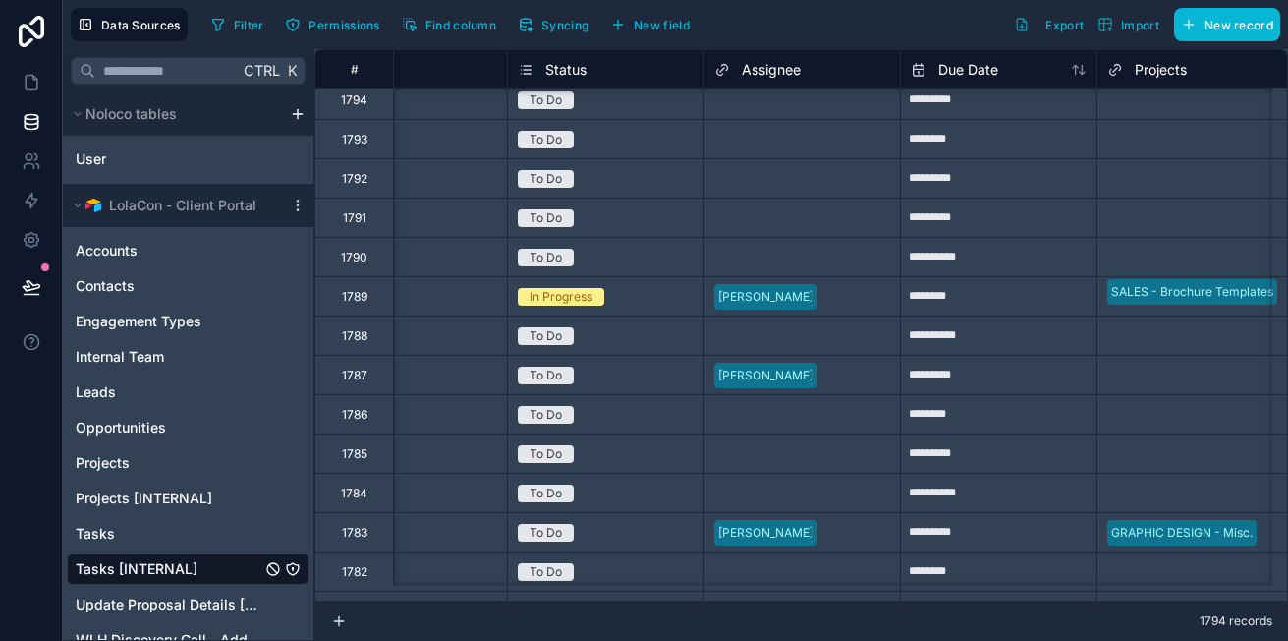
scroll to position [88, 279]
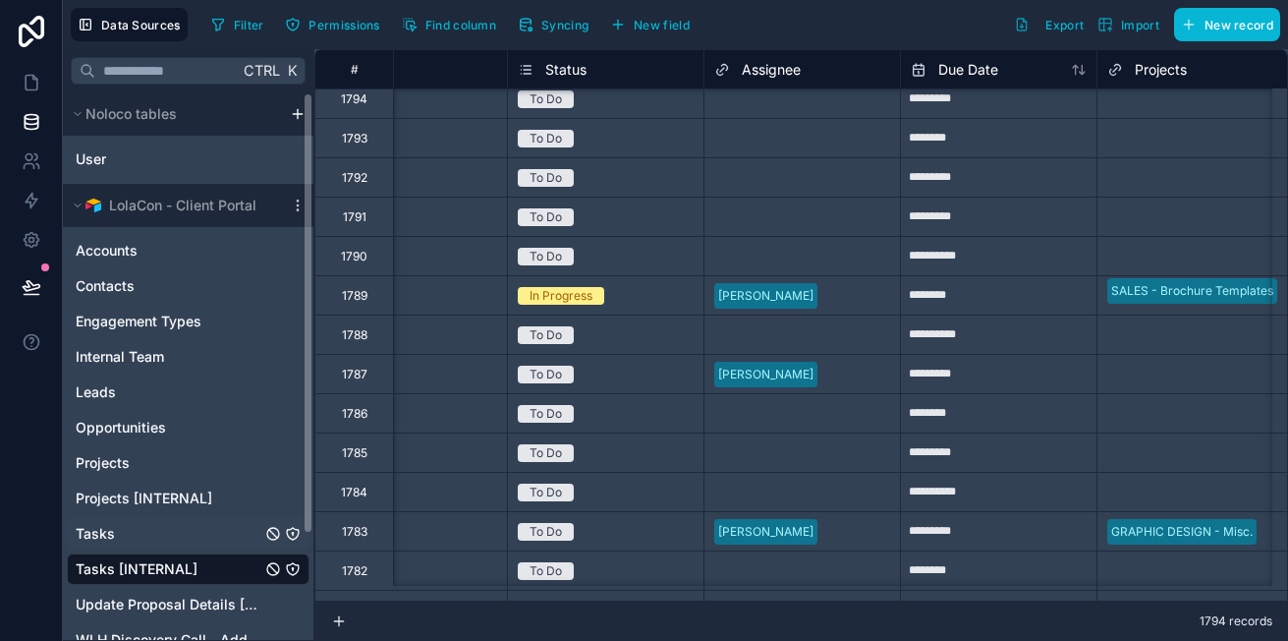
click at [141, 526] on link "Tasks" at bounding box center [169, 534] width 186 height 20
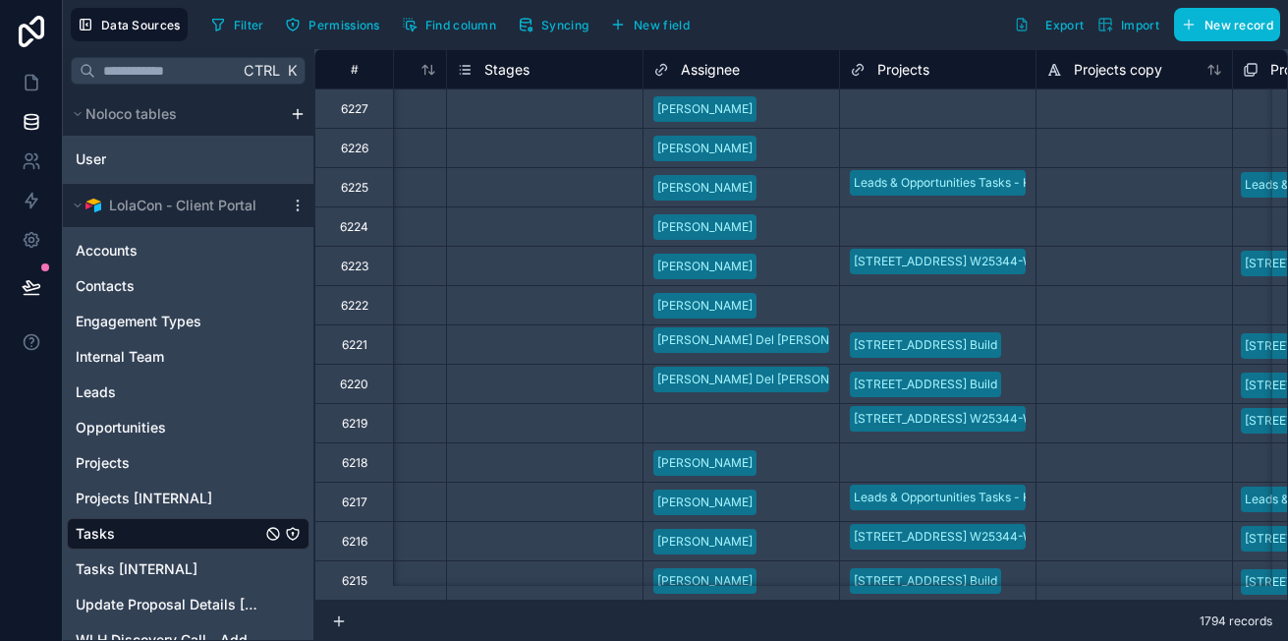
scroll to position [0, 4468]
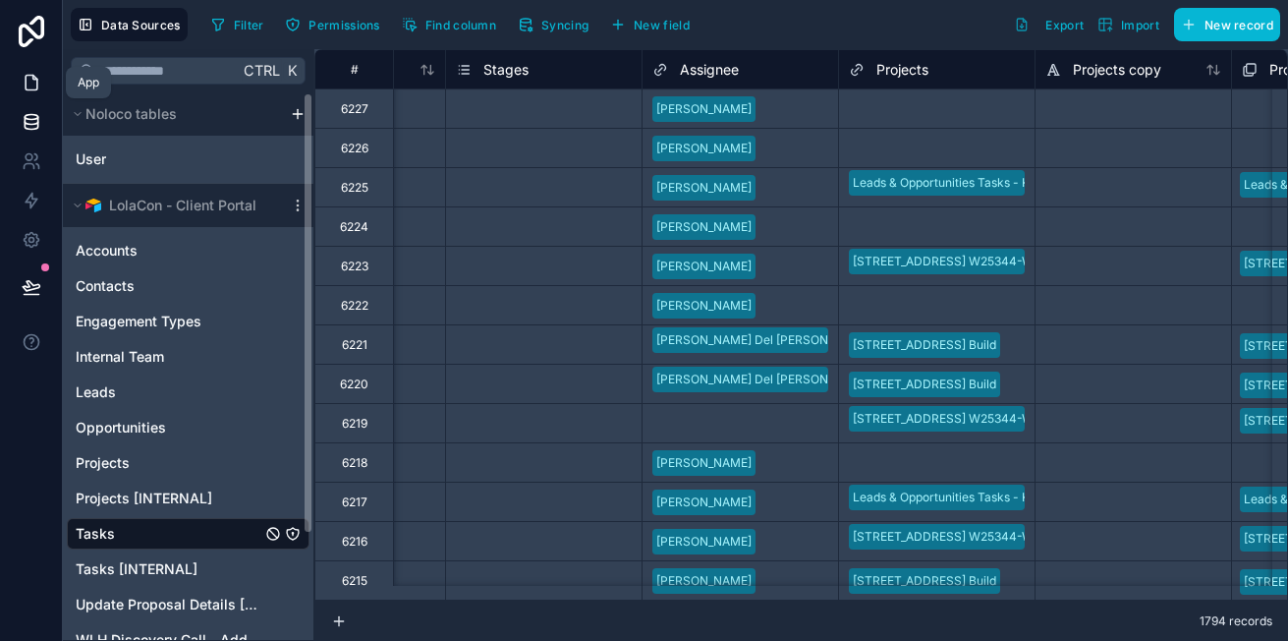
click at [31, 68] on link at bounding box center [31, 82] width 62 height 39
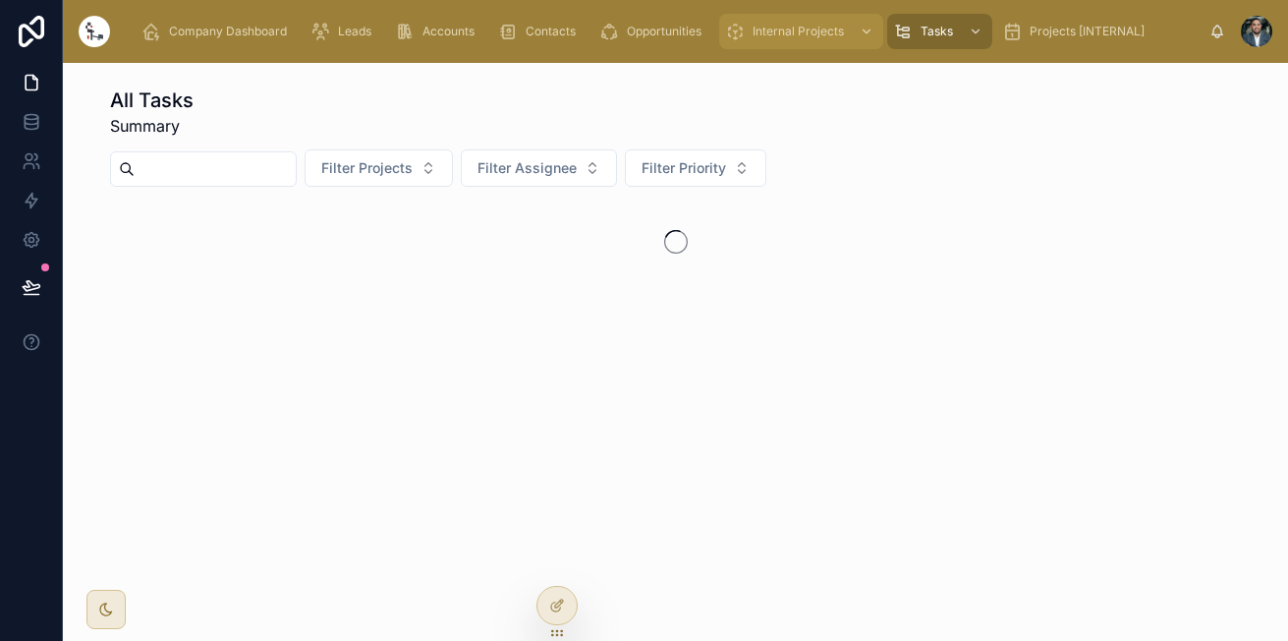
click at [553, 607] on icon at bounding box center [557, 605] width 16 height 16
click at [769, 30] on span "Internal Projects" at bounding box center [798, 32] width 91 height 16
click at [865, 34] on icon "scrollable content" at bounding box center [867, 32] width 14 height 14
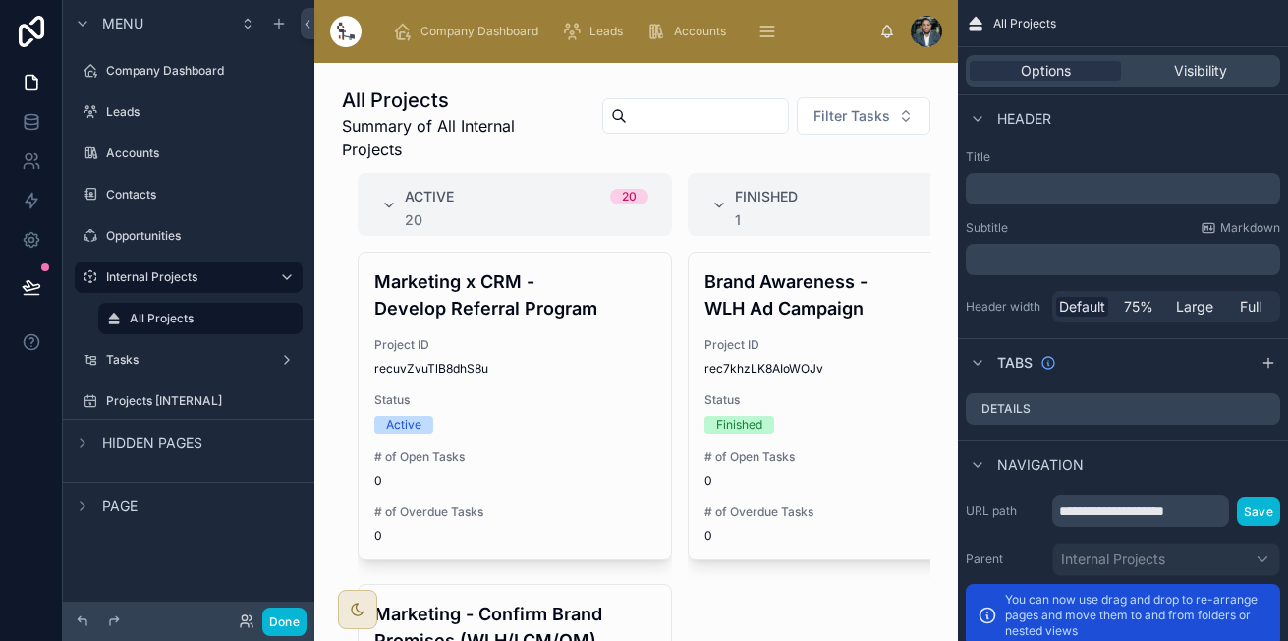
drag, startPoint x: 170, startPoint y: 355, endPoint x: 924, endPoint y: 10, distance: 828.8
click at [170, 355] on label "Tasks" at bounding box center [188, 360] width 165 height 16
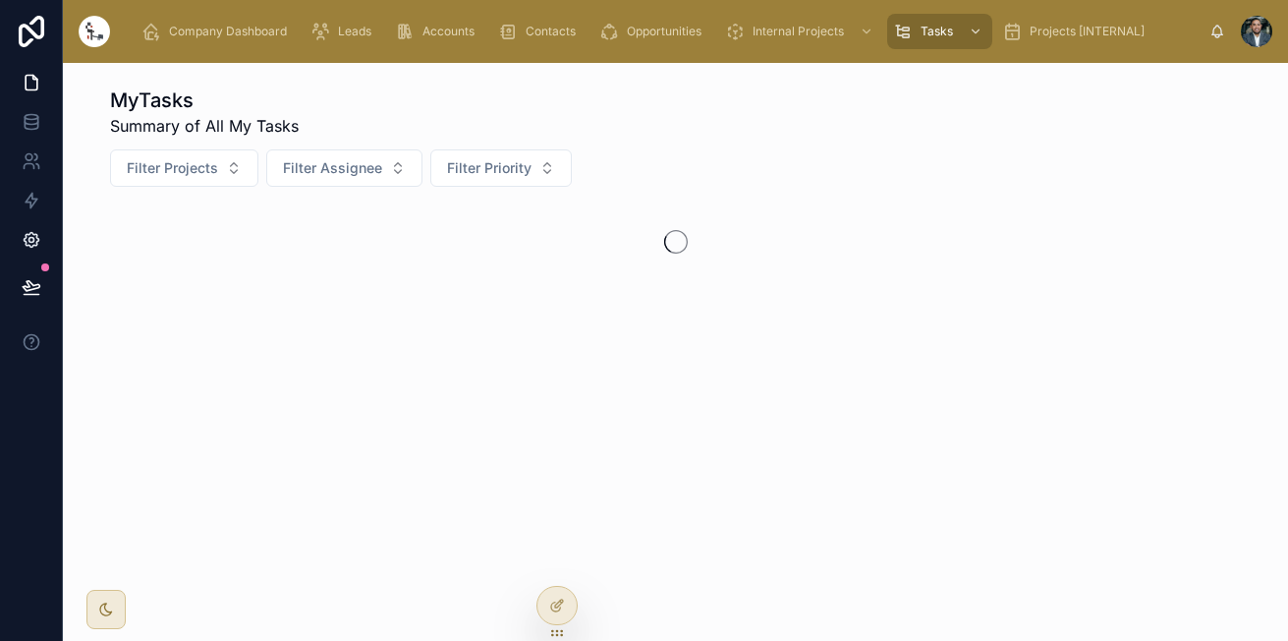
drag, startPoint x: 142, startPoint y: 96, endPoint x: 1, endPoint y: 232, distance: 196.0
click at [142, 96] on h1 "MyTasks" at bounding box center [204, 100] width 189 height 28
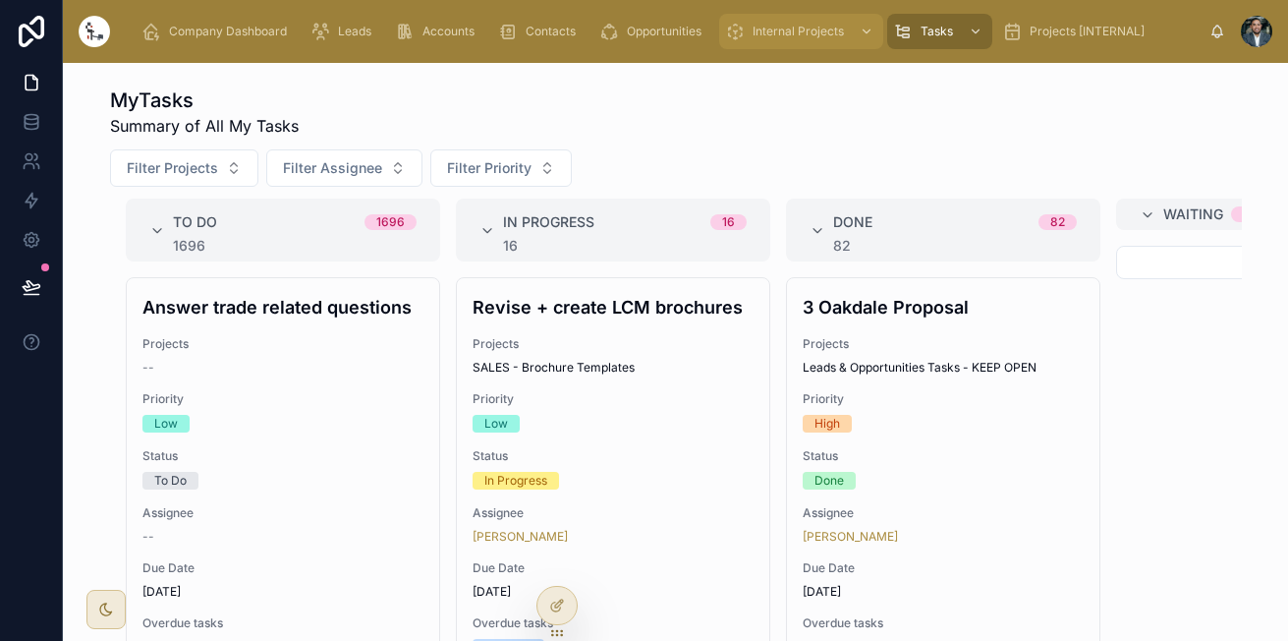
click at [561, 598] on icon at bounding box center [557, 605] width 16 height 16
